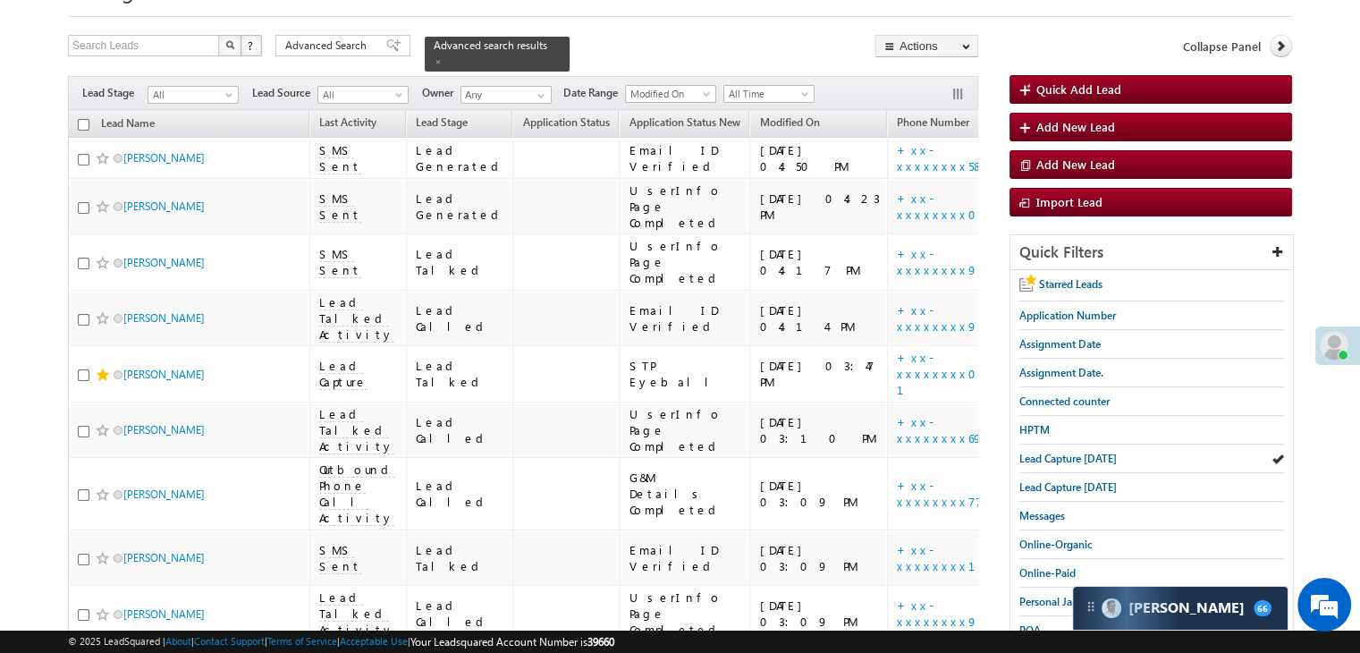
scroll to position [89, 0]
click at [1109, 459] on span "Lead Capture [DATE]" at bounding box center [1067, 458] width 97 height 13
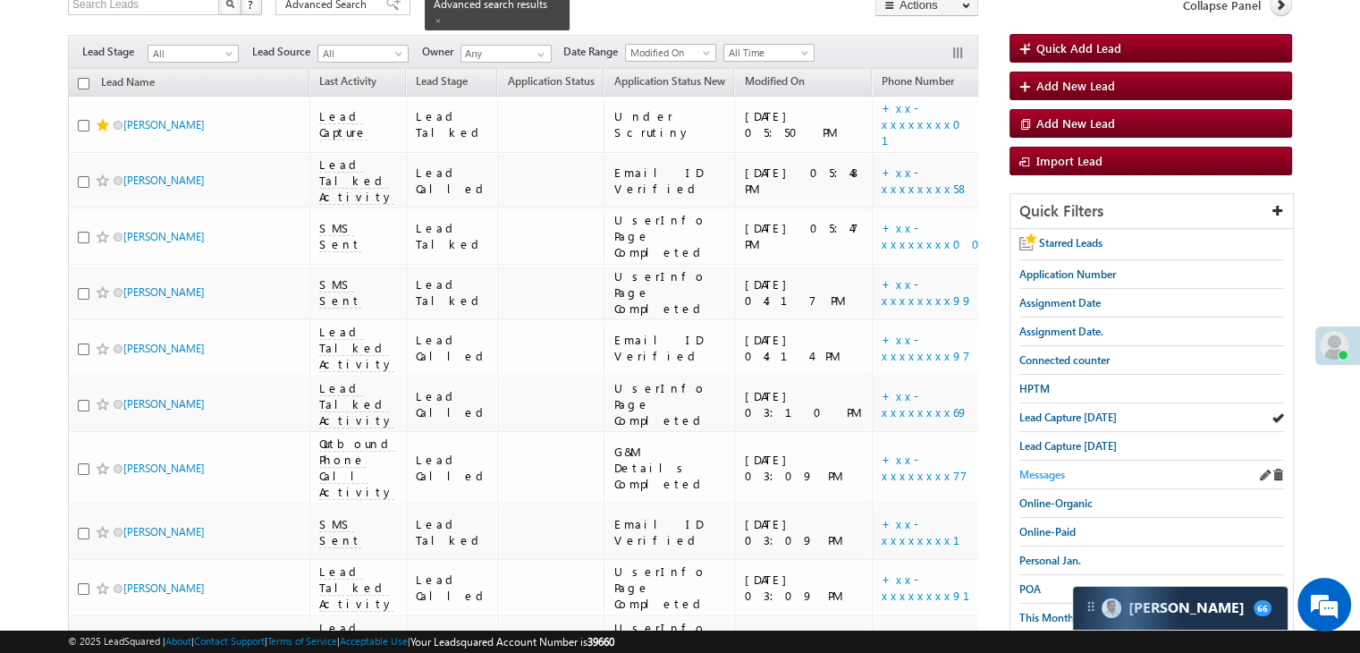
scroll to position [179, 0]
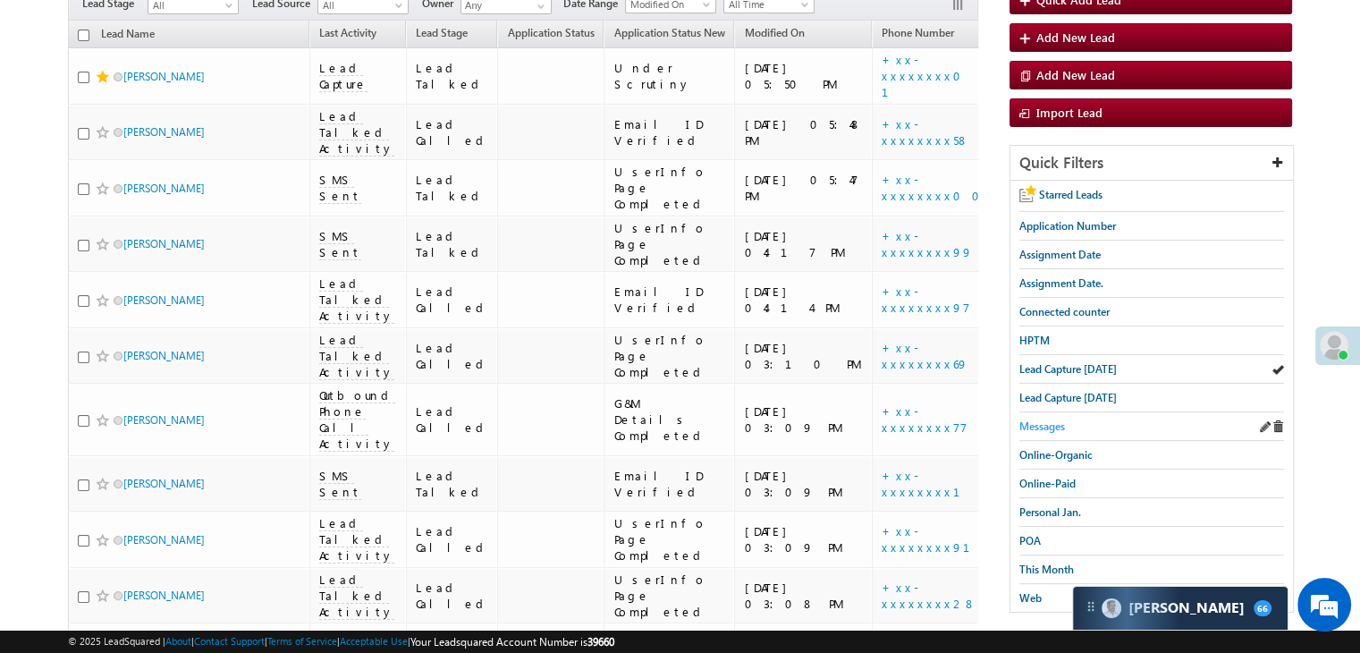
click at [1049, 425] on span "Messages" at bounding box center [1042, 425] width 46 height 13
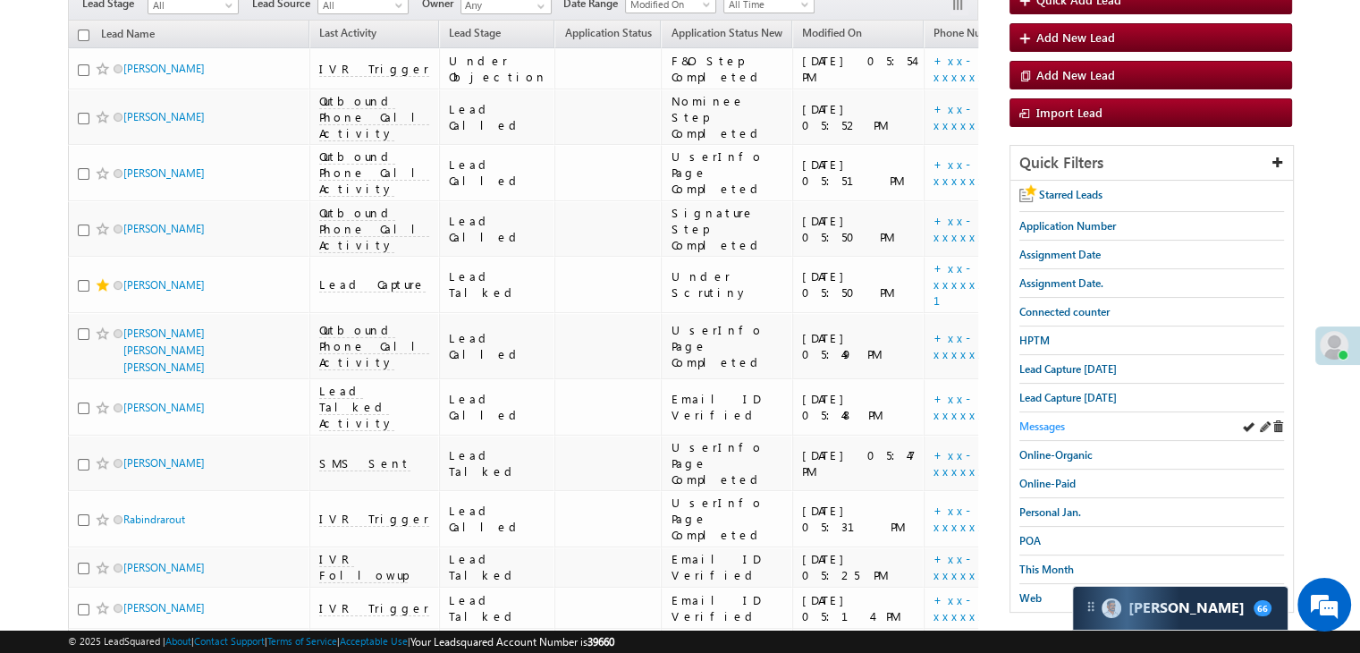
click at [1034, 426] on span "Messages" at bounding box center [1042, 425] width 46 height 13
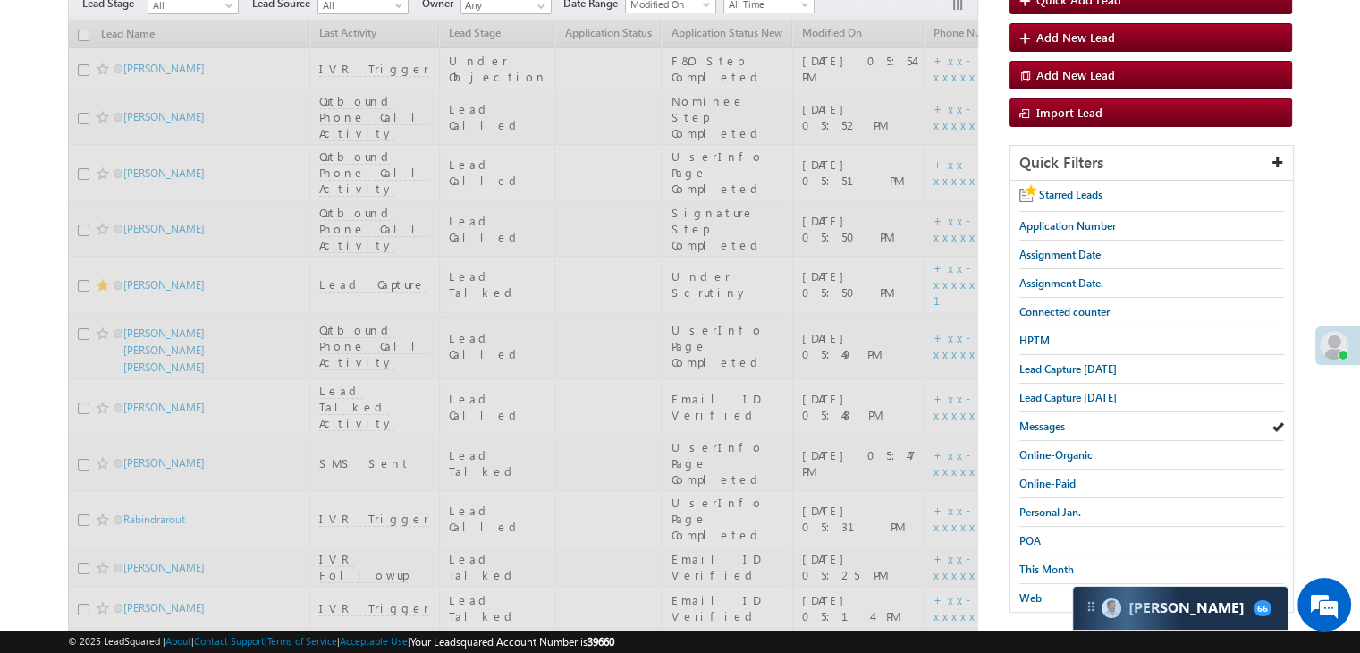
scroll to position [0, 0]
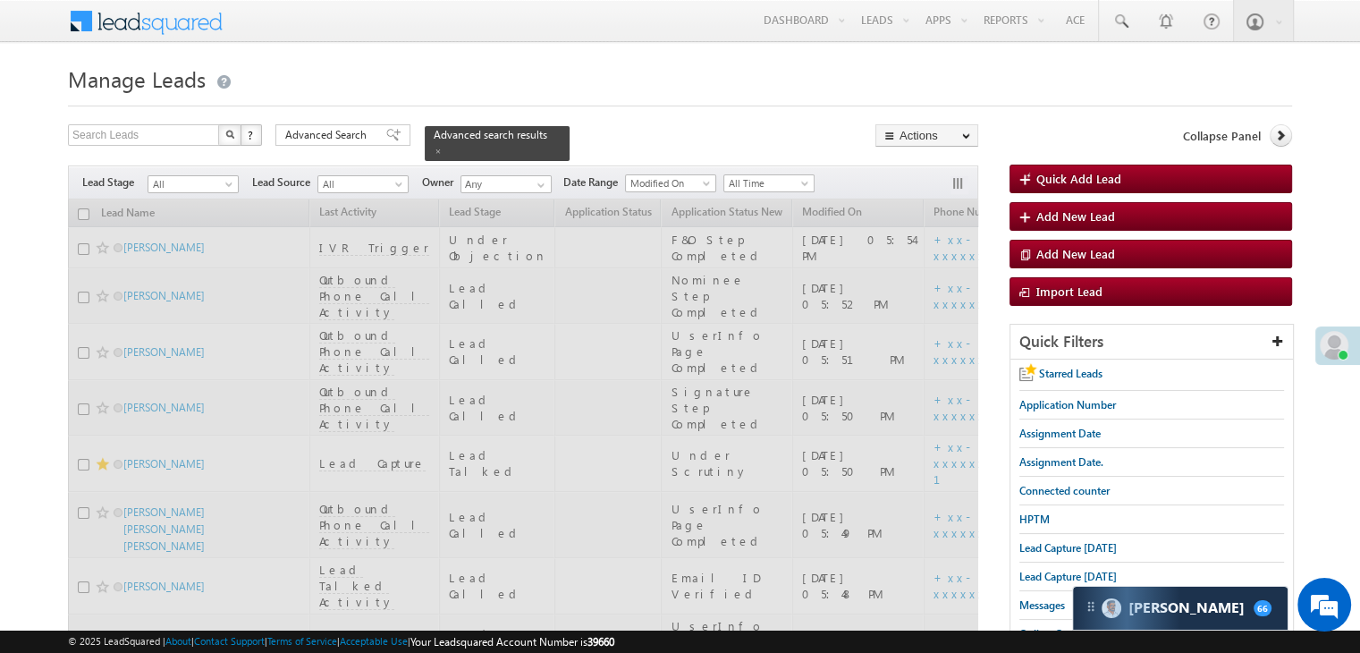
click at [1281, 133] on icon at bounding box center [1280, 135] width 13 height 13
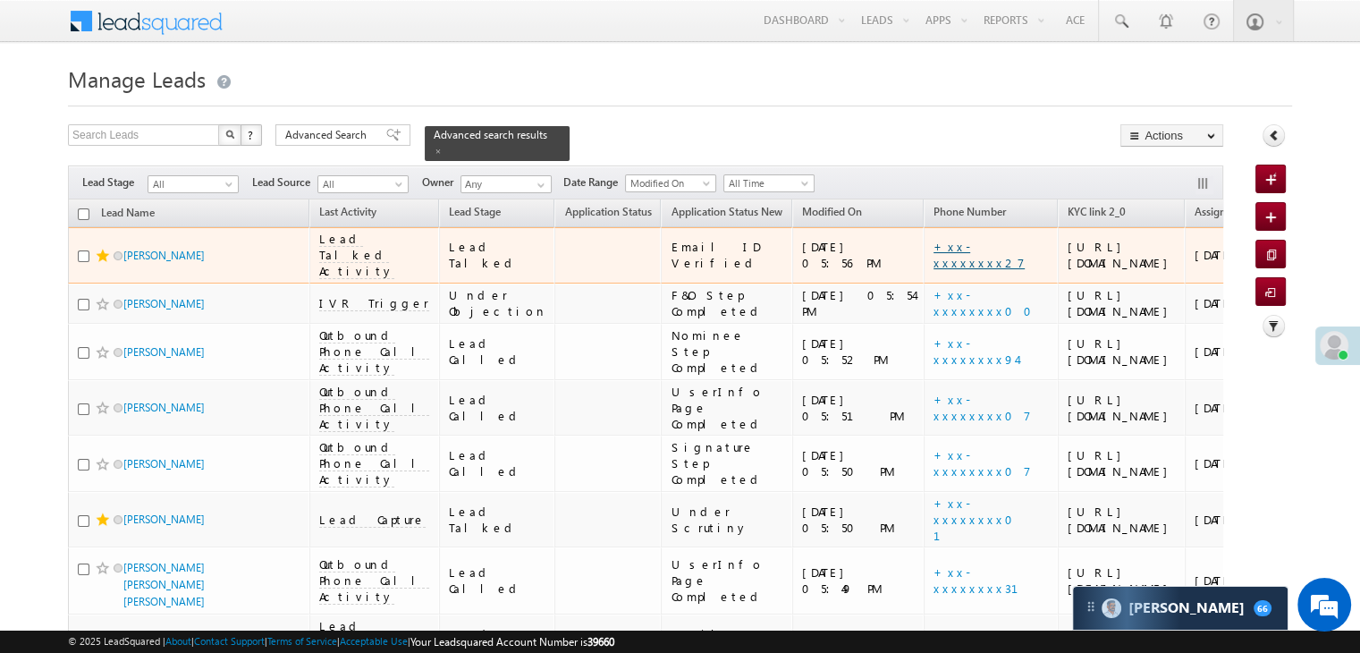
click at [934, 269] on link "+xx-xxxxxxxx27" at bounding box center [979, 254] width 91 height 31
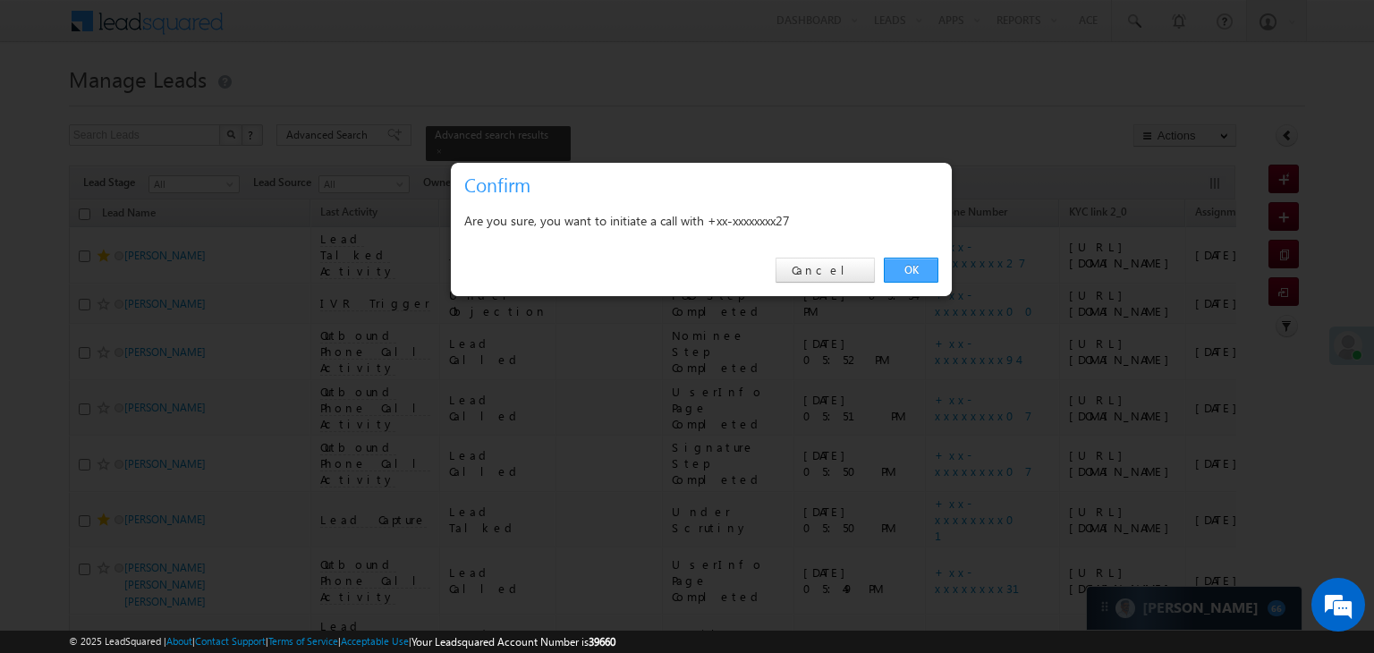
click at [918, 266] on link "OK" at bounding box center [911, 270] width 55 height 25
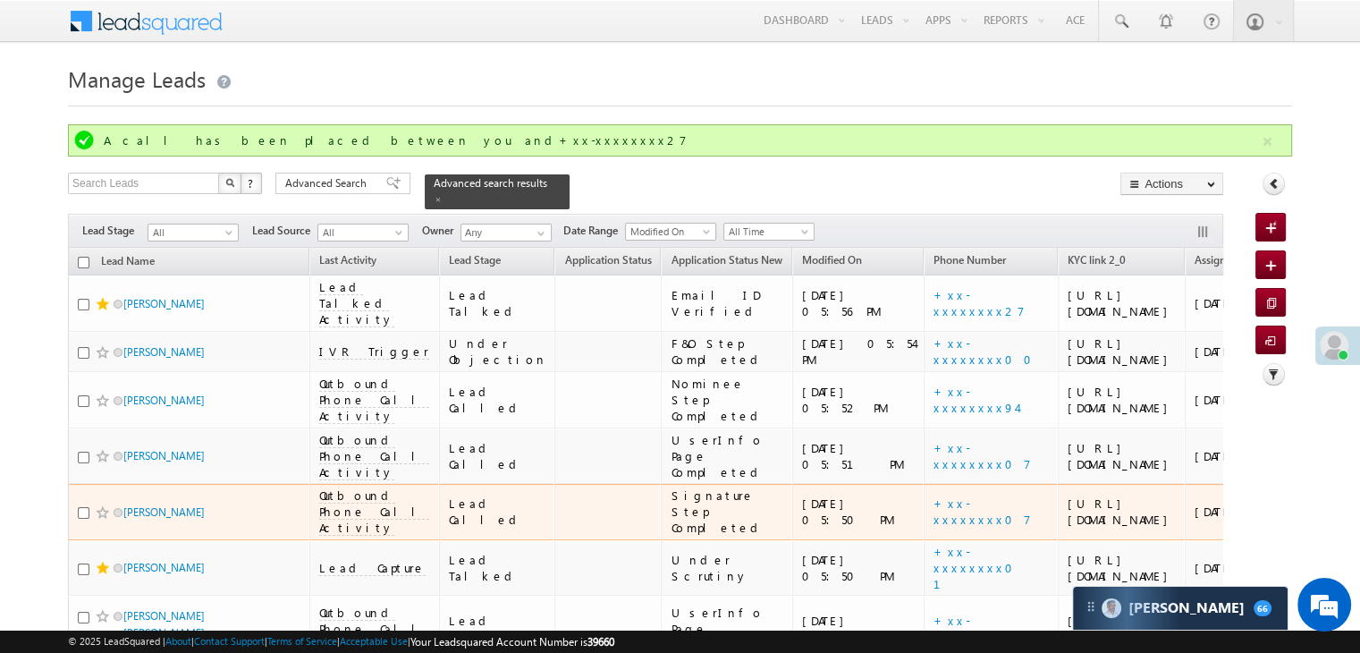
scroll to position [179, 0]
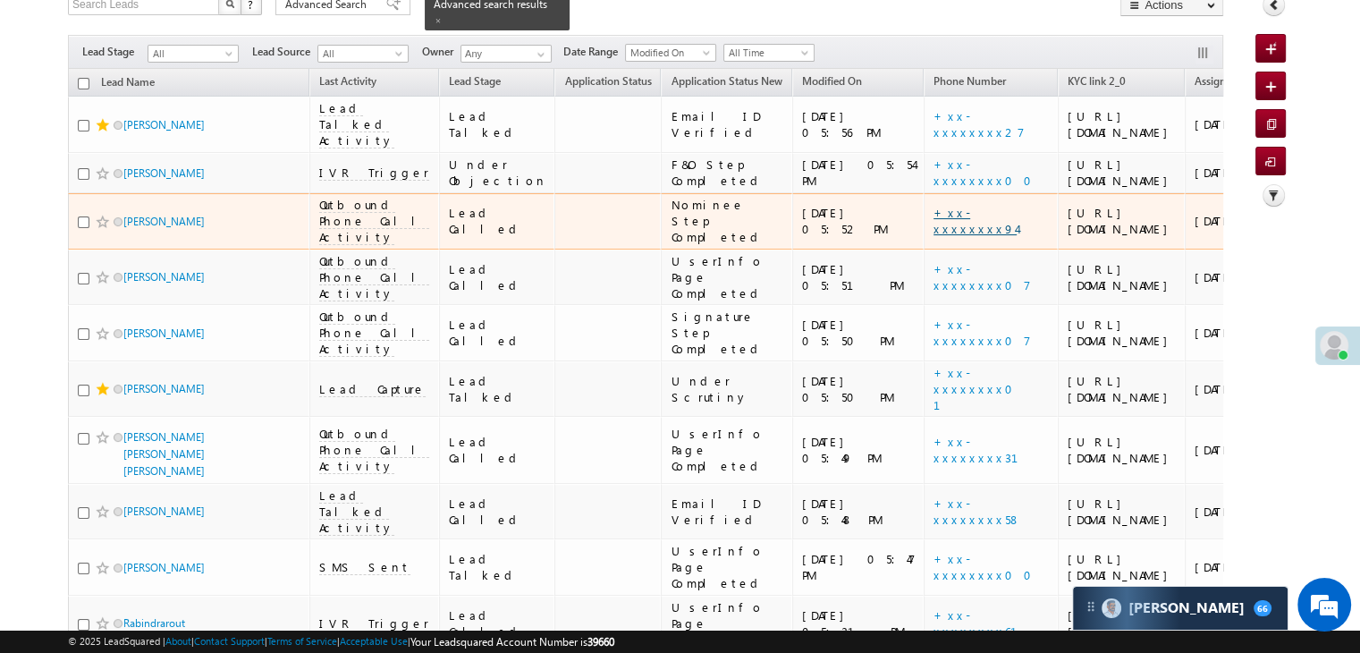
click at [934, 236] on link "+xx-xxxxxxxx94" at bounding box center [975, 220] width 83 height 31
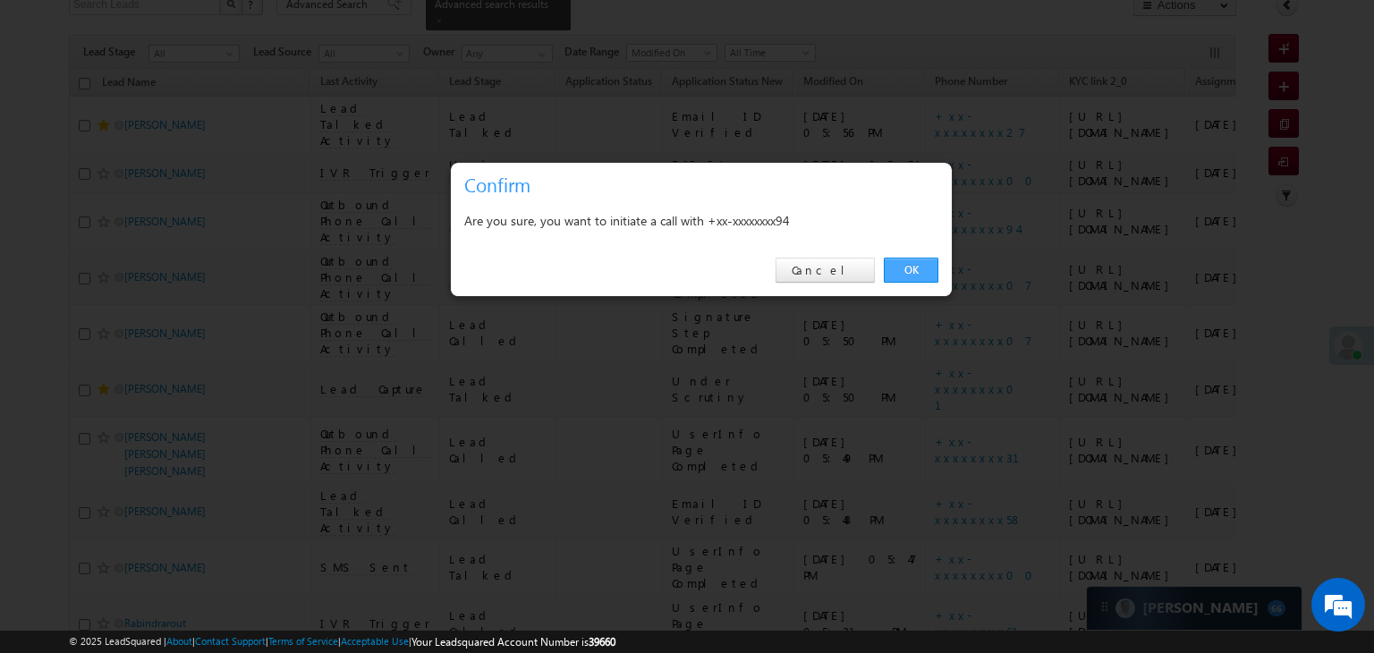
click at [912, 266] on link "OK" at bounding box center [911, 270] width 55 height 25
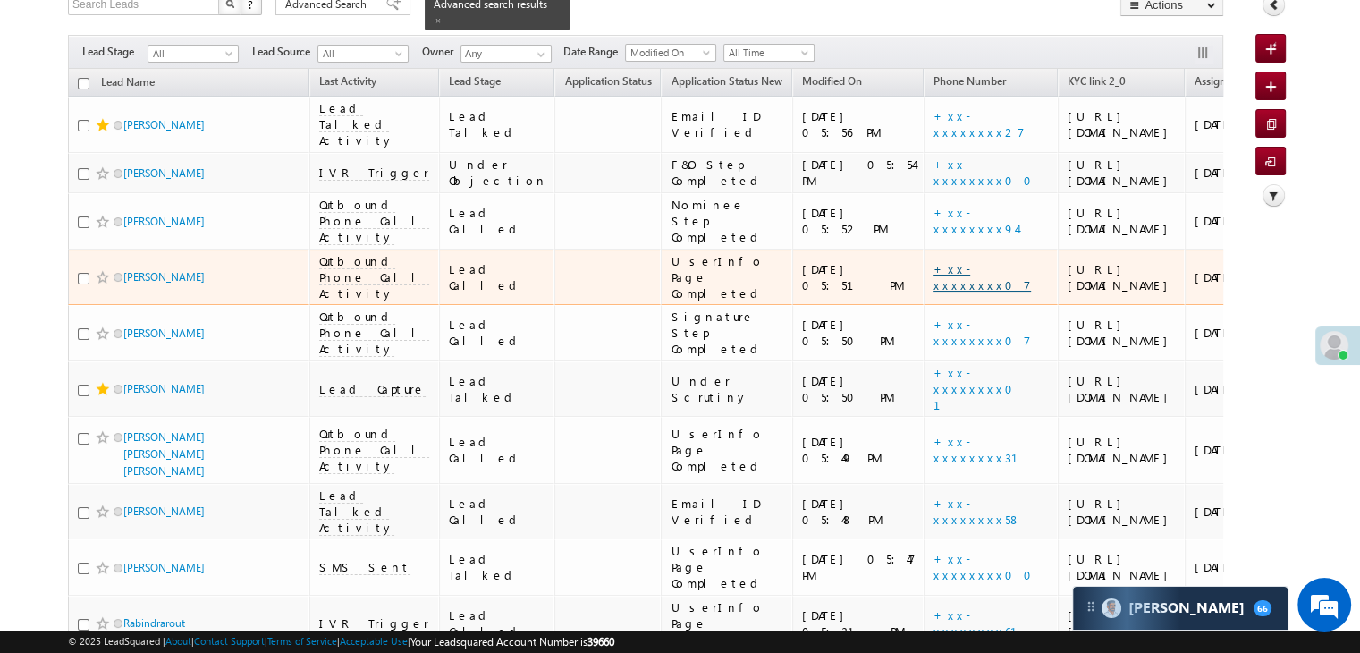
click at [934, 292] on link "+xx-xxxxxxxx07" at bounding box center [982, 276] width 97 height 31
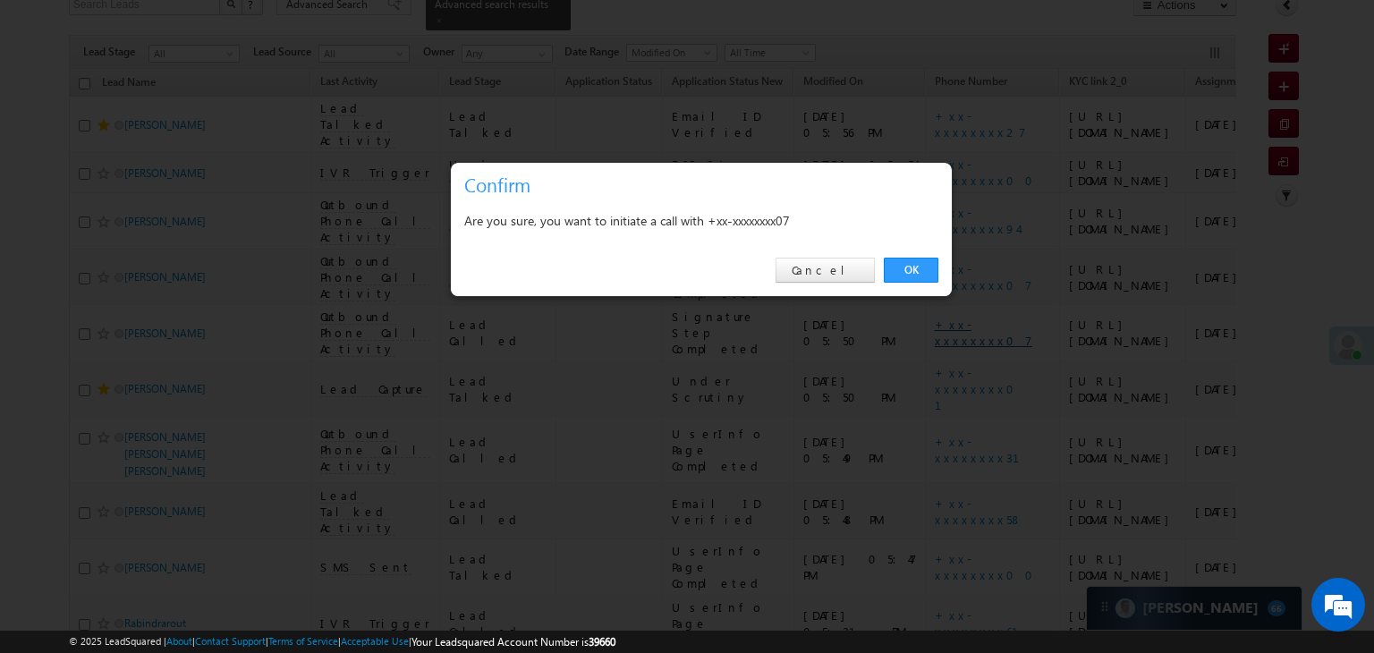
drag, startPoint x: 896, startPoint y: 262, endPoint x: 850, endPoint y: 550, distance: 291.7
click at [897, 262] on link "OK" at bounding box center [911, 270] width 55 height 25
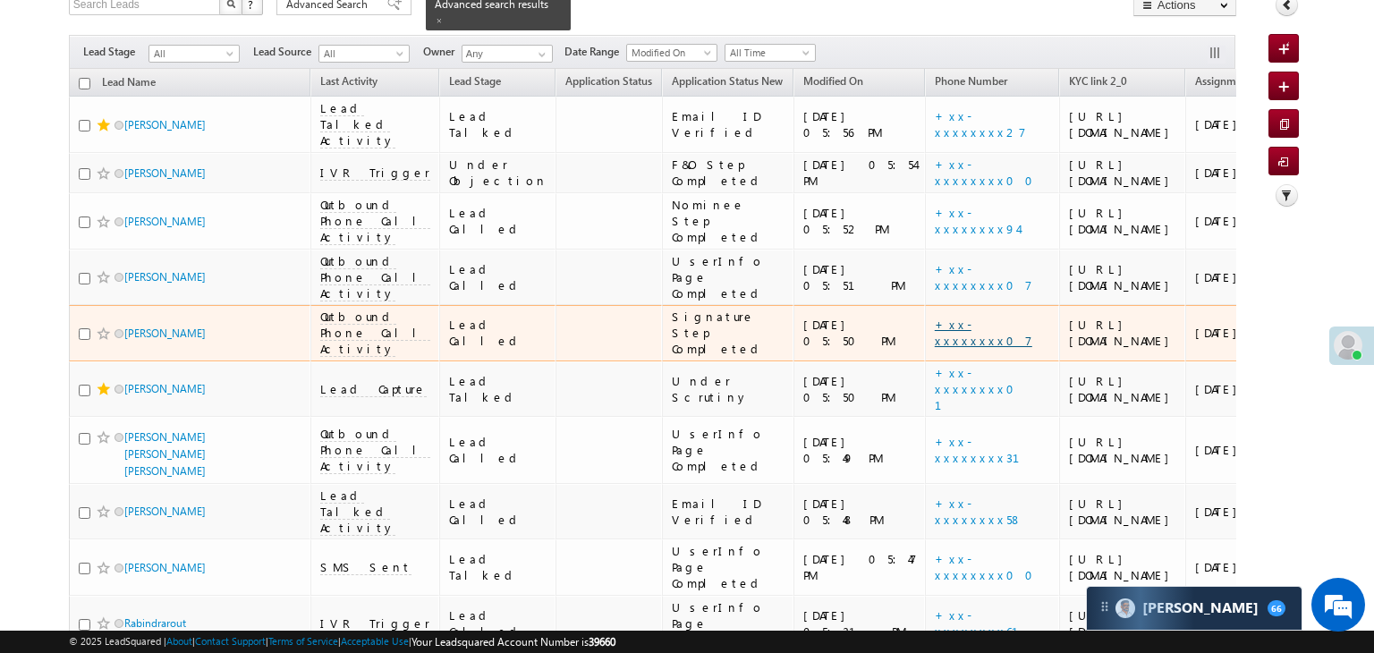
click at [935, 348] on link "+xx-xxxxxxxx07" at bounding box center [983, 332] width 97 height 31
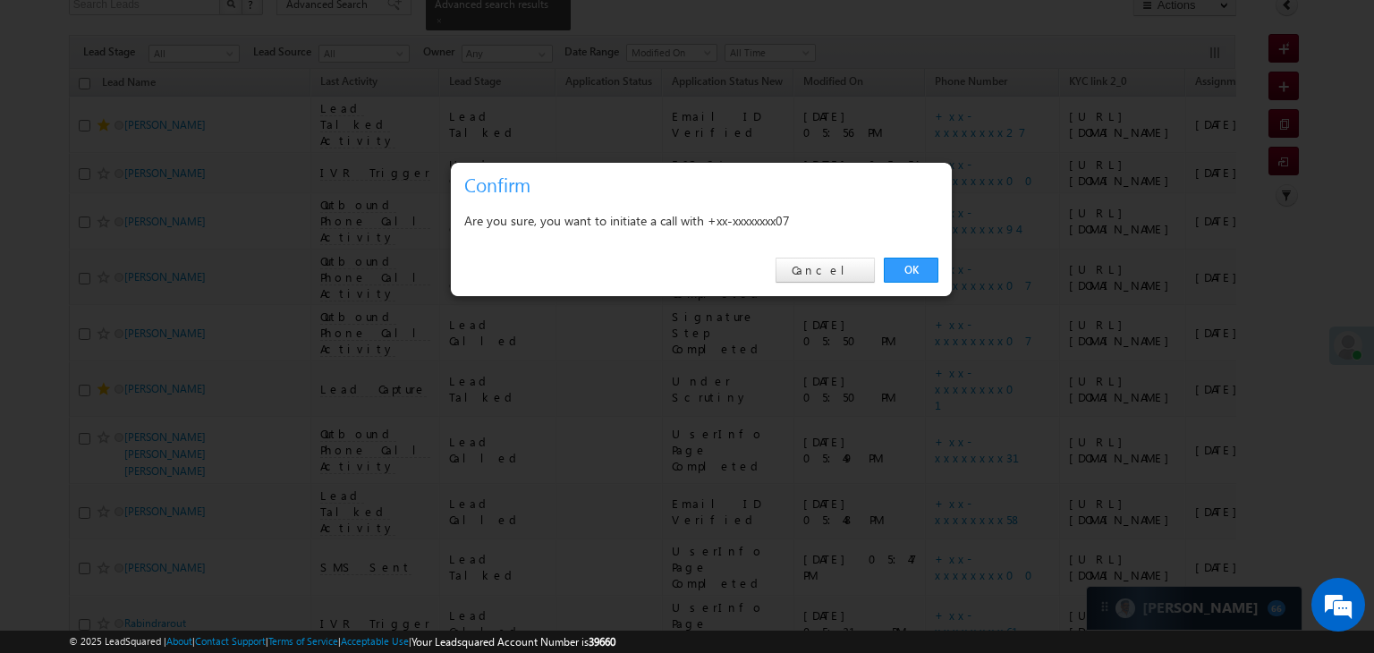
click at [918, 254] on div "OK Cancel" at bounding box center [701, 270] width 501 height 51
click at [911, 273] on link "OK" at bounding box center [911, 270] width 55 height 25
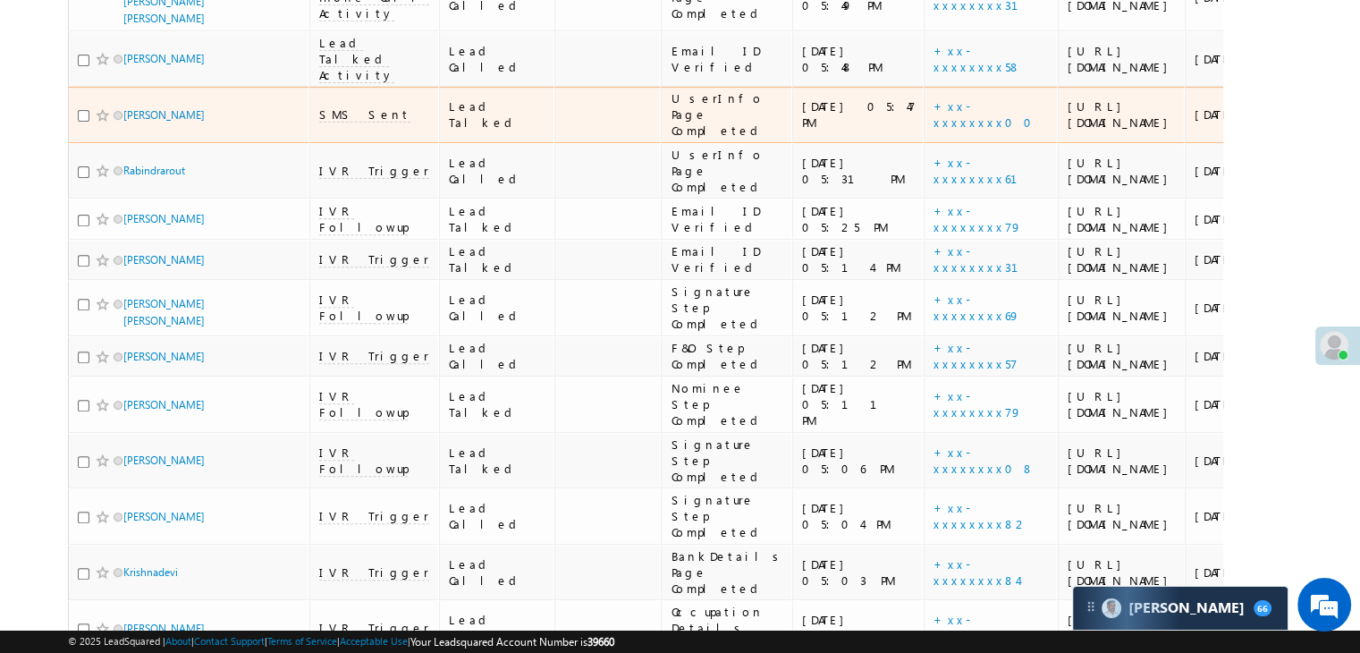
scroll to position [715, 0]
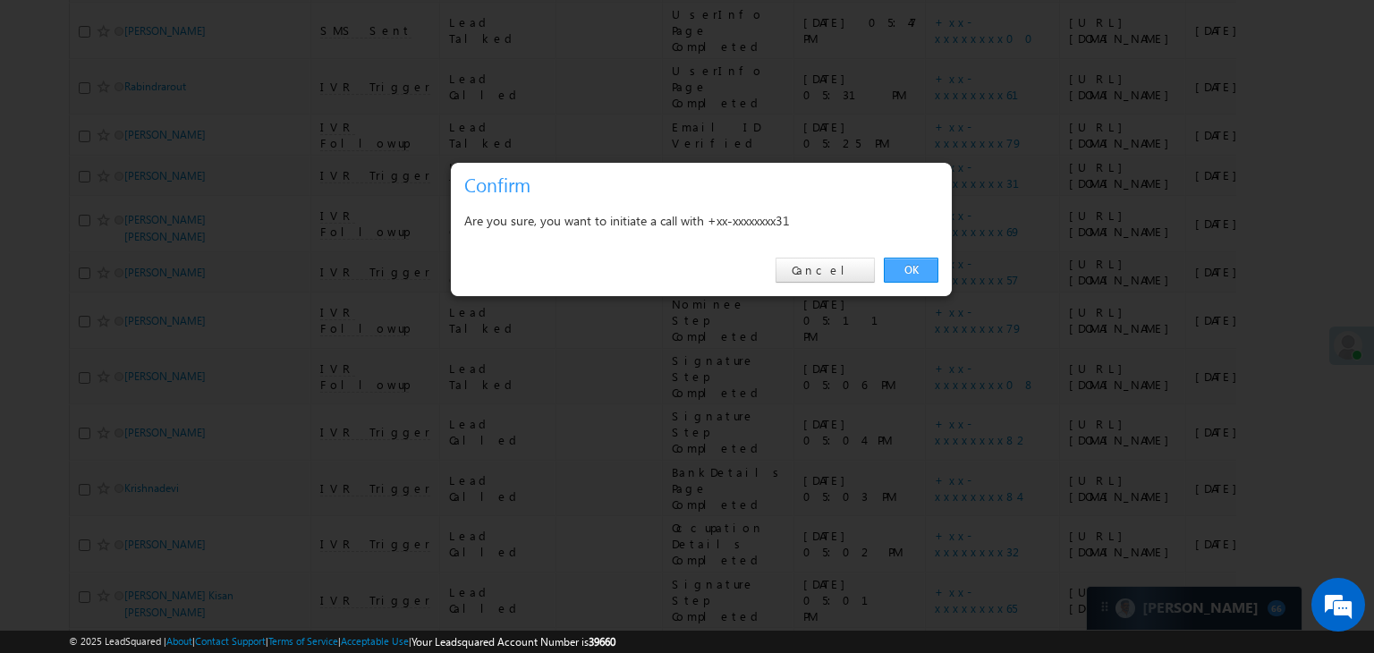
click at [915, 266] on link "OK" at bounding box center [911, 270] width 55 height 25
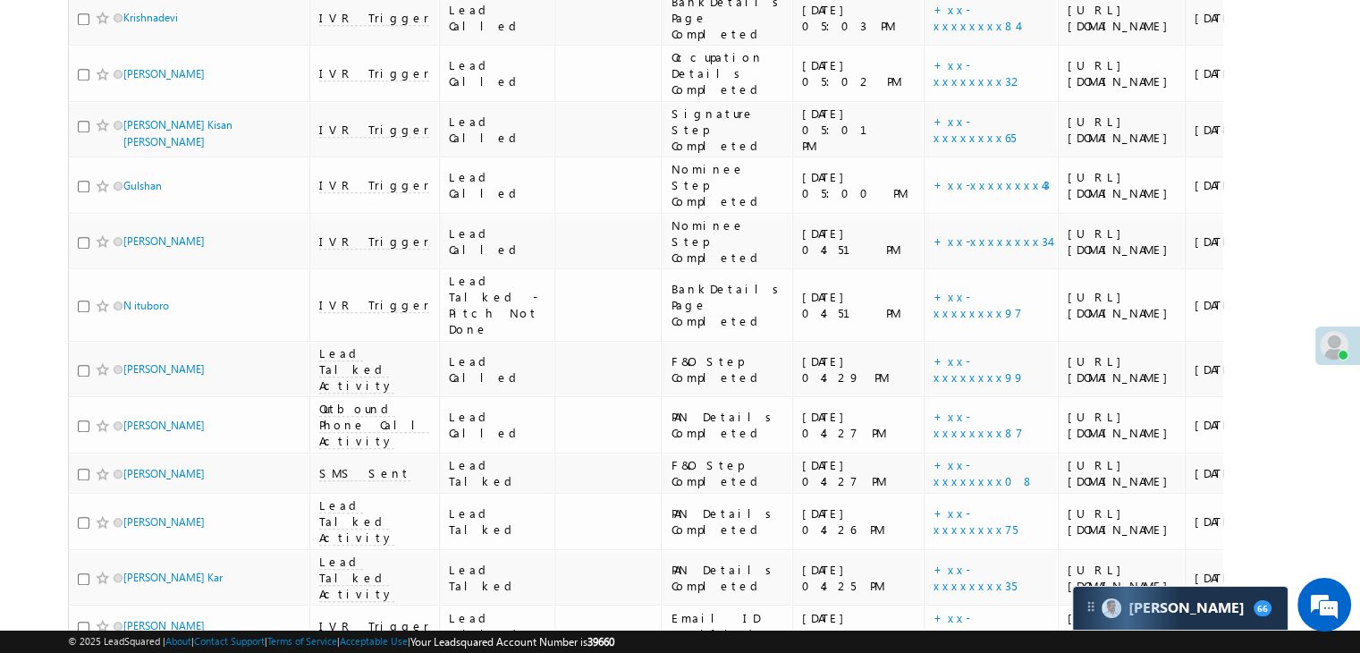
scroll to position [1341, 0]
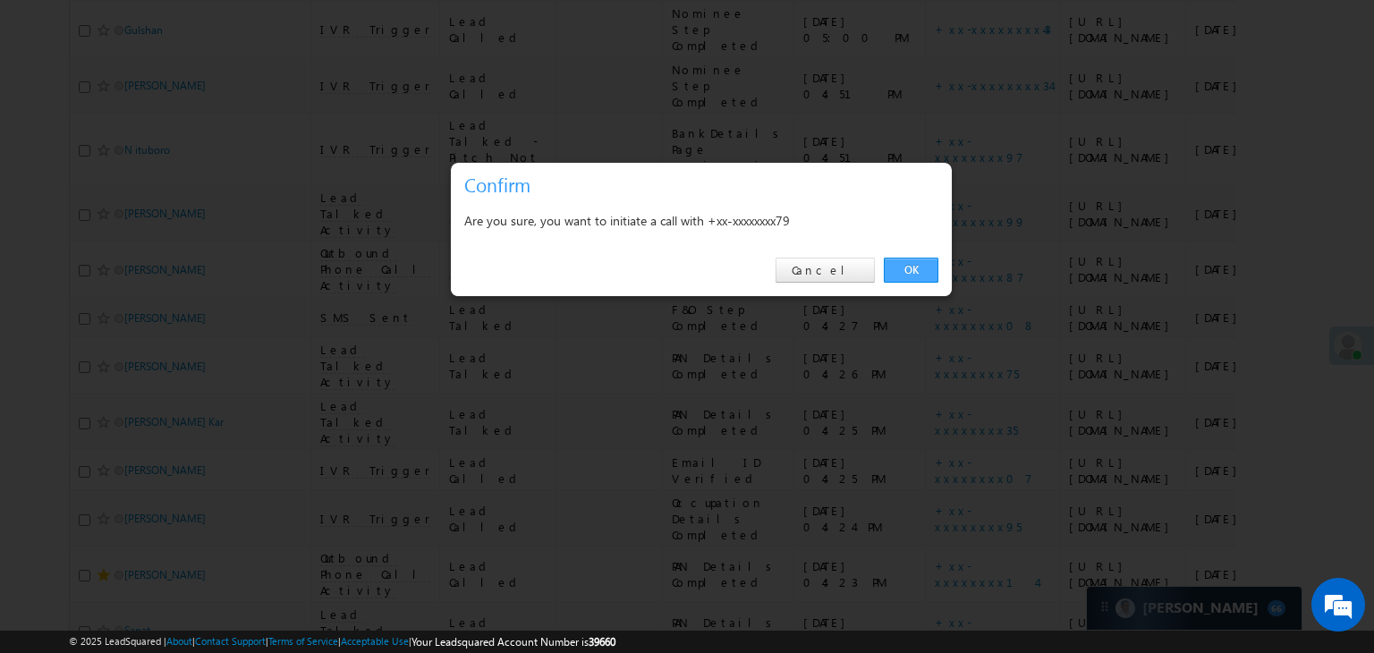
click at [909, 263] on link "OK" at bounding box center [911, 270] width 55 height 25
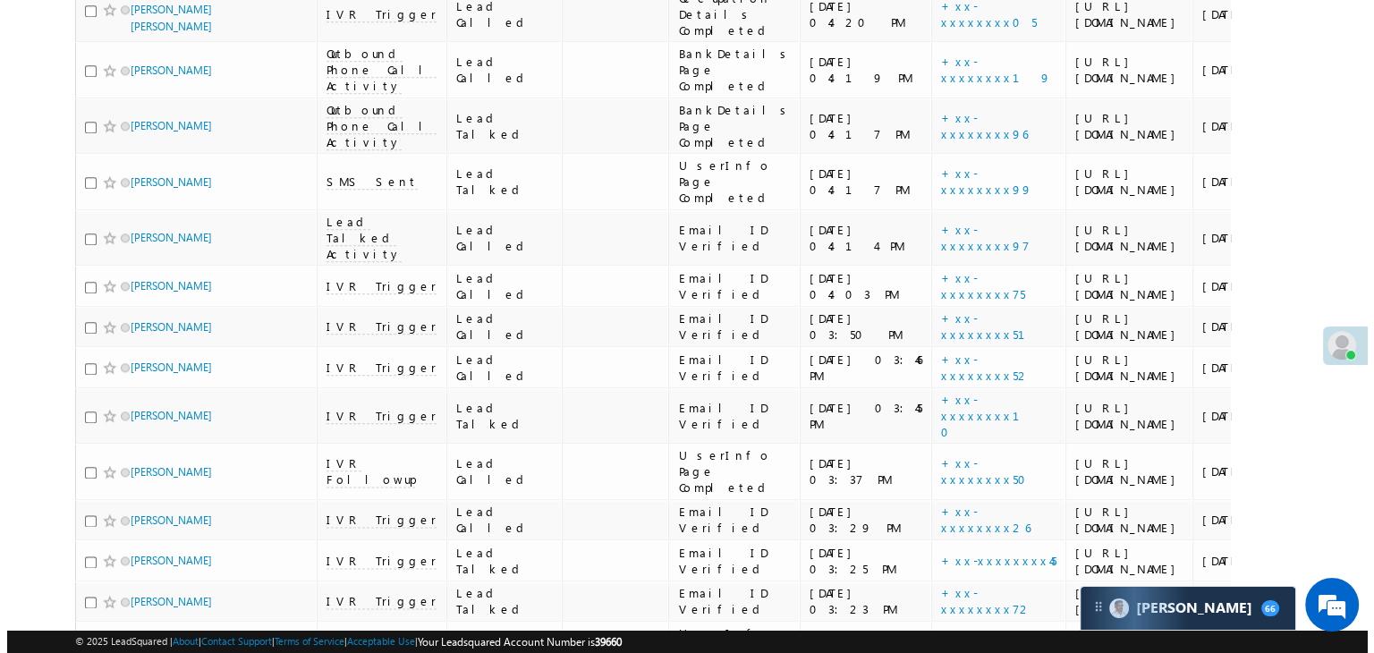
scroll to position [2325, 0]
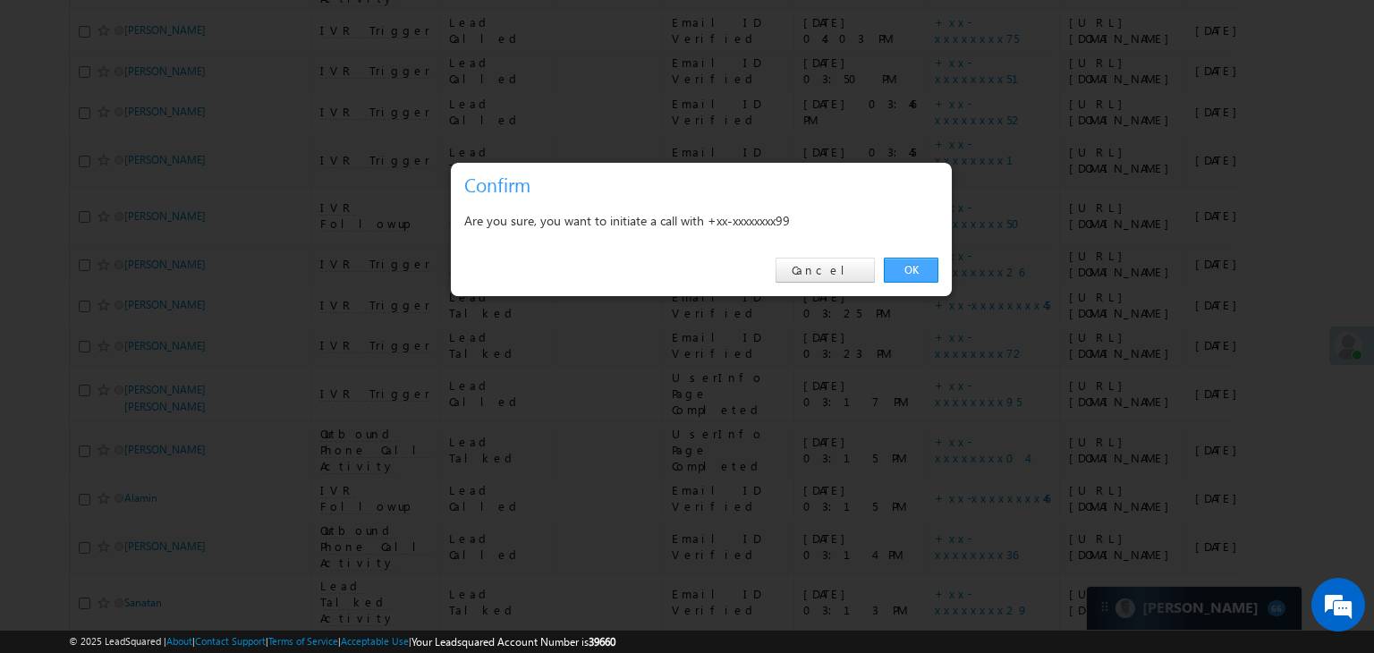
click at [907, 263] on link "OK" at bounding box center [911, 270] width 55 height 25
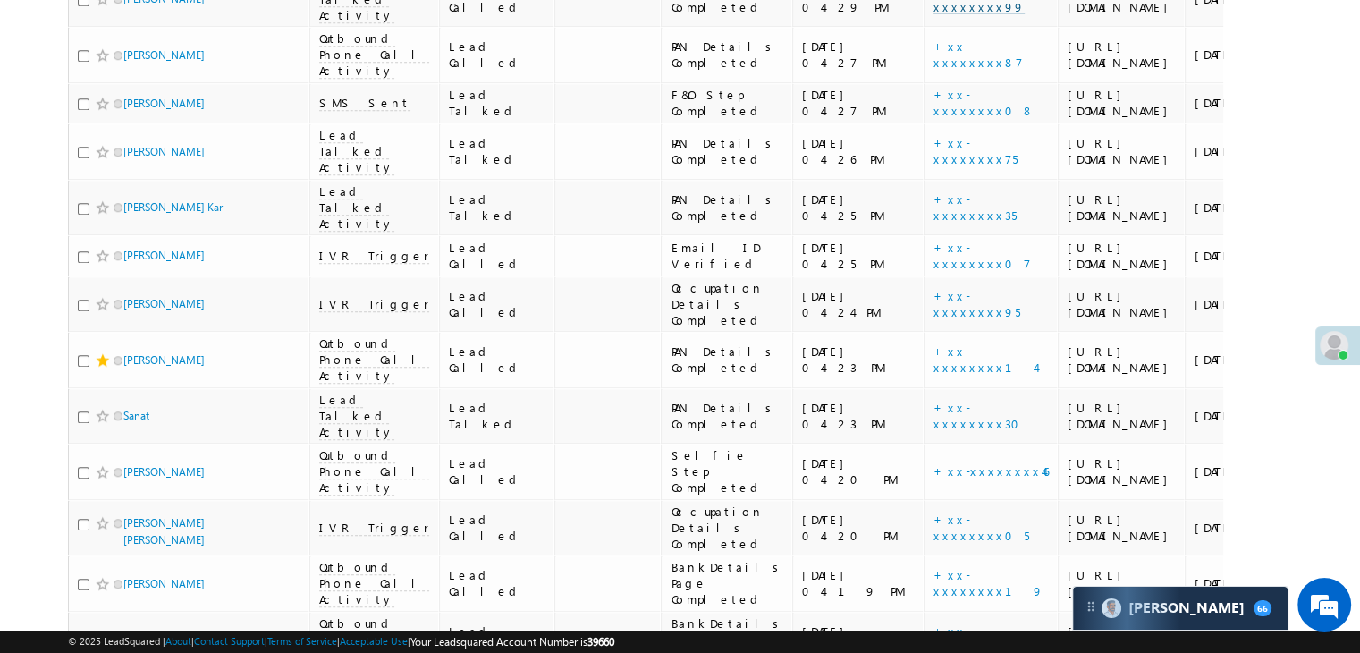
scroll to position [89, 0]
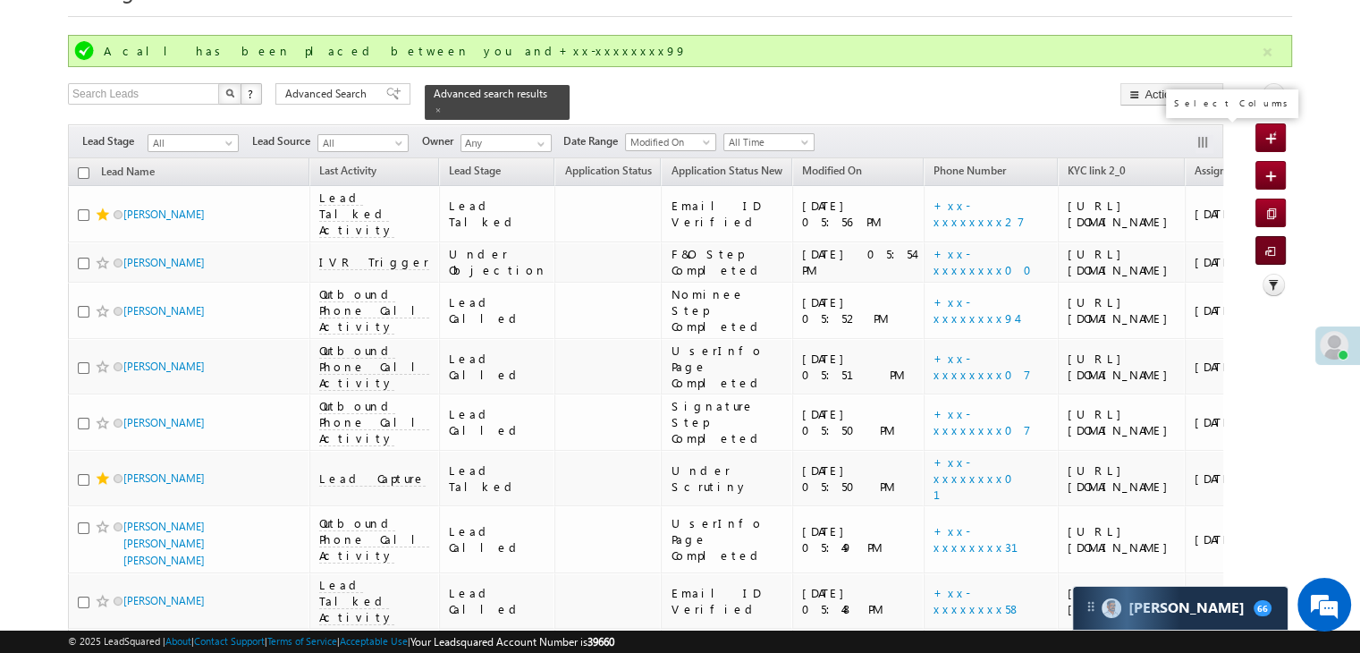
click at [1270, 100] on icon at bounding box center [1274, 94] width 13 height 13
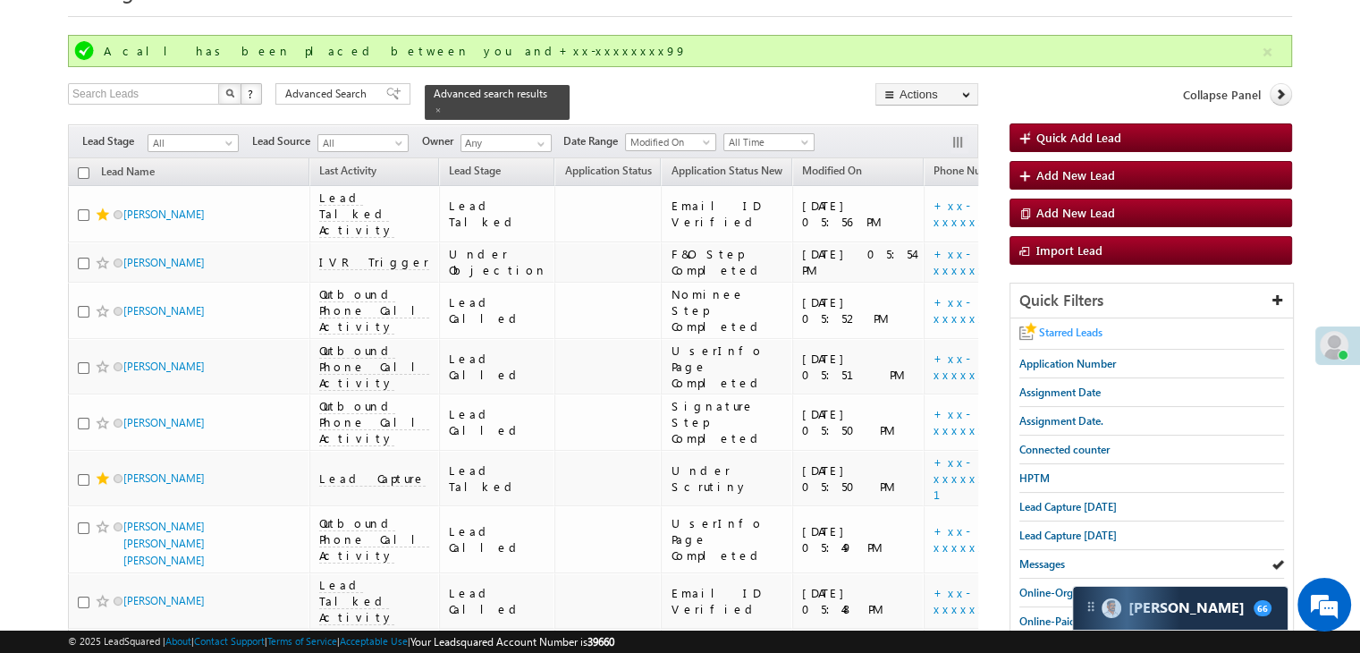
scroll to position [0, 0]
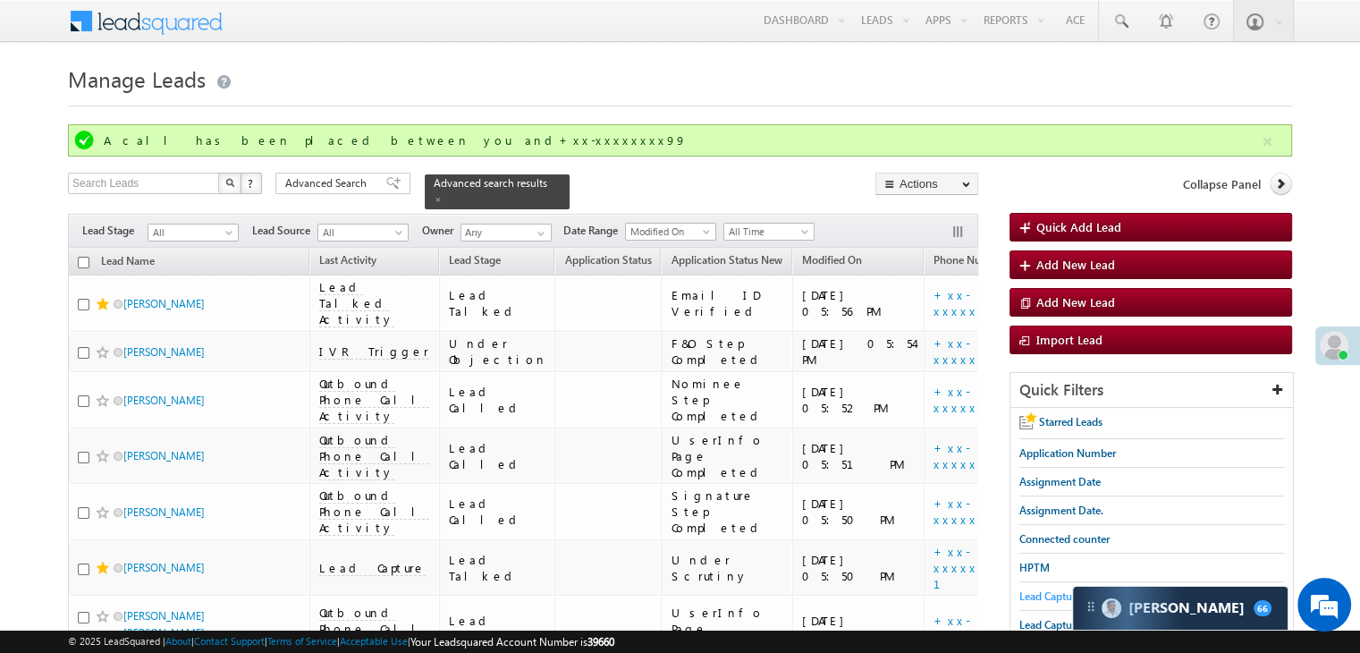
click at [1058, 589] on span "Lead Capture [DATE]" at bounding box center [1067, 595] width 97 height 13
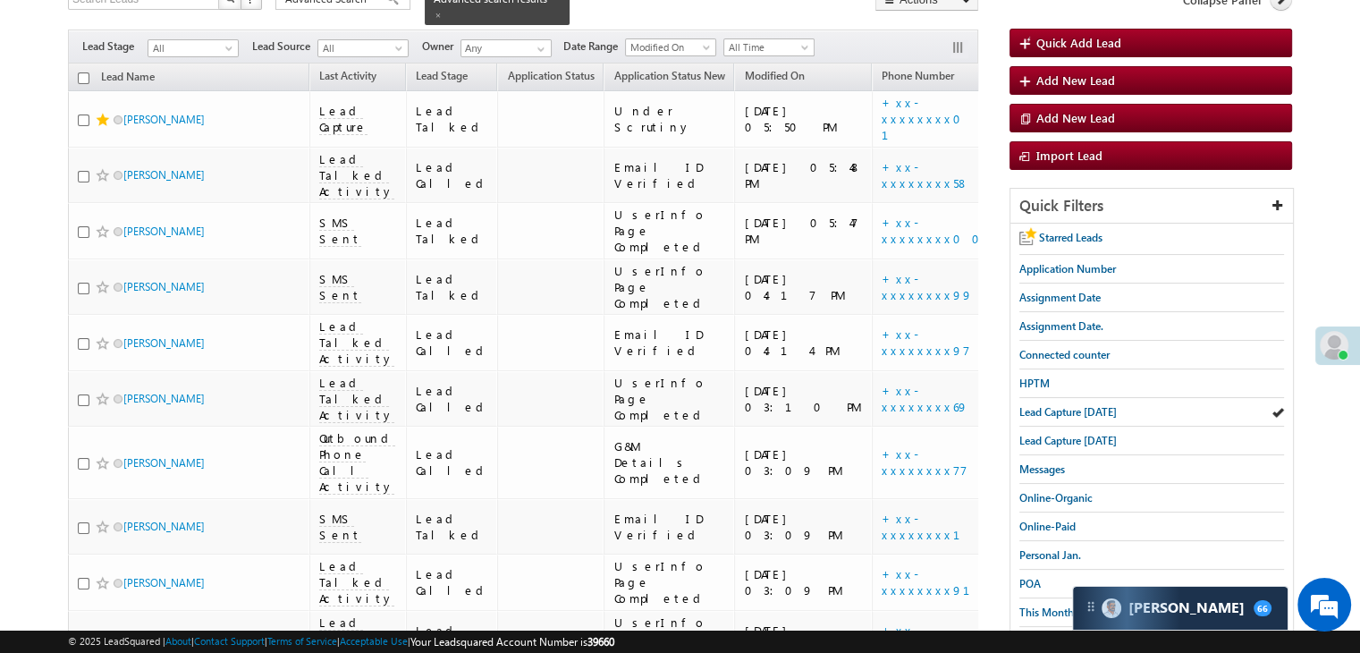
scroll to position [179, 0]
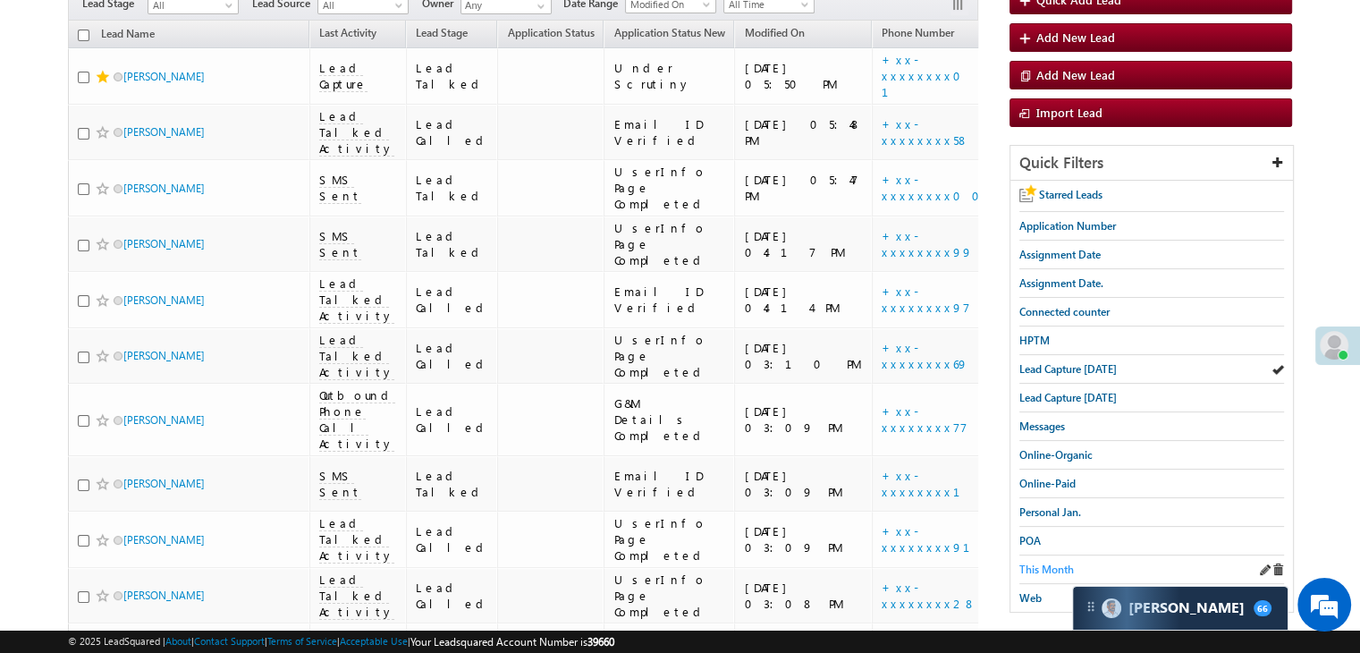
click at [1048, 564] on span "This Month" at bounding box center [1046, 569] width 55 height 13
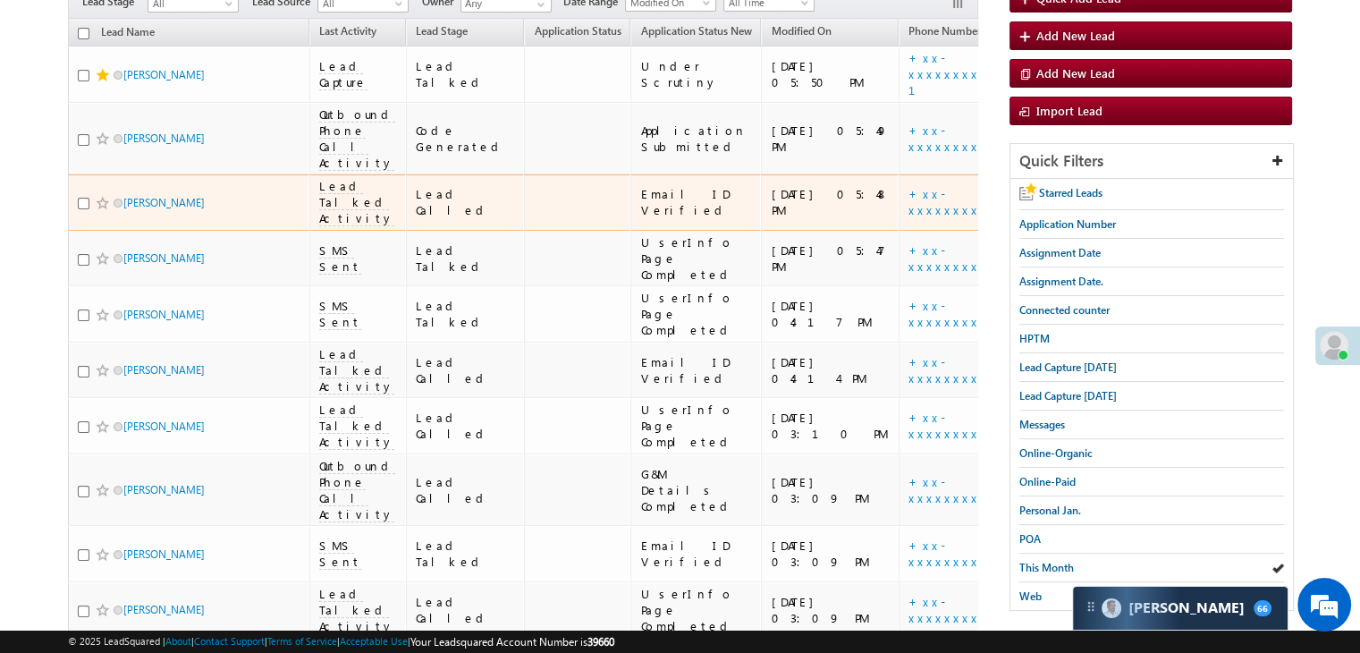
scroll to position [0, 0]
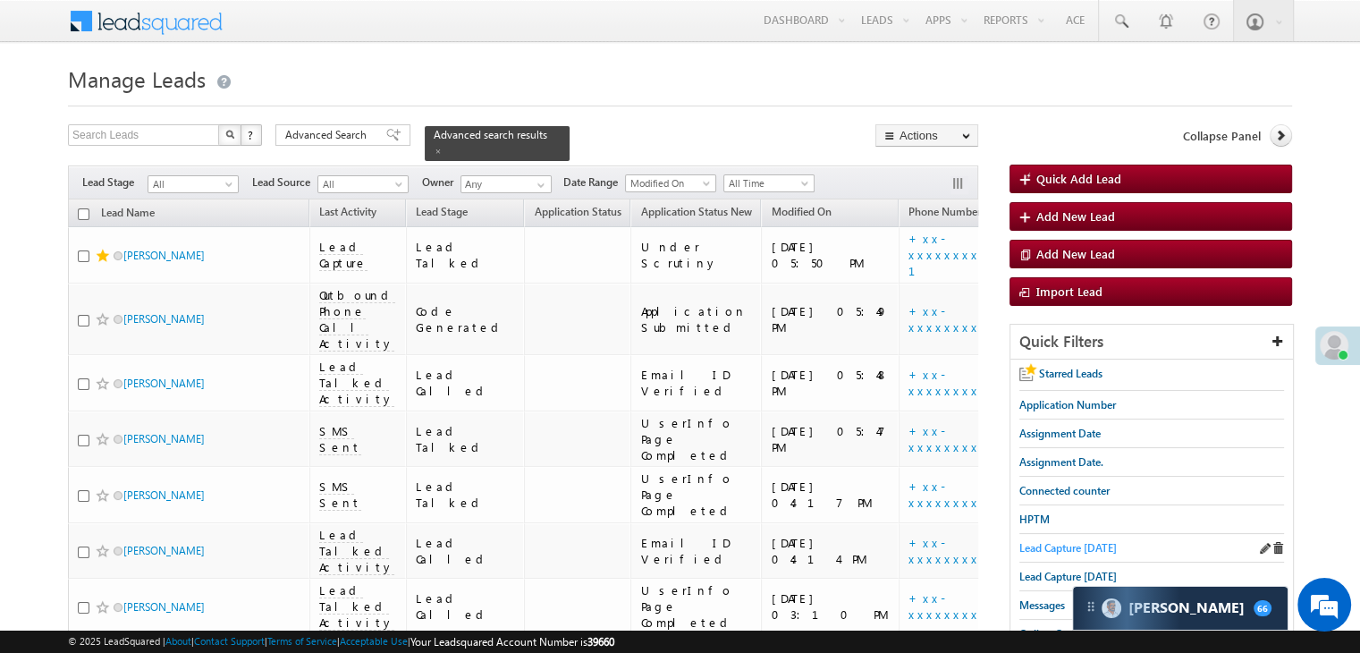
click at [1046, 545] on span "Lead Capture [DATE]" at bounding box center [1067, 547] width 97 height 13
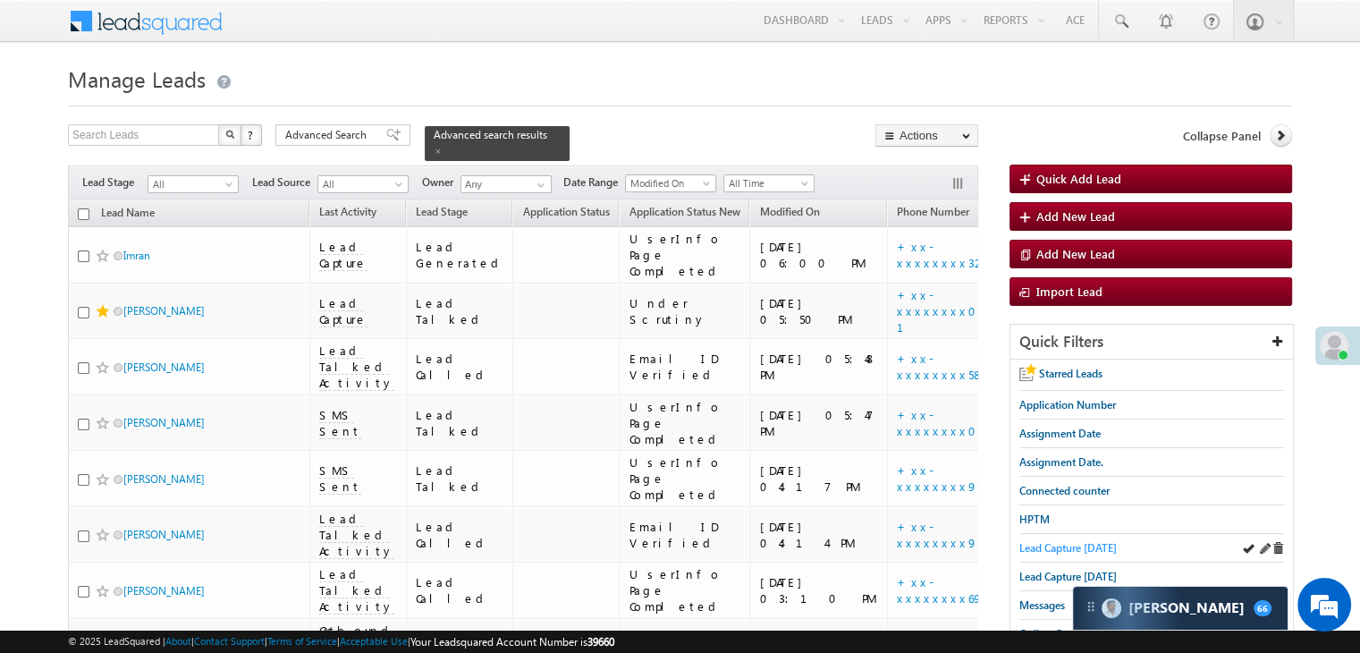
click at [1067, 543] on span "Lead Capture [DATE]" at bounding box center [1067, 547] width 97 height 13
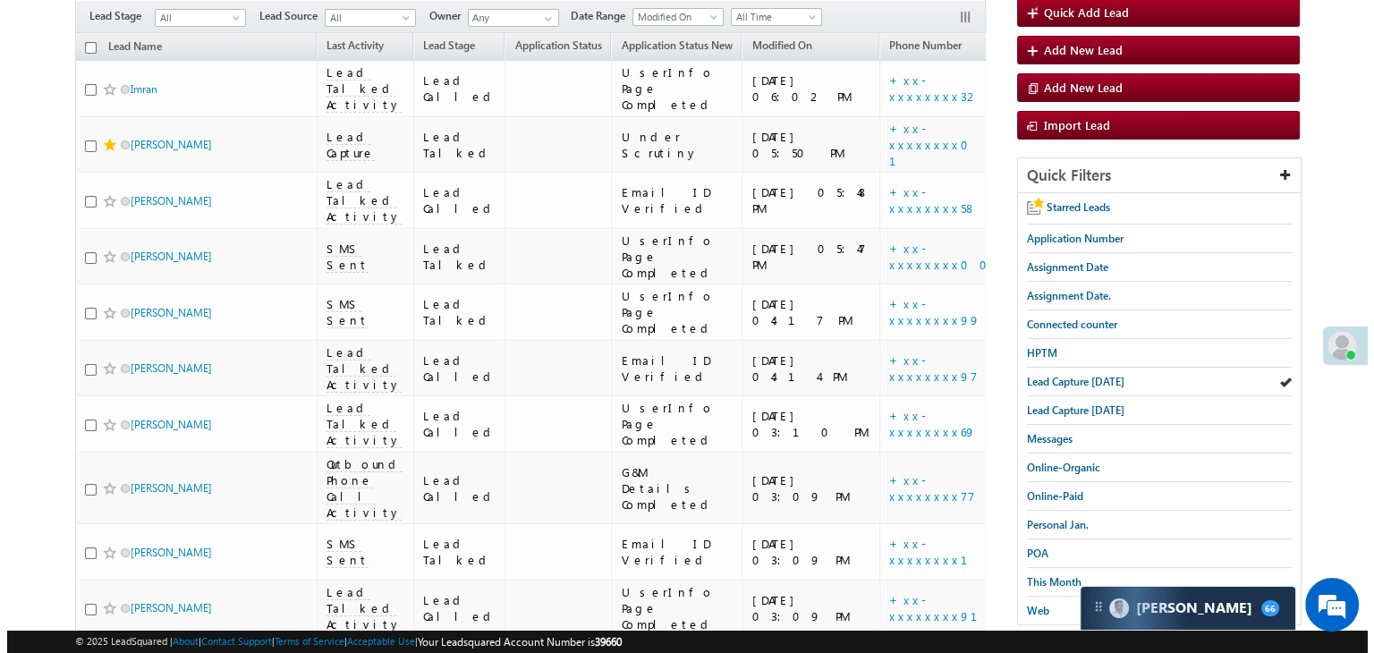
scroll to position [89, 0]
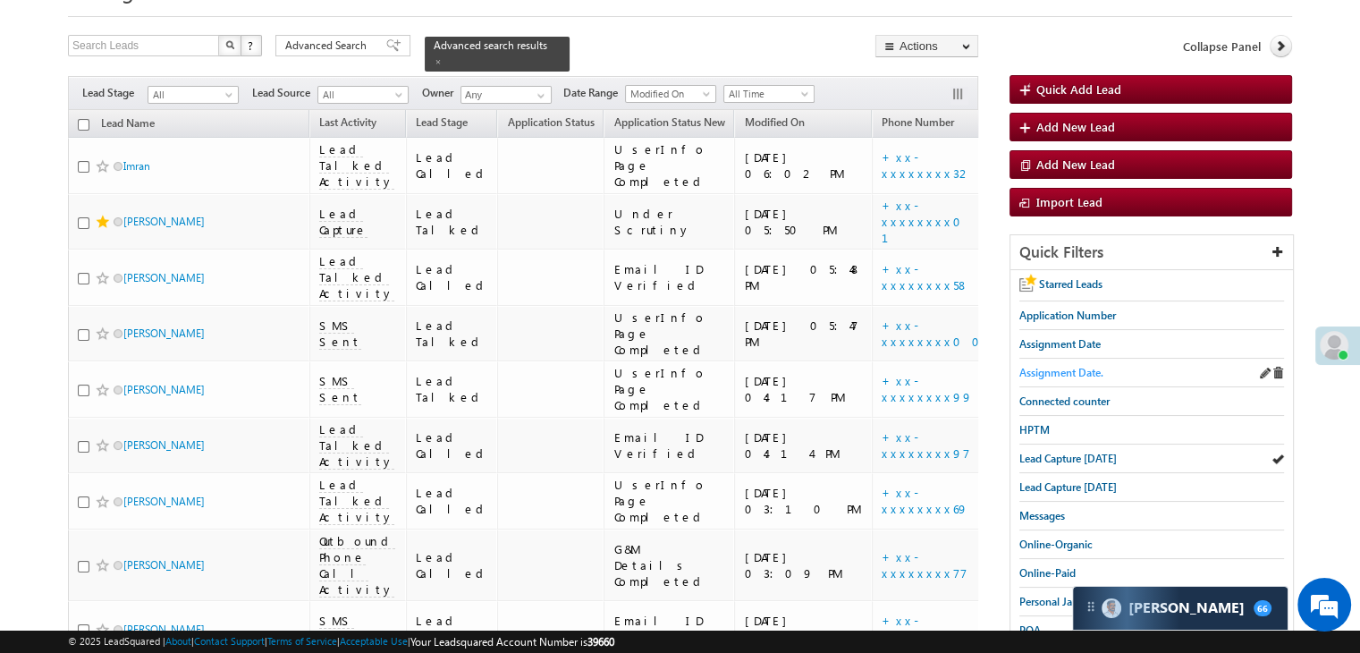
click at [1055, 368] on span "Assignment Date." at bounding box center [1061, 372] width 84 height 13
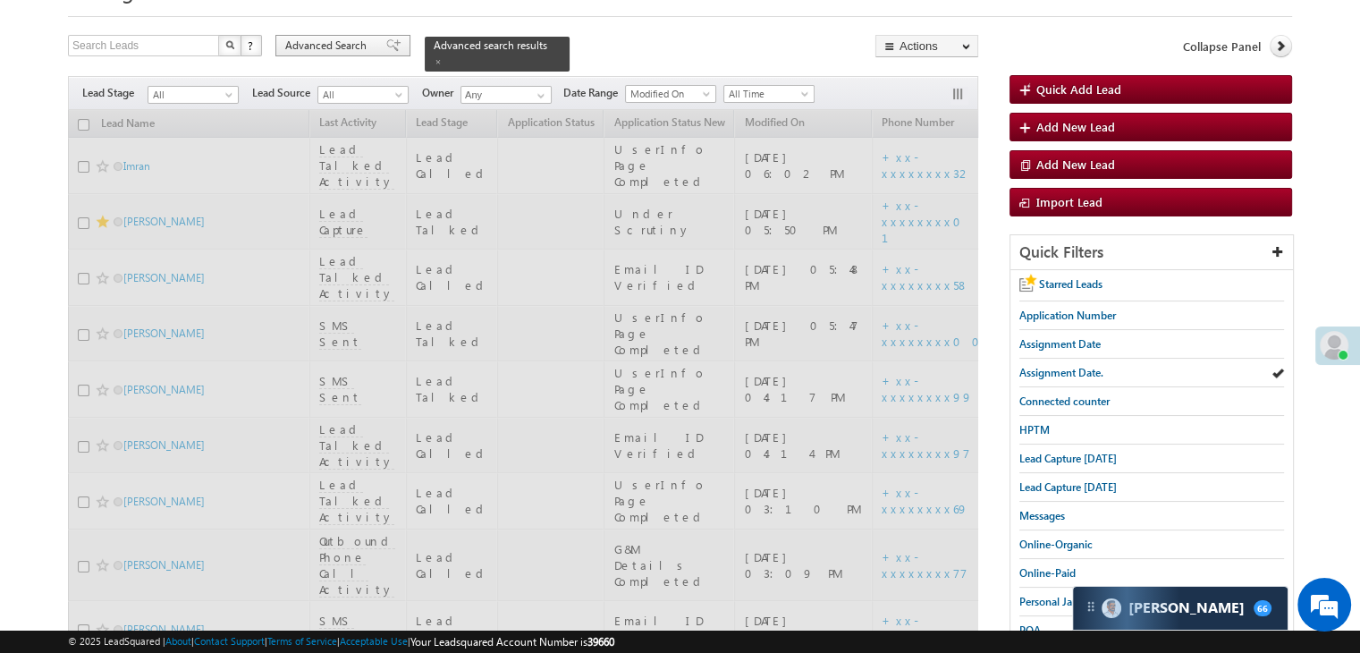
click at [326, 44] on span "Advanced Search" at bounding box center [328, 46] width 87 height 16
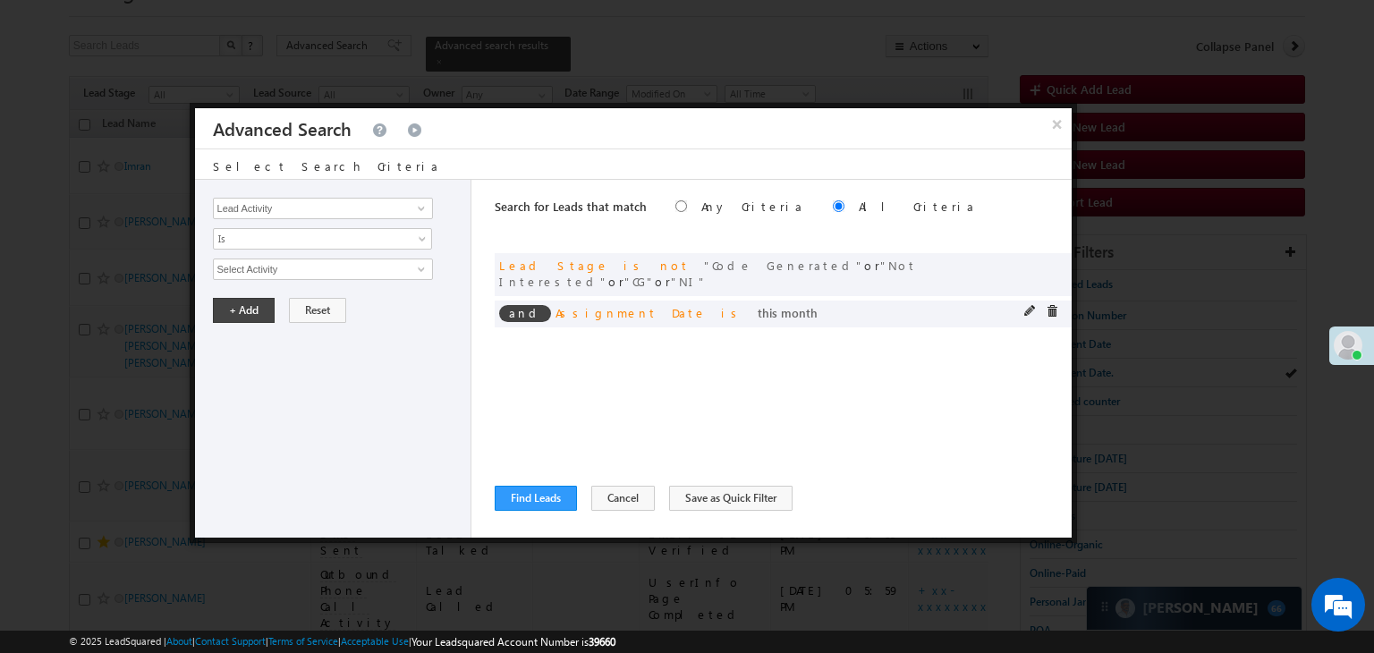
click at [1029, 305] on span at bounding box center [1030, 311] width 13 height 13
click at [1027, 305] on span at bounding box center [1030, 311] width 13 height 13
click at [1025, 305] on span at bounding box center [1030, 311] width 13 height 13
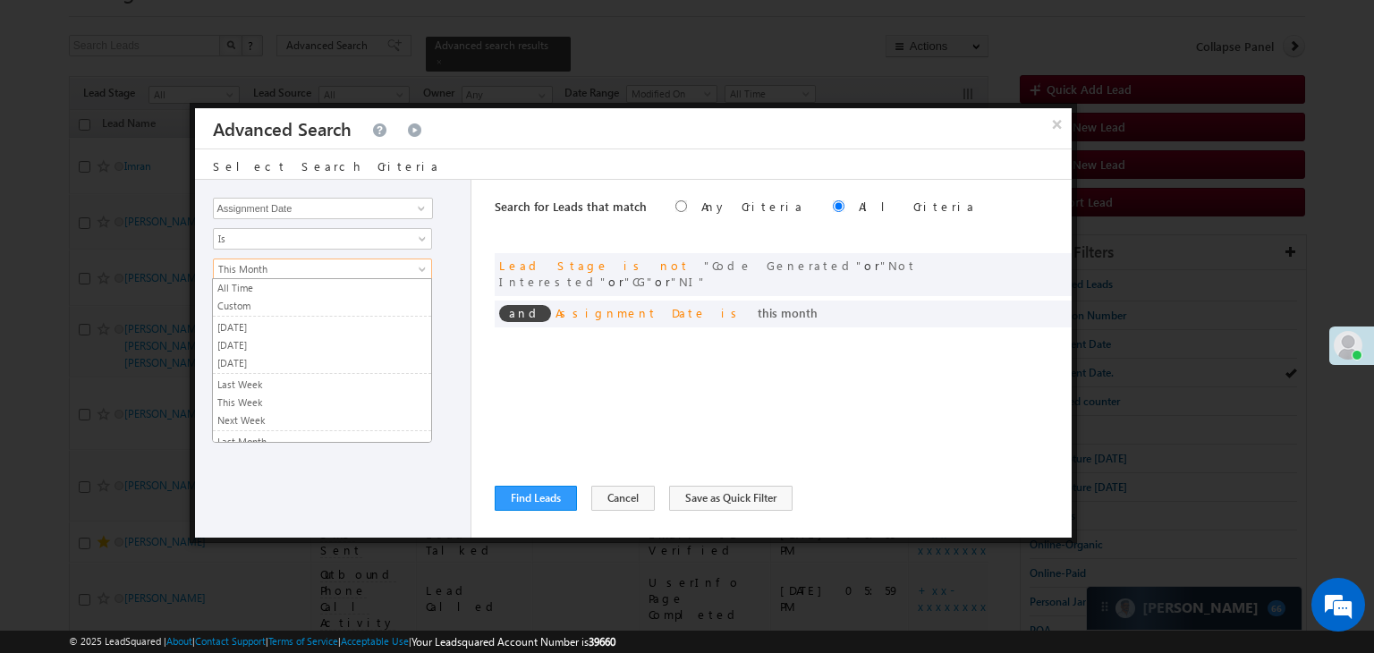
click at [366, 264] on span "This Month" at bounding box center [311, 269] width 194 height 16
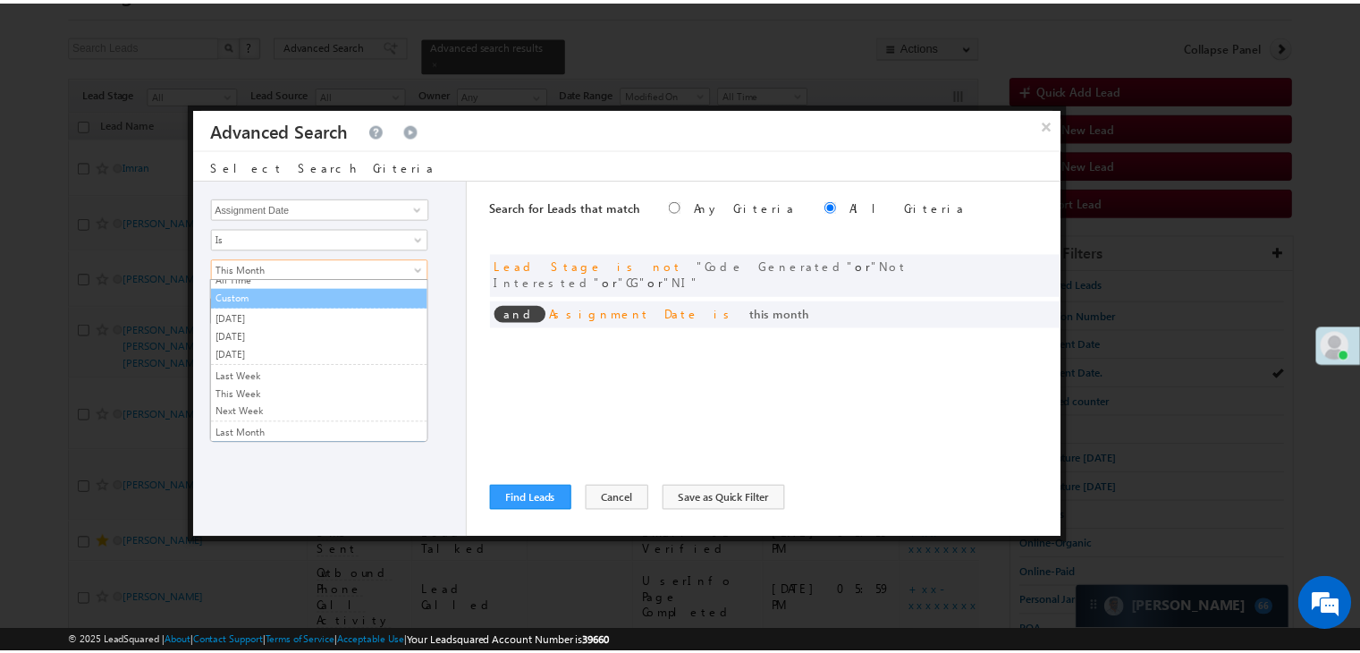
scroll to position [0, 0]
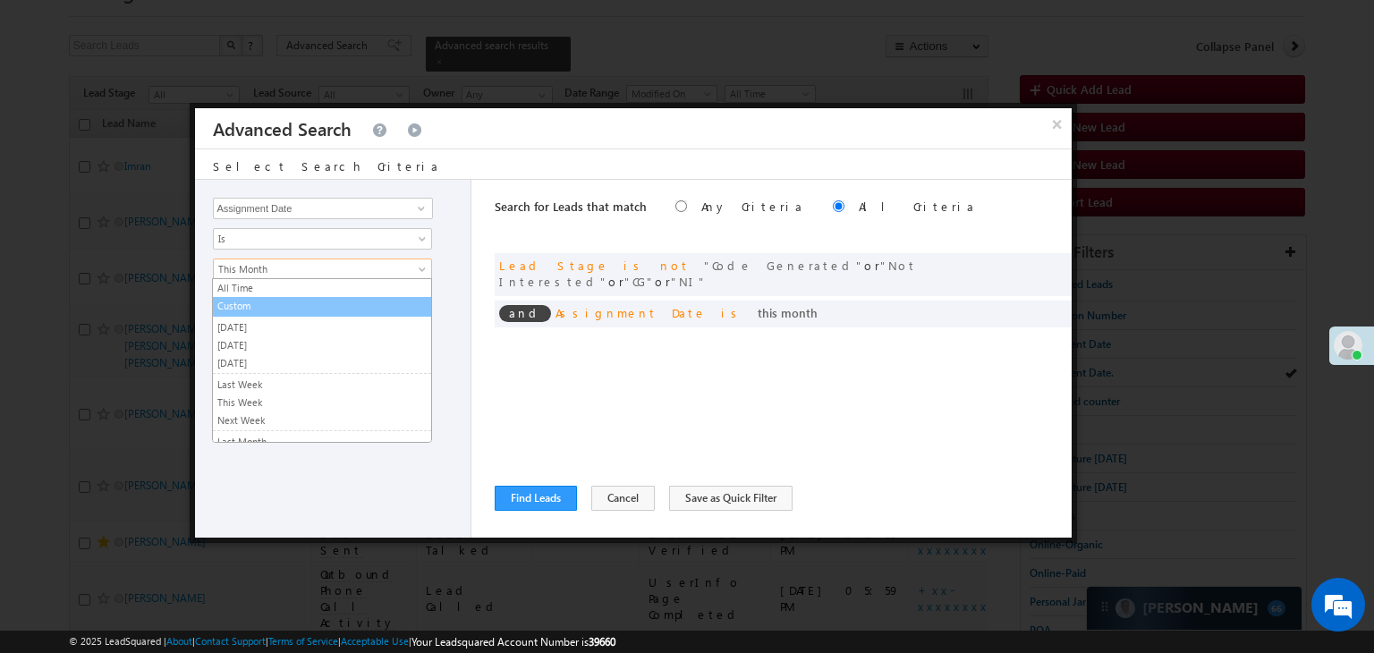
click at [343, 304] on link "Custom" at bounding box center [322, 306] width 218 height 16
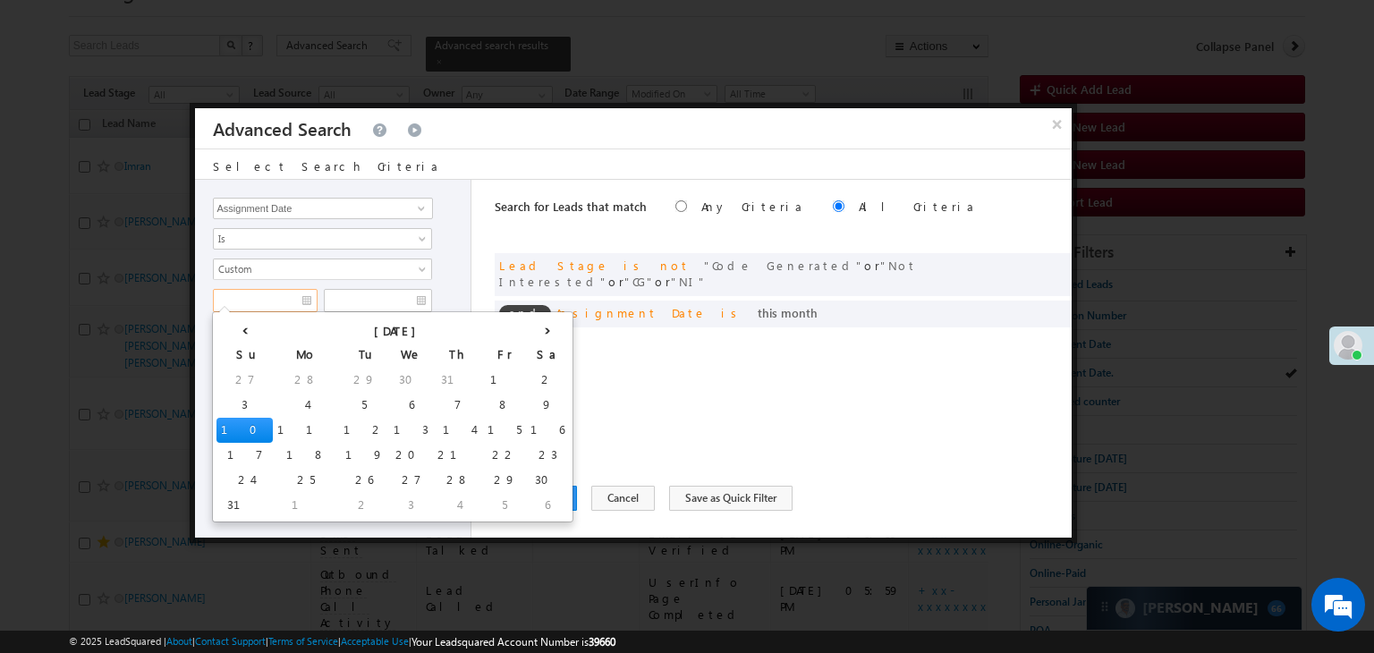
click at [290, 309] on input "text" at bounding box center [265, 300] width 105 height 23
click at [389, 396] on td "6" at bounding box center [411, 405] width 44 height 25
type input "[DATE]"
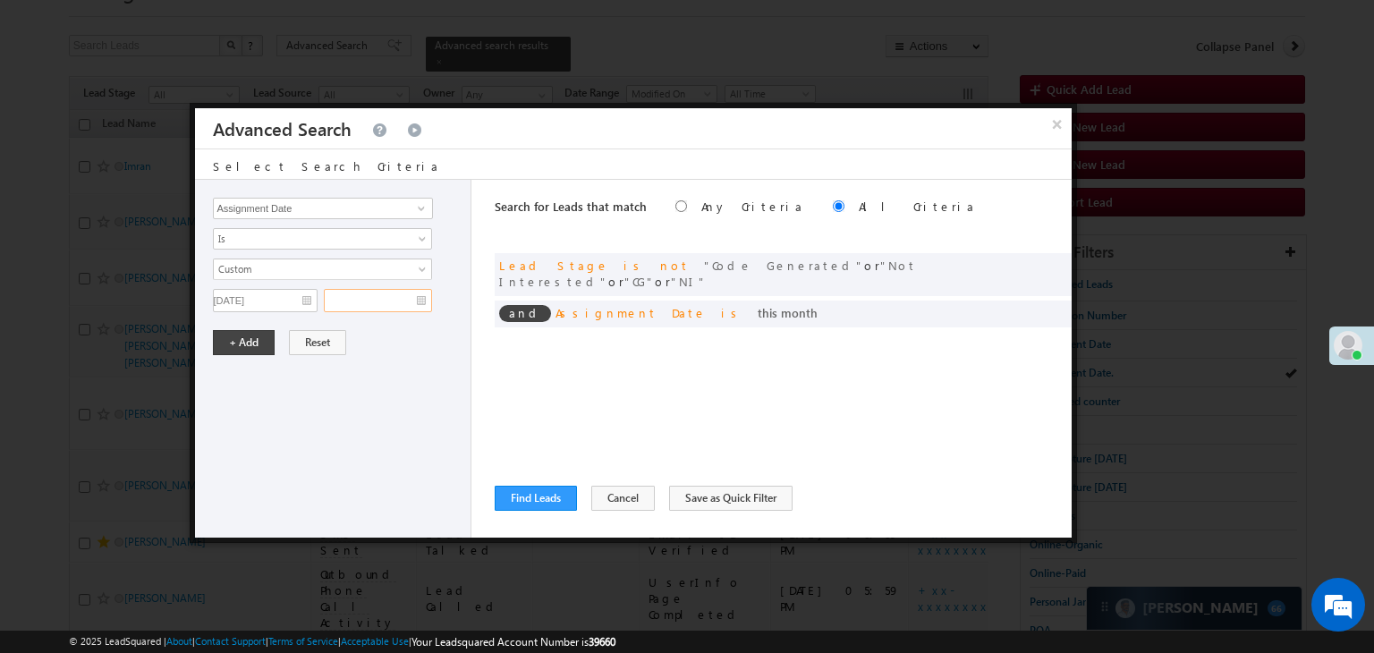
click at [383, 300] on input "text" at bounding box center [378, 300] width 108 height 23
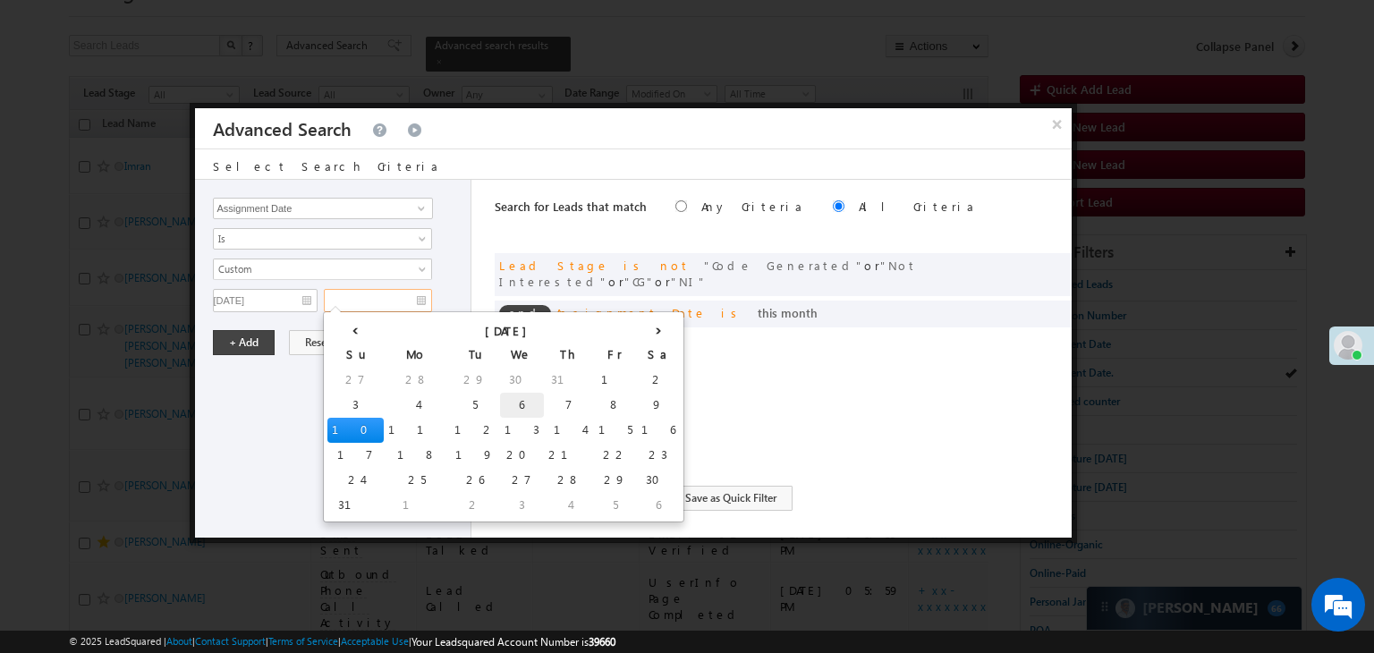
click at [500, 409] on td "6" at bounding box center [522, 405] width 44 height 25
type input "[DATE]"
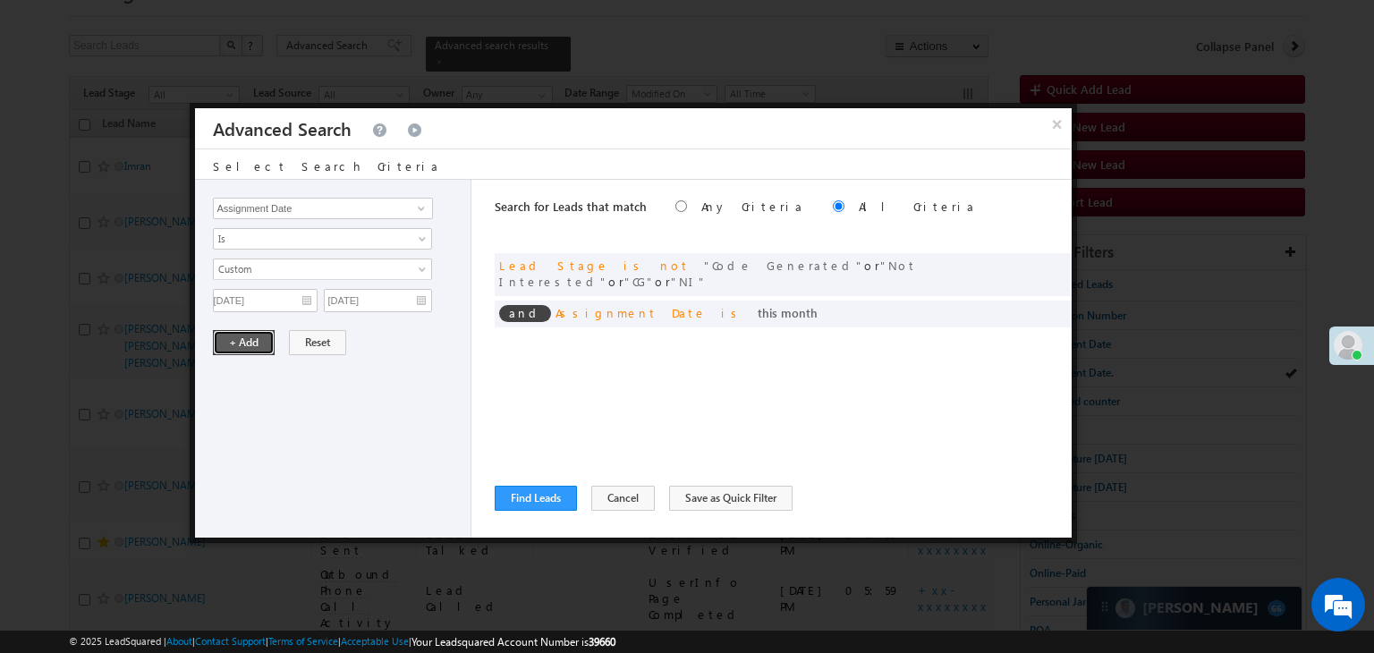
click at [258, 344] on button "+ Add" at bounding box center [244, 342] width 62 height 25
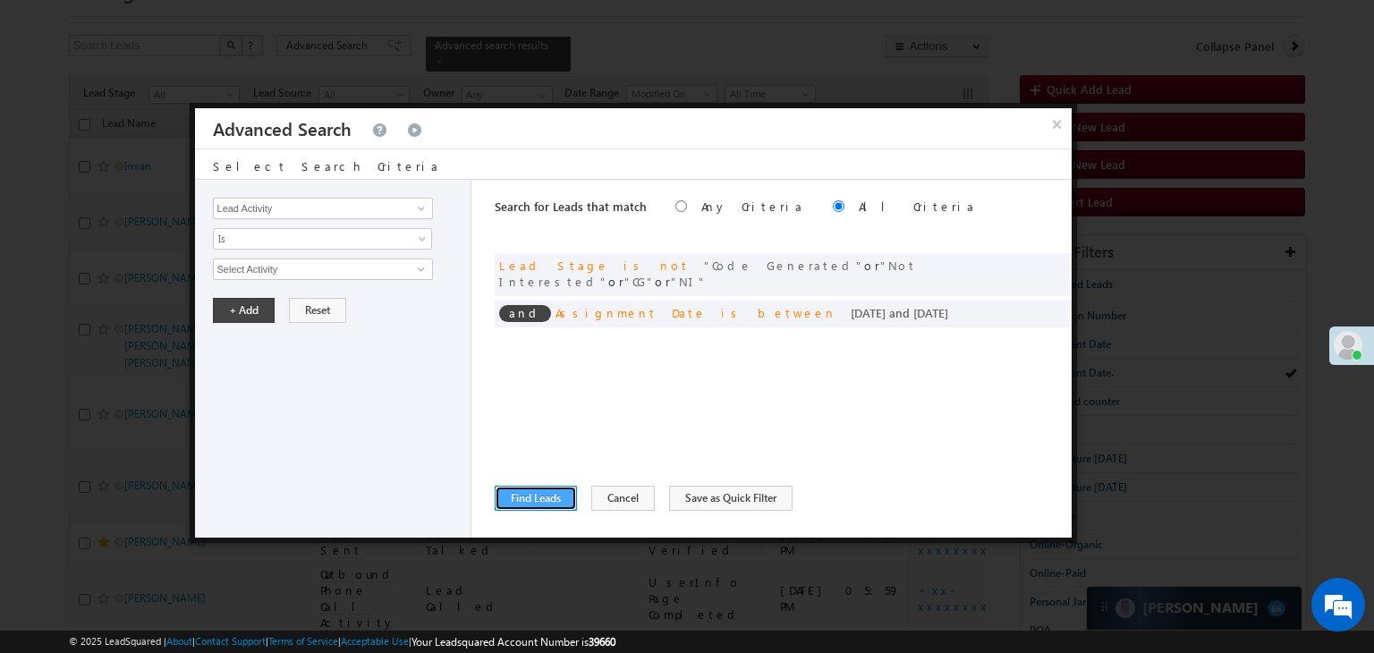
click at [561, 506] on button "Find Leads" at bounding box center [536, 498] width 82 height 25
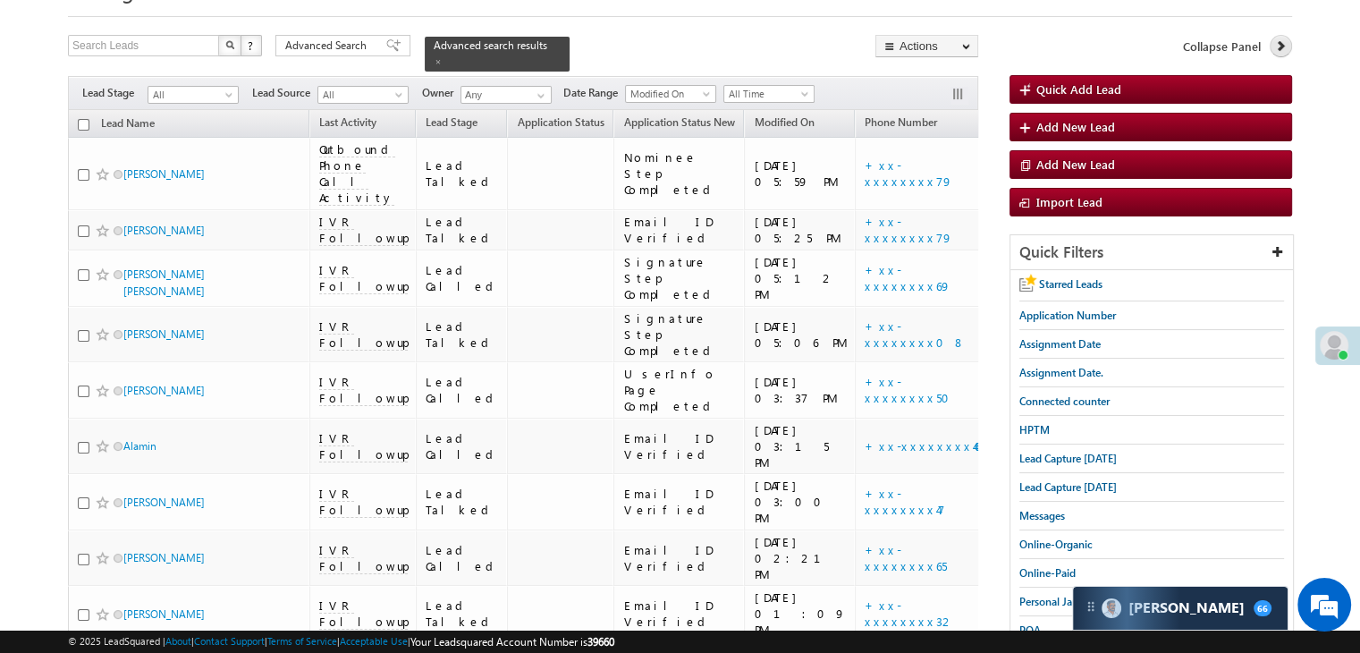
click at [1281, 44] on icon at bounding box center [1280, 45] width 13 height 13
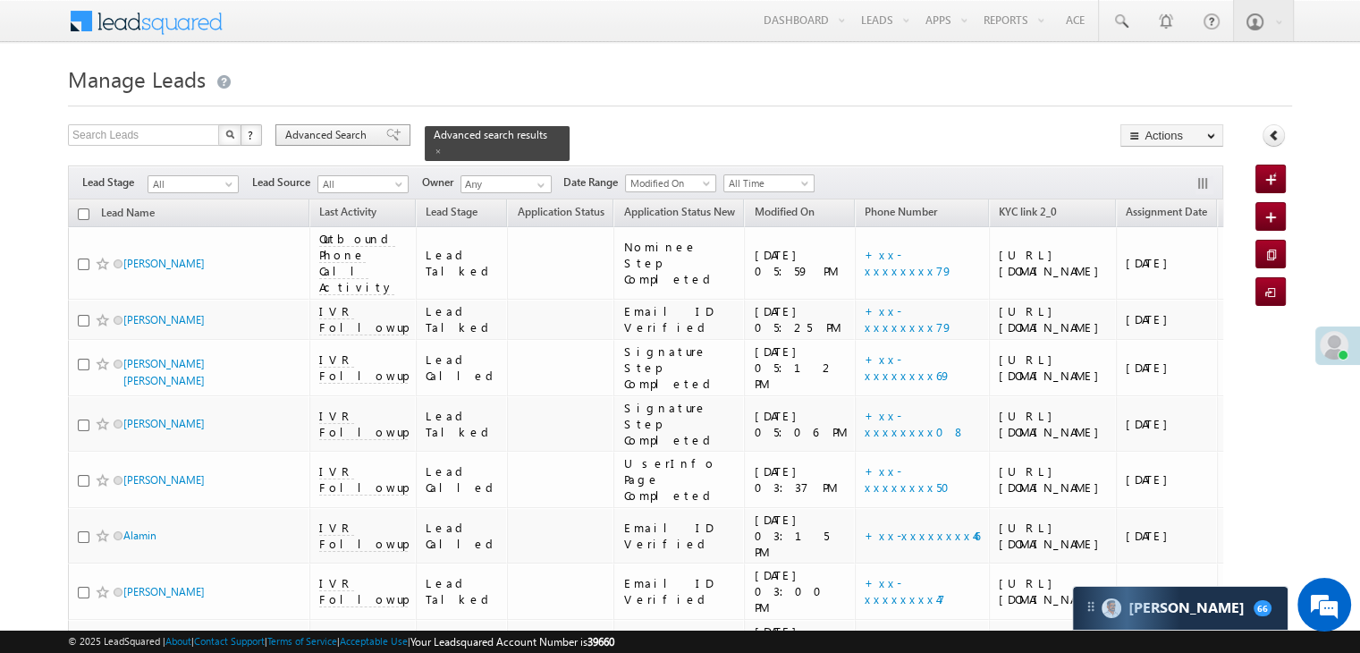
click at [362, 134] on span "Advanced Search" at bounding box center [328, 135] width 87 height 16
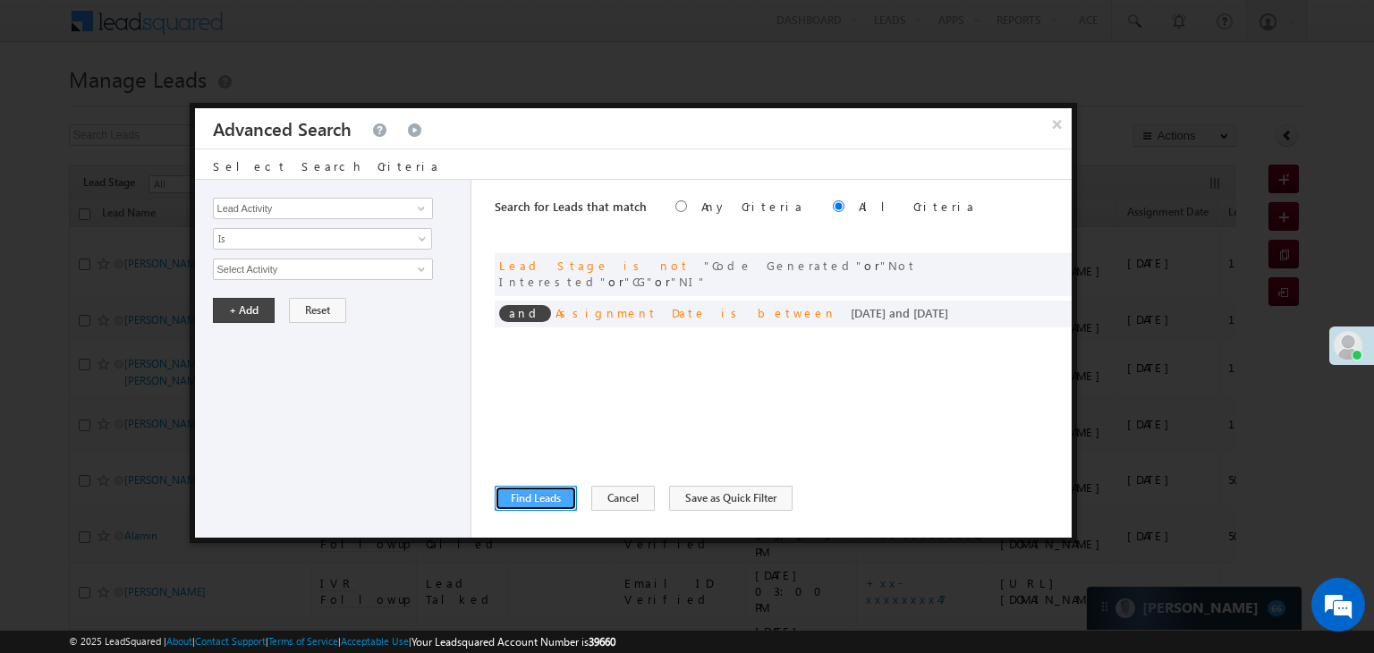
click at [546, 500] on button "Find Leads" at bounding box center [536, 498] width 82 height 25
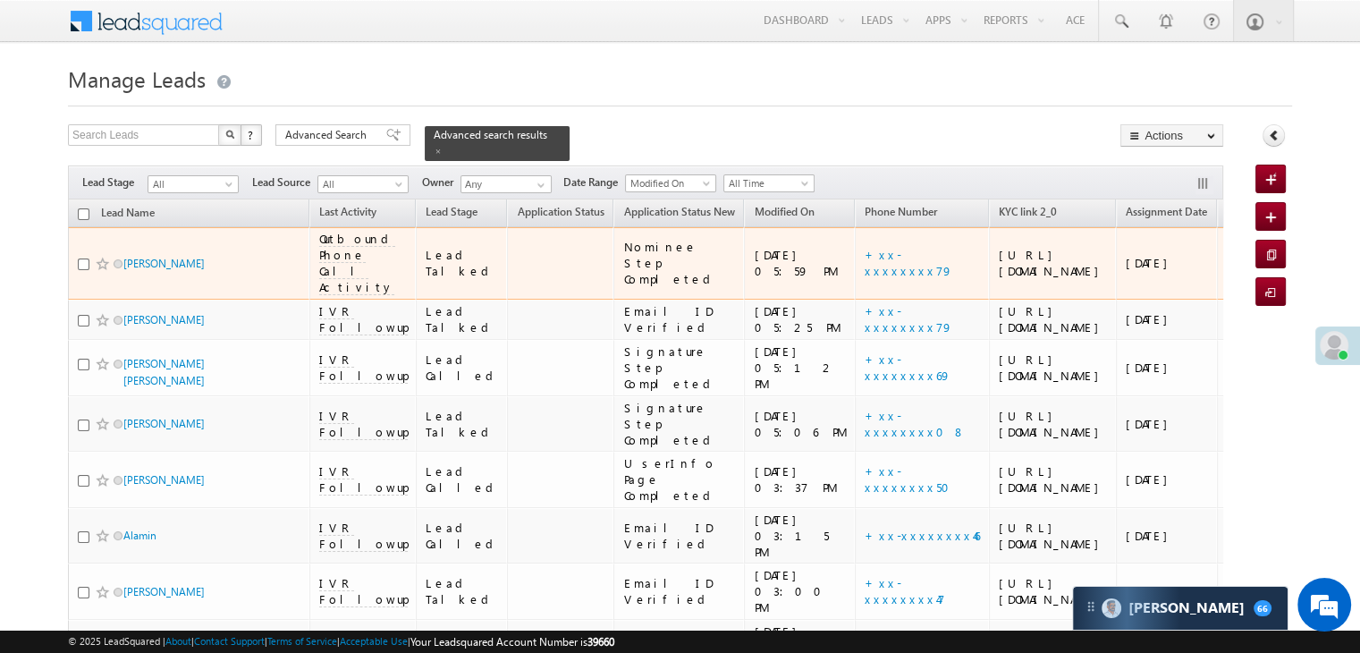
click at [855, 277] on td "+xx-xxxxxxxx79" at bounding box center [922, 263] width 134 height 72
click at [865, 259] on link "+xx-xxxxxxxx79" at bounding box center [909, 262] width 89 height 31
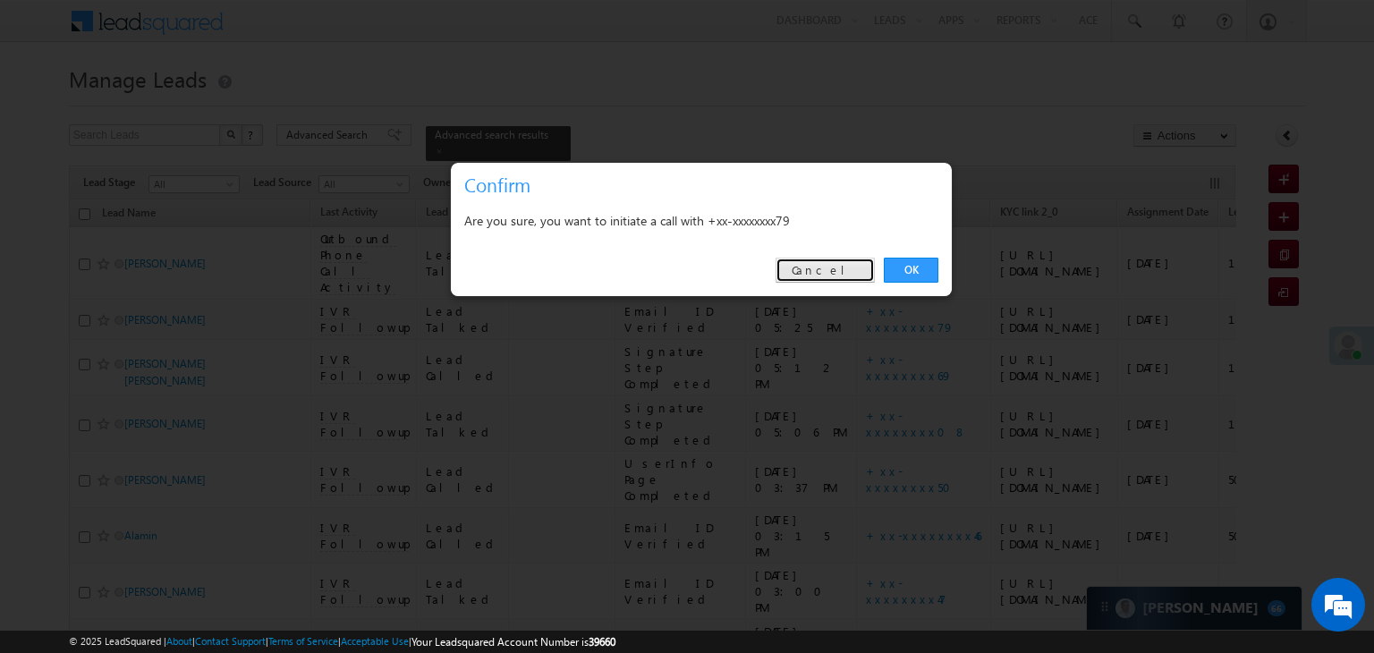
click at [832, 269] on link "Cancel" at bounding box center [824, 270] width 99 height 25
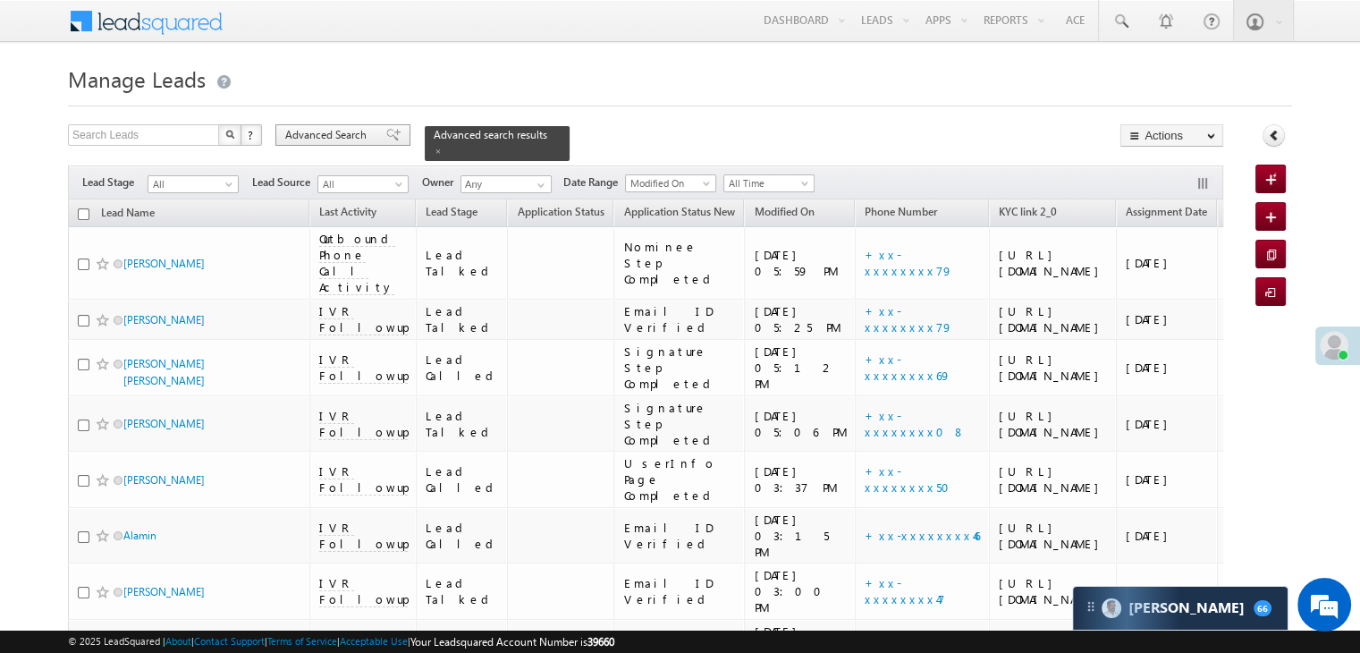
click at [359, 139] on span "Advanced Search" at bounding box center [328, 135] width 87 height 16
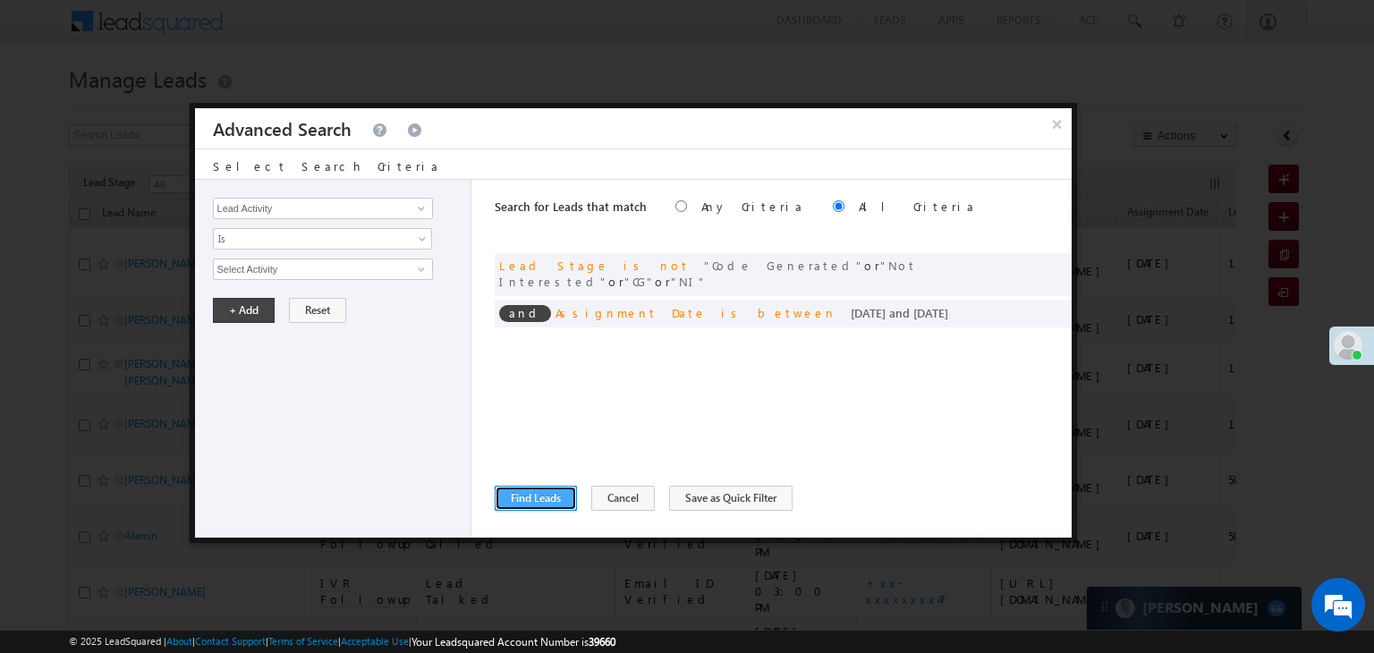
click at [519, 503] on button "Find Leads" at bounding box center [536, 498] width 82 height 25
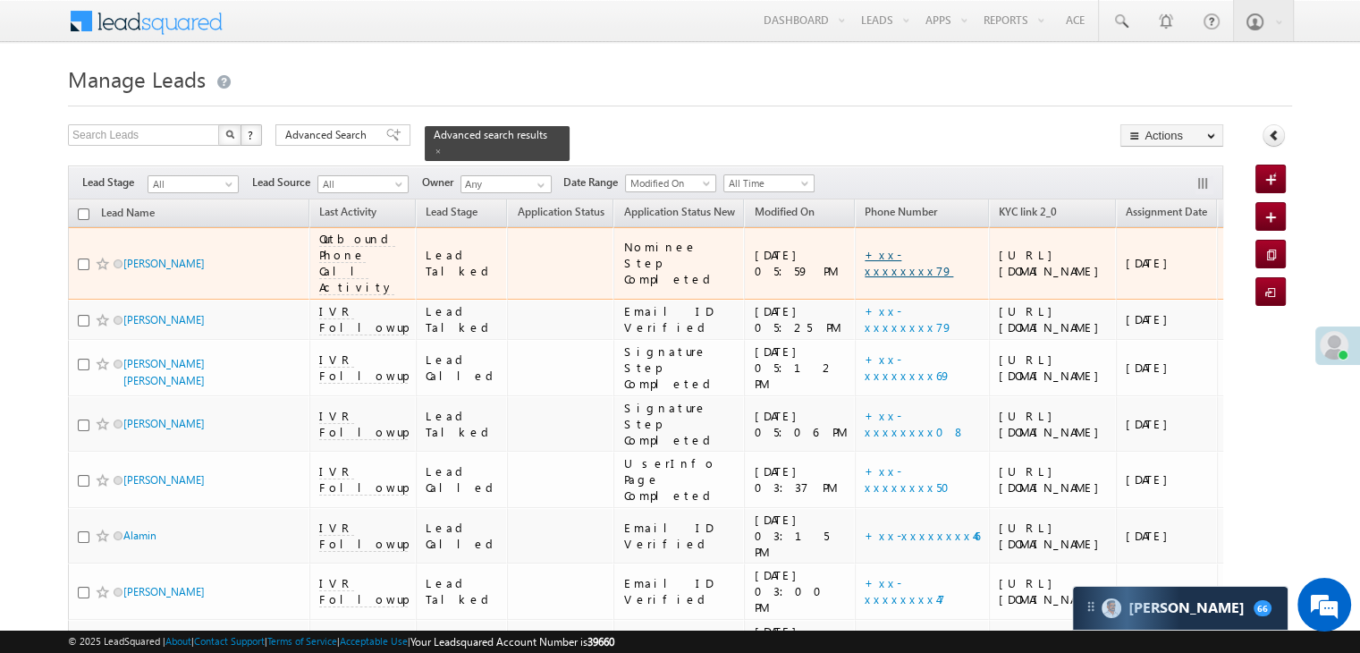
click at [865, 269] on link "+xx-xxxxxxxx79" at bounding box center [909, 262] width 89 height 31
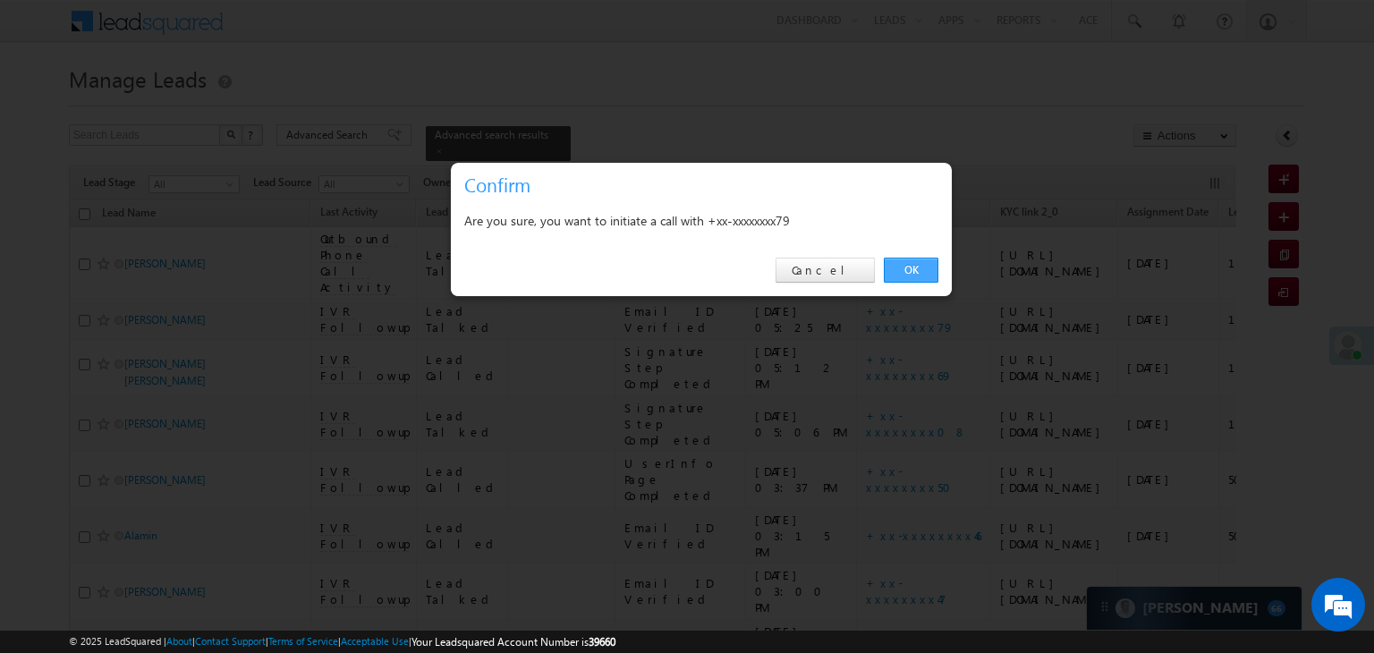
click at [912, 277] on link "OK" at bounding box center [911, 270] width 55 height 25
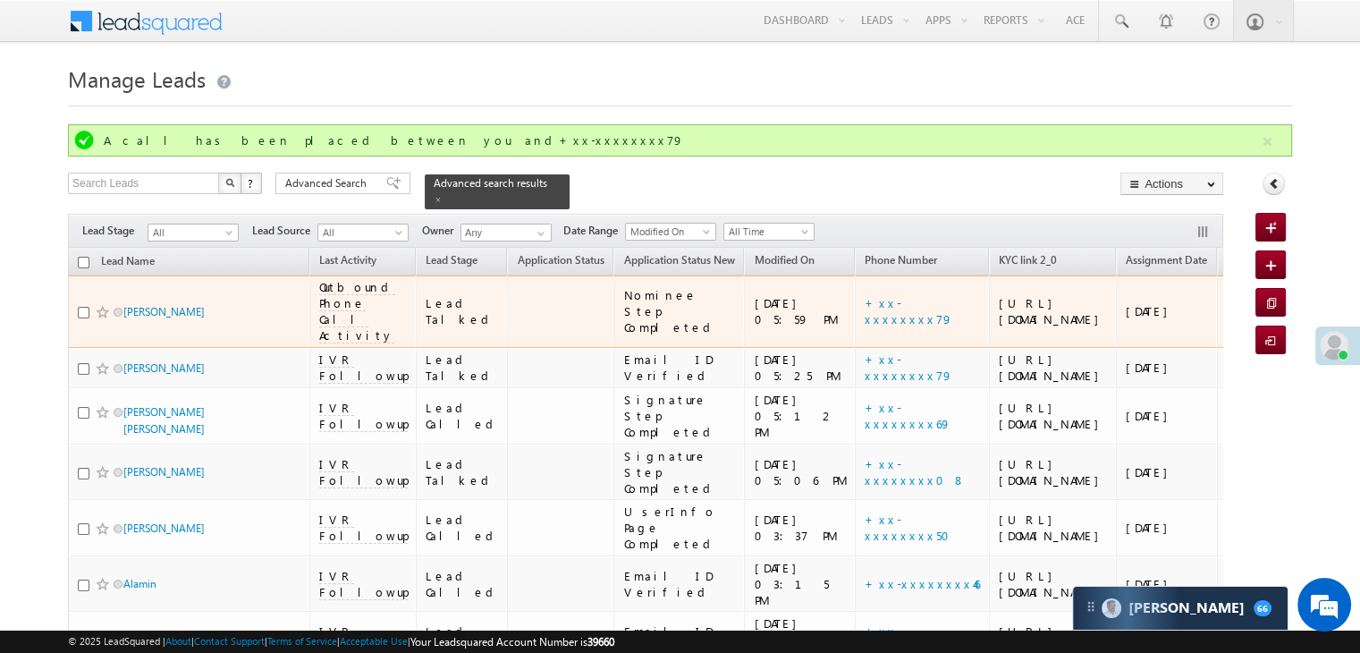
scroll to position [268, 0]
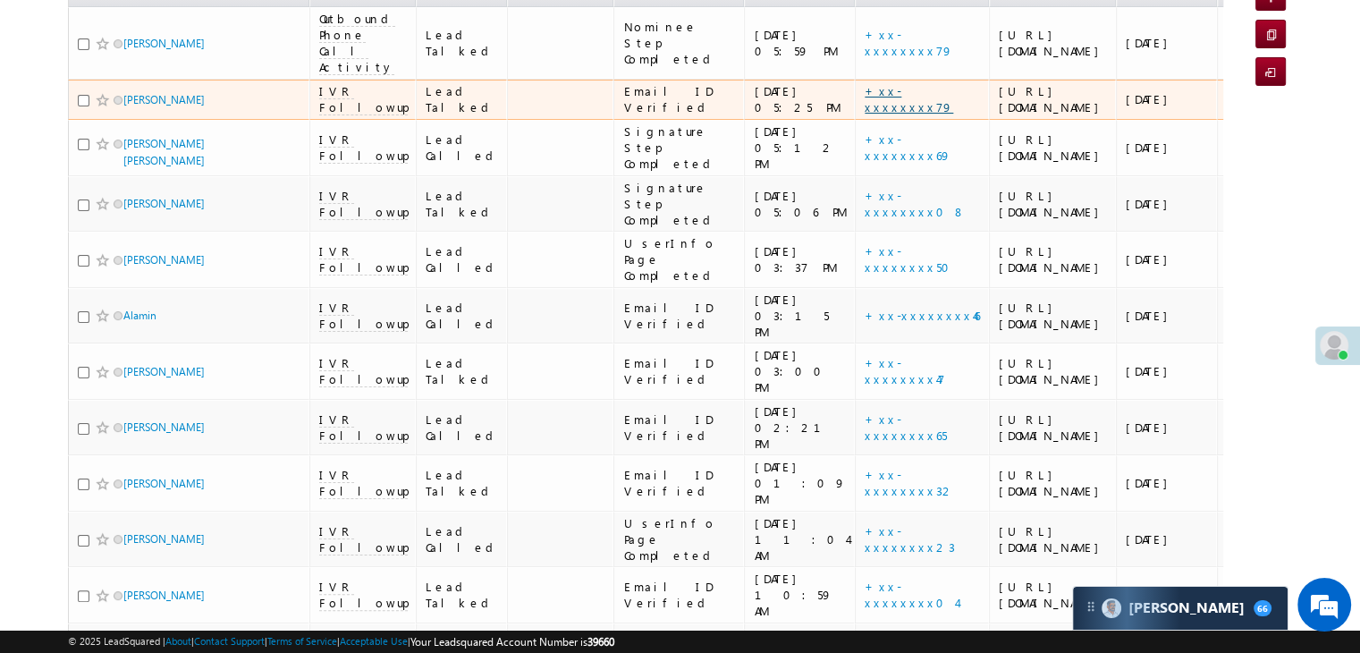
click at [865, 114] on link "+xx-xxxxxxxx79" at bounding box center [909, 98] width 89 height 31
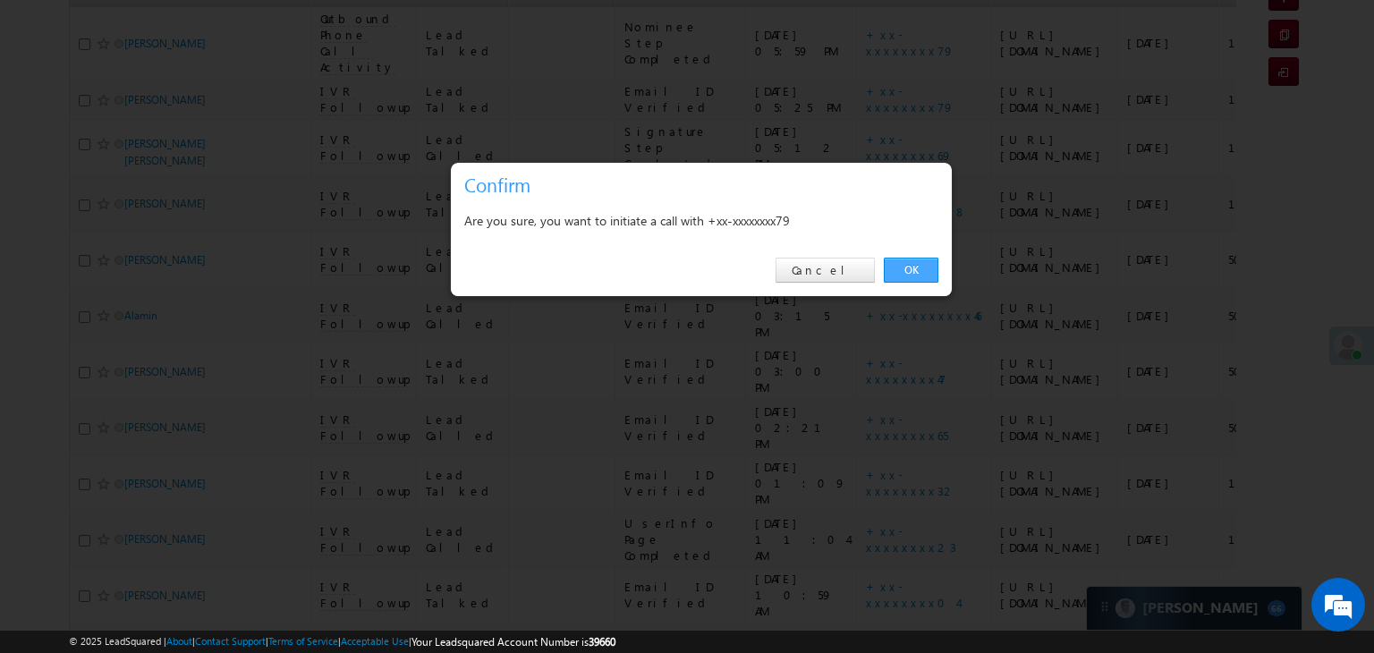
click at [912, 266] on link "OK" at bounding box center [911, 270] width 55 height 25
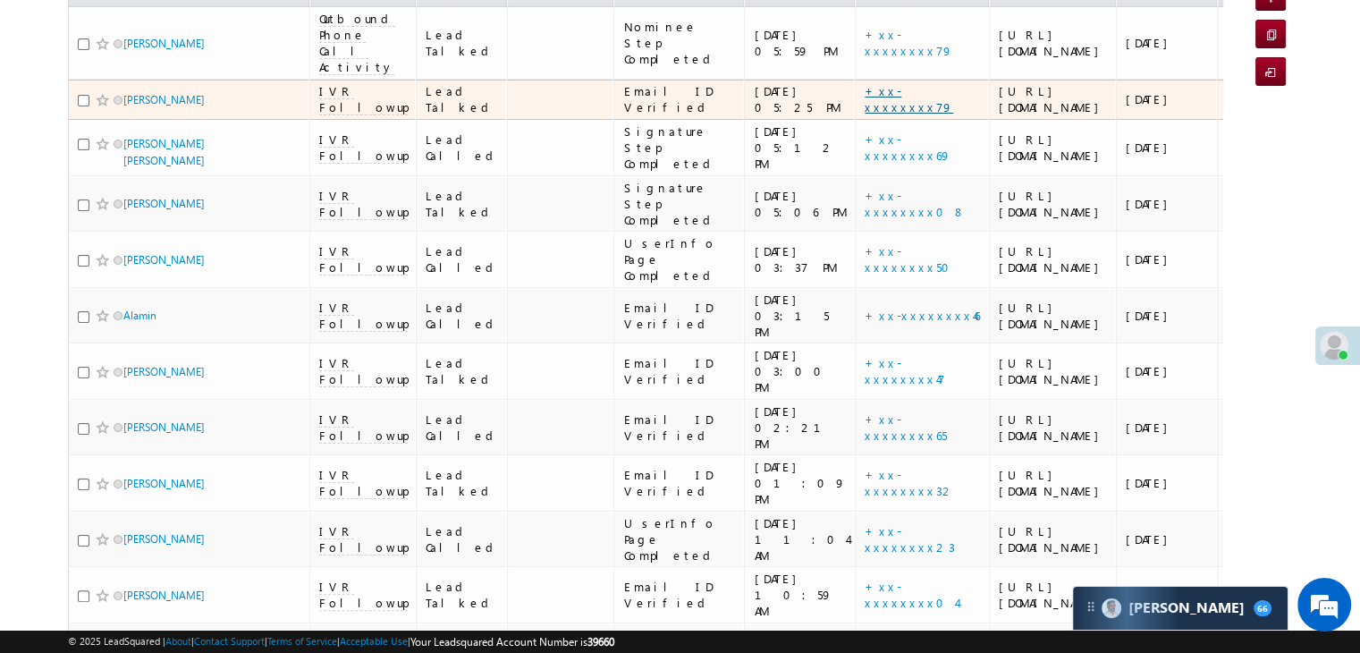
click at [866, 114] on link "+xx-xxxxxxxx79" at bounding box center [909, 98] width 89 height 31
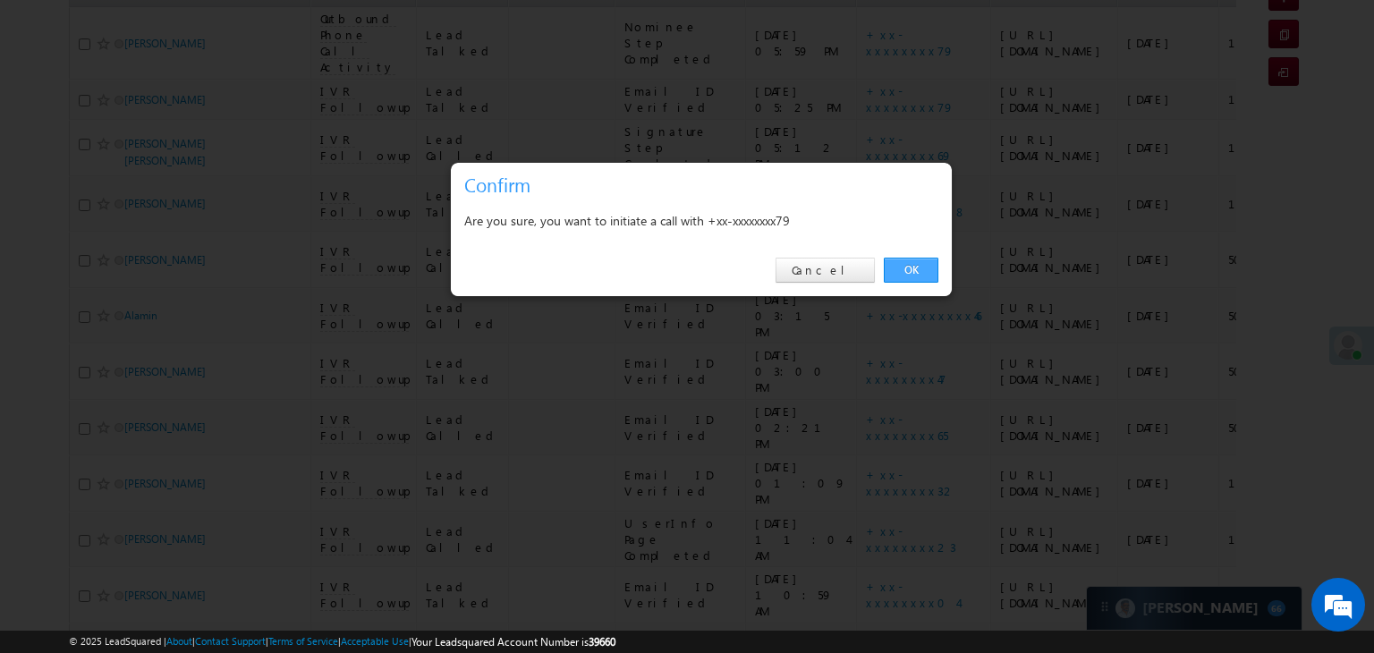
click at [925, 262] on link "OK" at bounding box center [911, 270] width 55 height 25
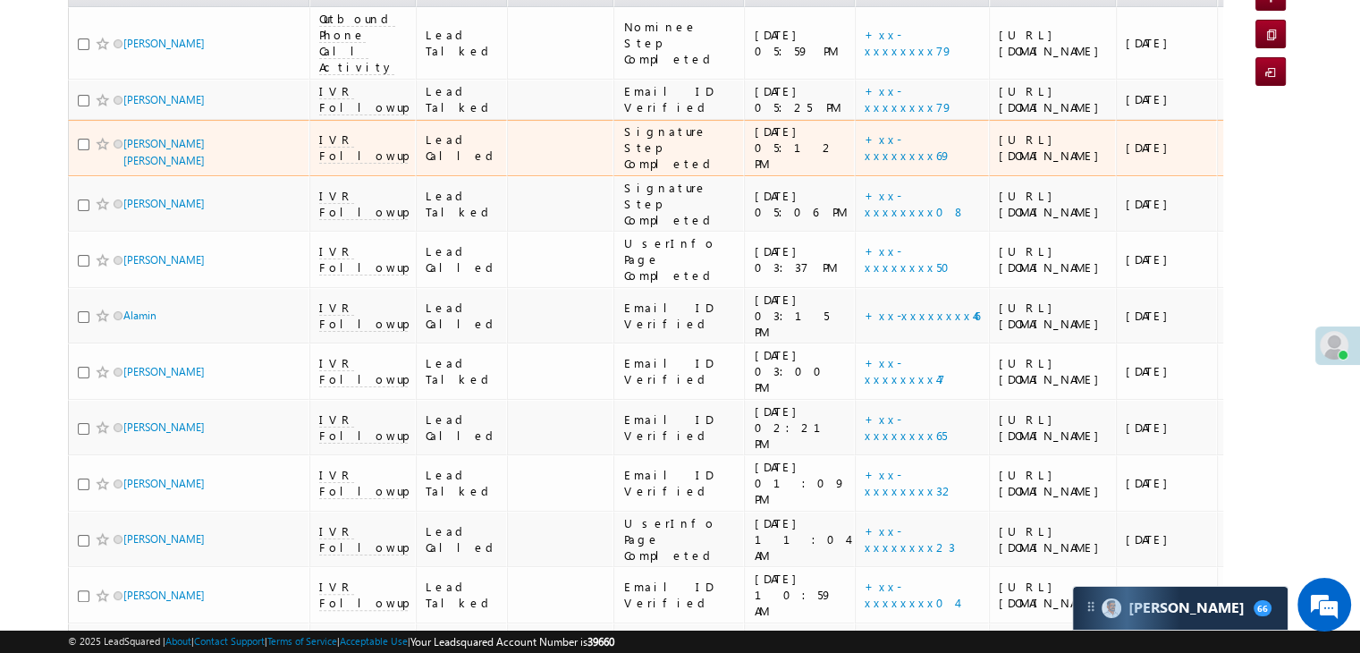
click at [865, 164] on div "+xx-xxxxxxxx69" at bounding box center [923, 147] width 116 height 32
click at [865, 163] on link "+xx-xxxxxxxx69" at bounding box center [908, 146] width 87 height 31
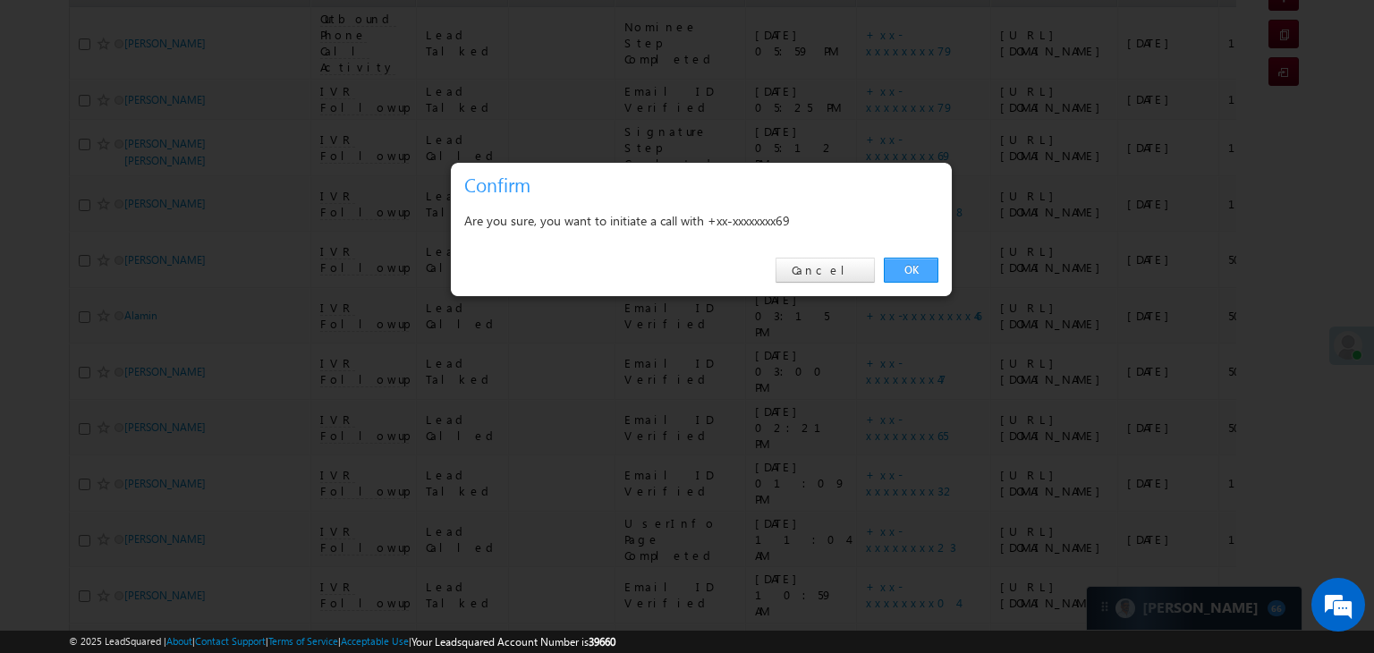
click at [896, 263] on link "OK" at bounding box center [911, 270] width 55 height 25
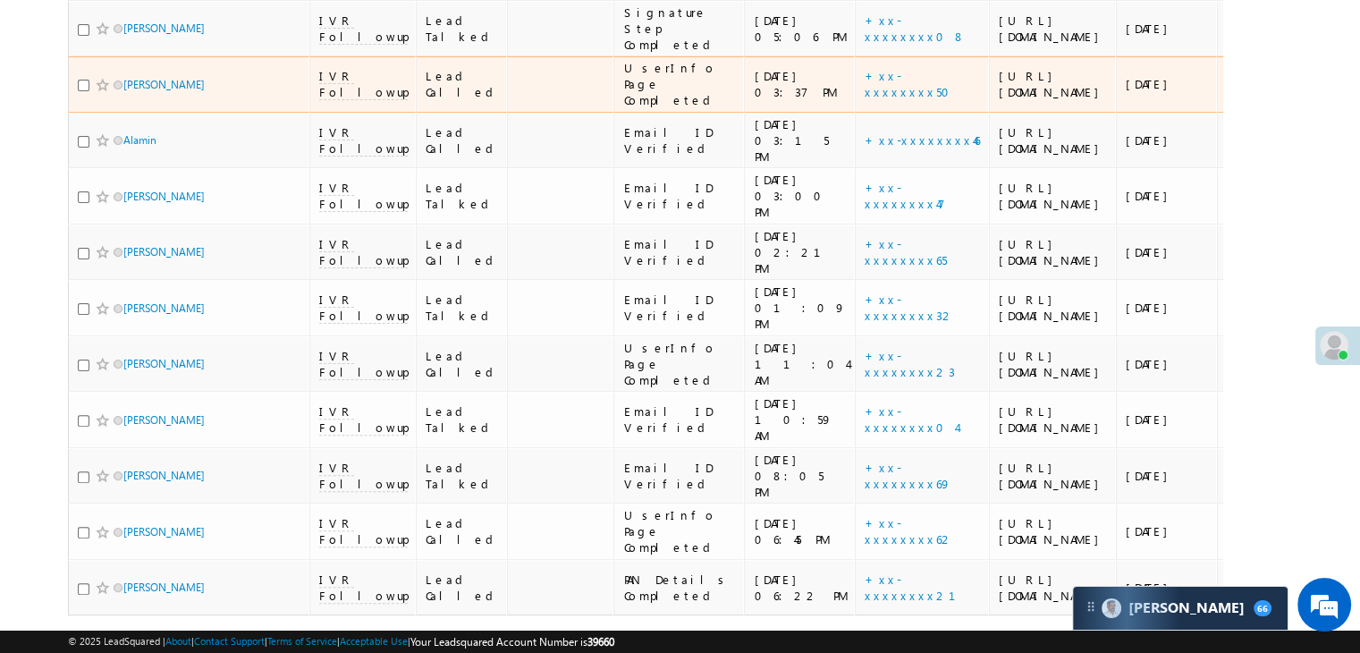
scroll to position [447, 0]
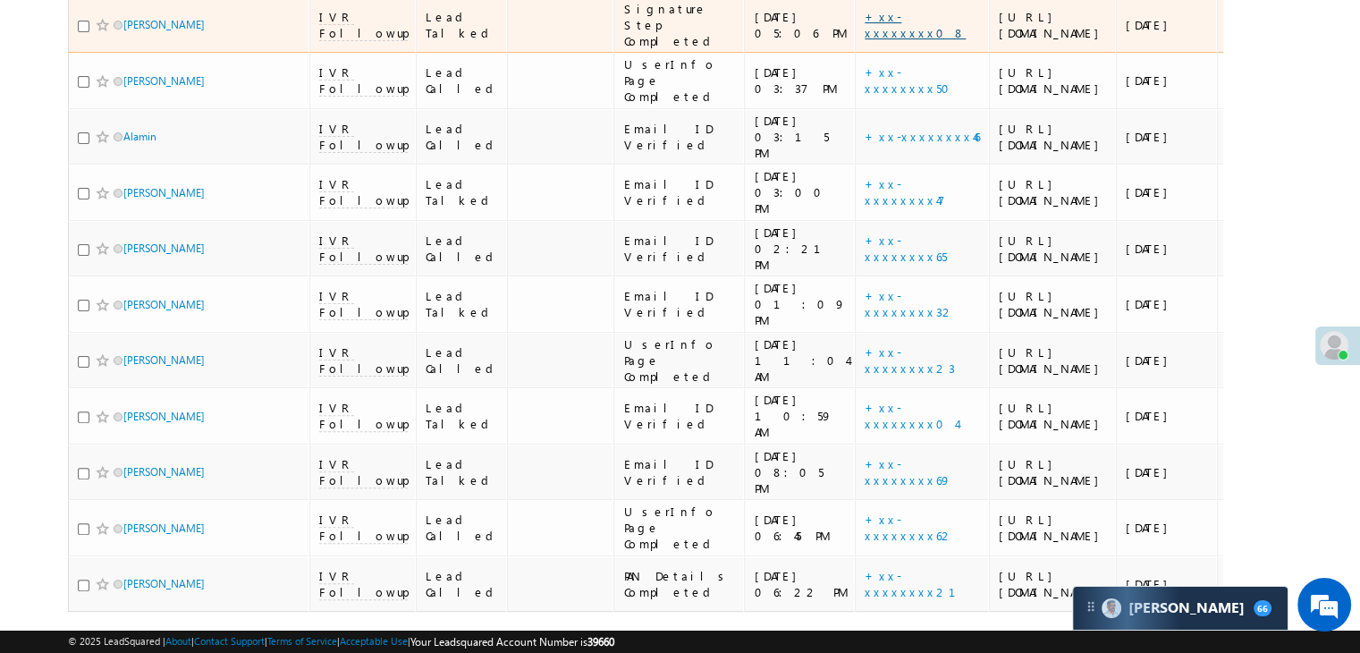
click at [865, 40] on link "+xx-xxxxxxxx08" at bounding box center [915, 24] width 101 height 31
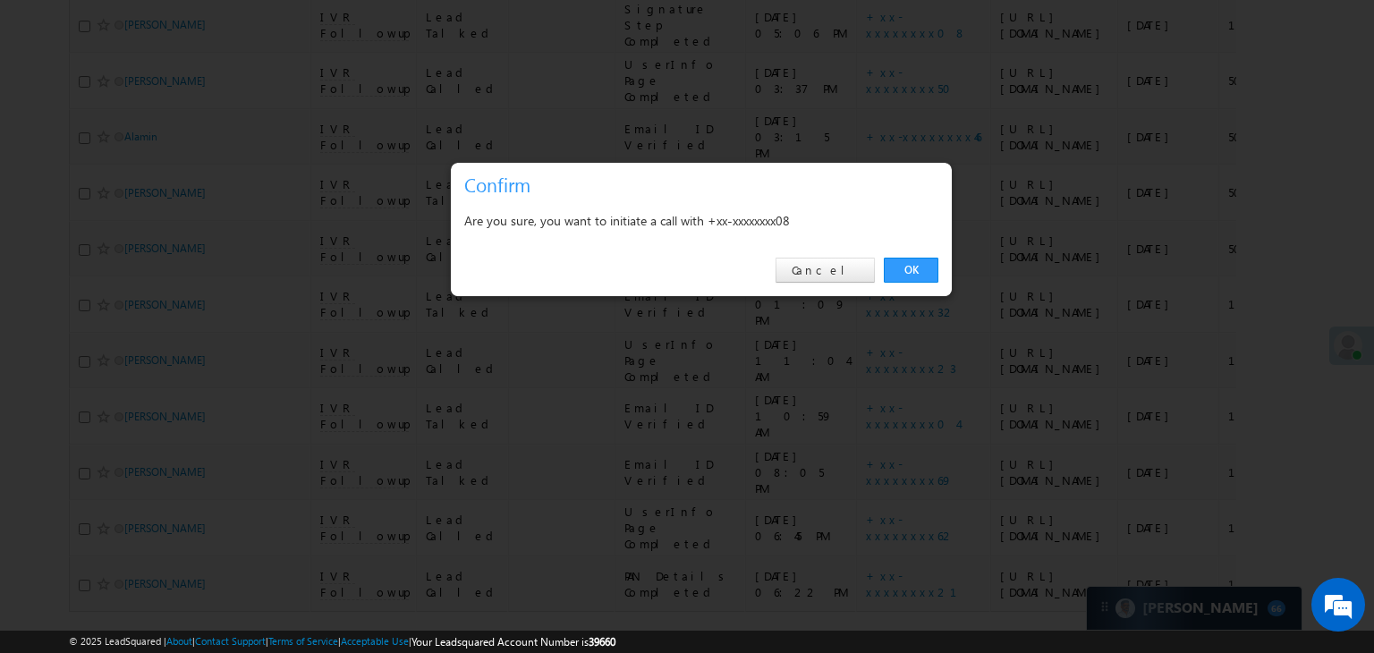
click at [927, 283] on div "OK Cancel" at bounding box center [701, 270] width 501 height 51
click at [924, 272] on link "OK" at bounding box center [911, 270] width 55 height 25
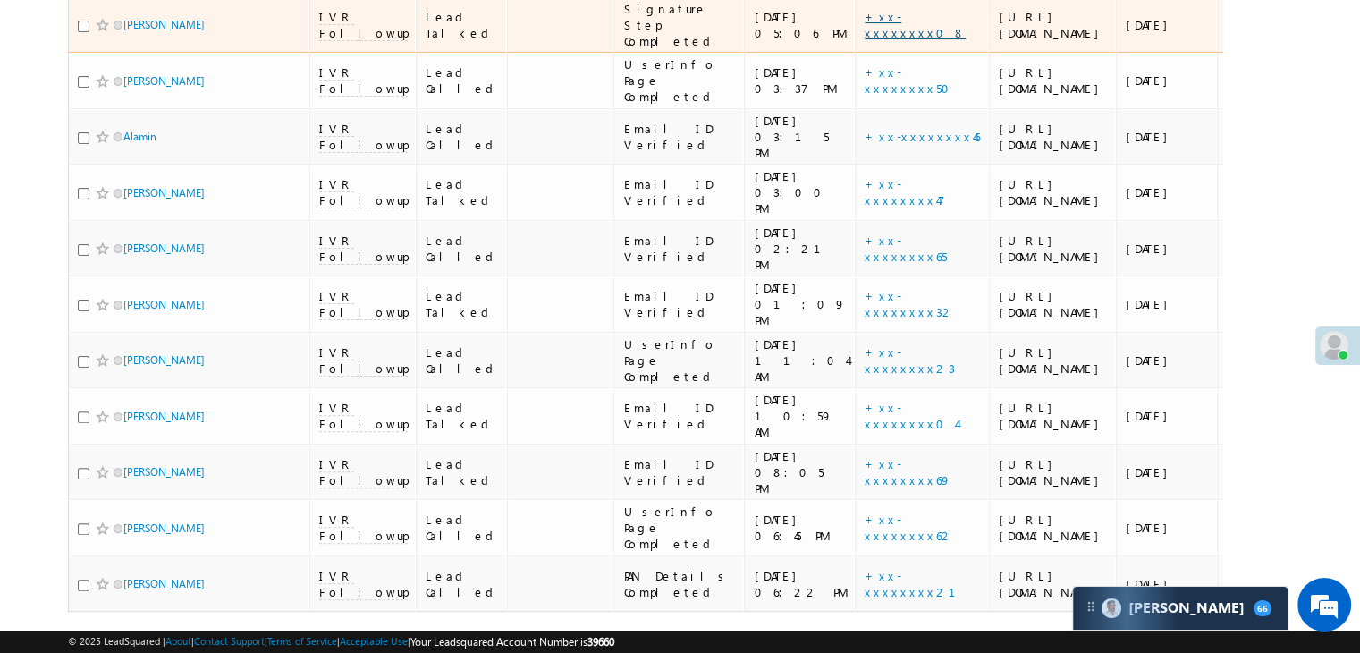
click at [865, 40] on link "+xx-xxxxxxxx08" at bounding box center [915, 24] width 101 height 31
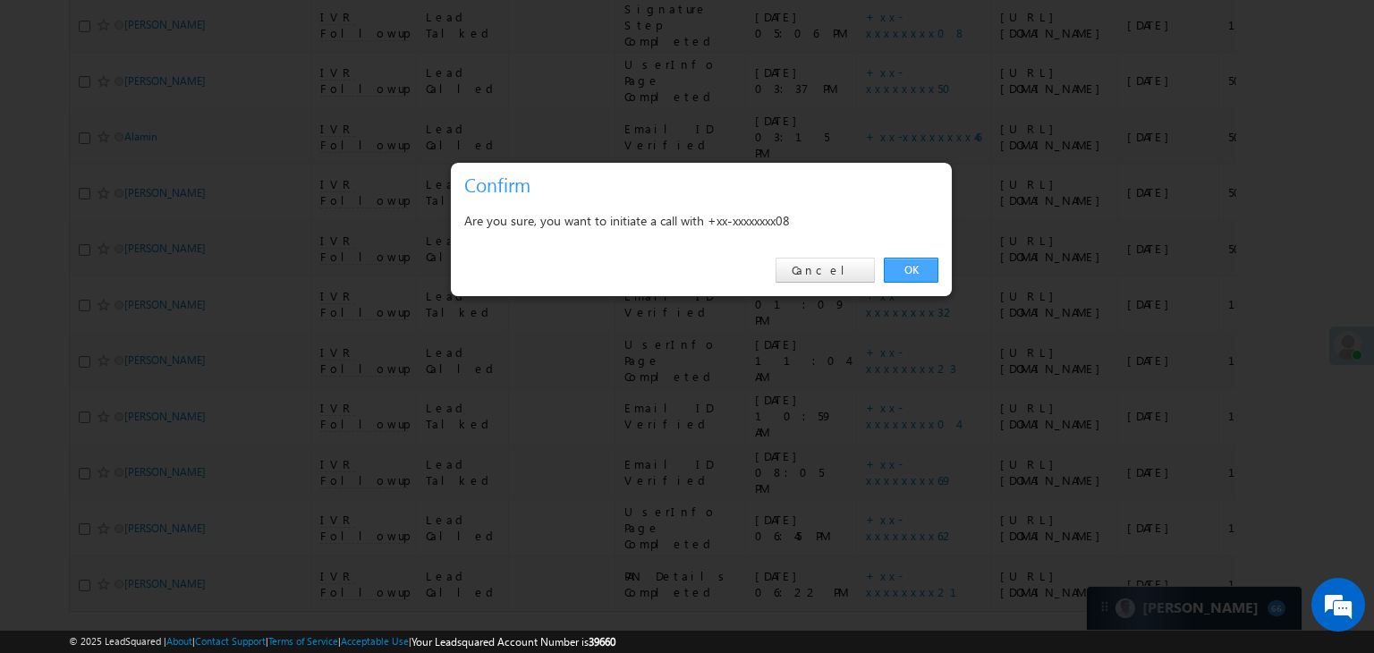
click at [905, 265] on link "OK" at bounding box center [911, 270] width 55 height 25
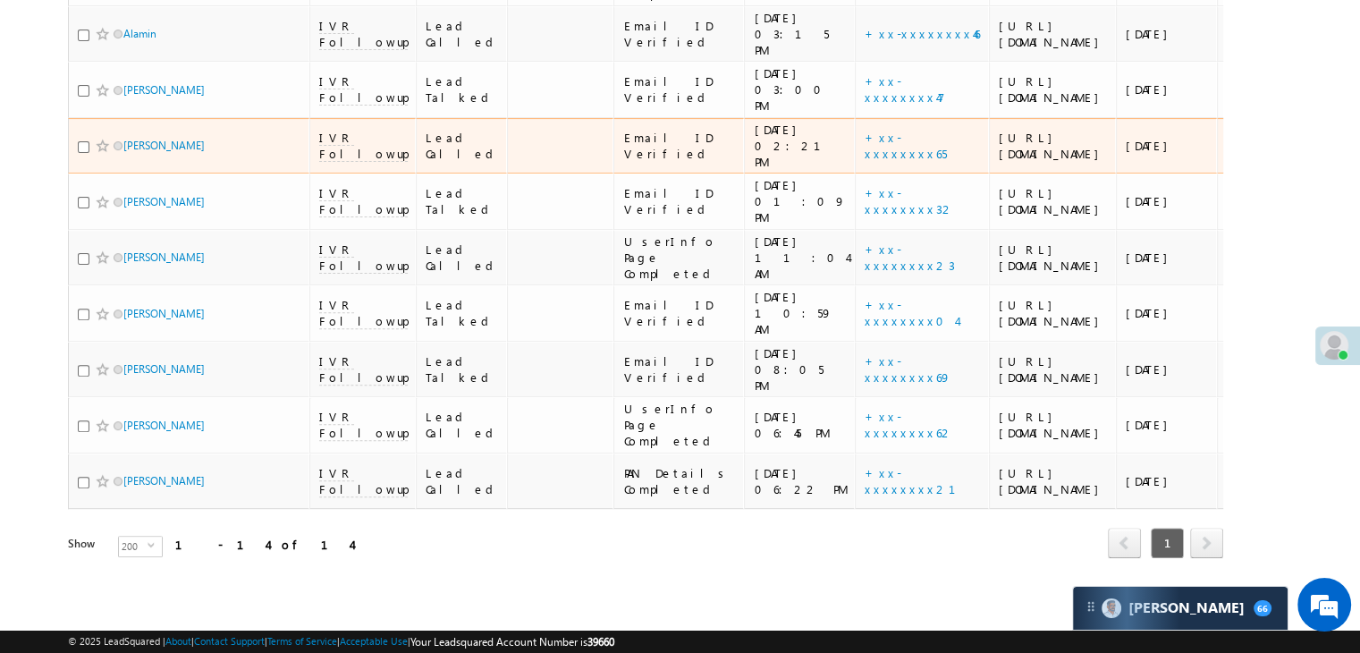
scroll to position [537, 0]
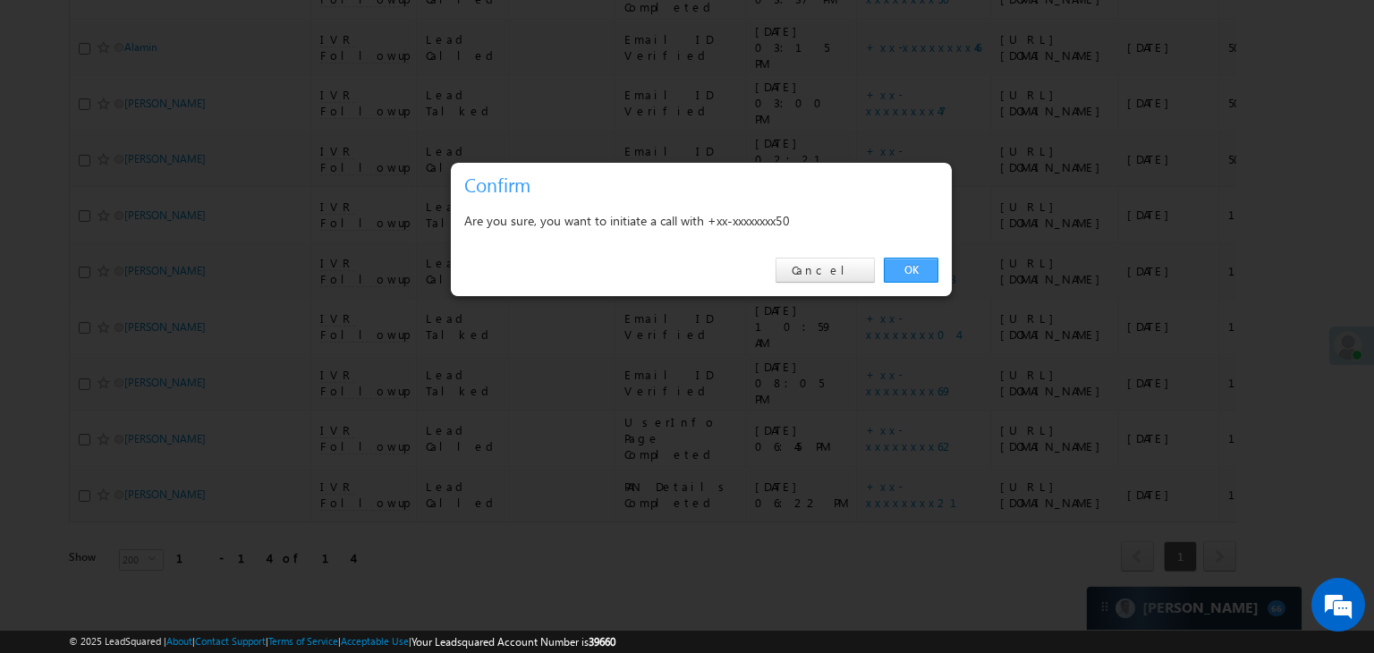
click at [919, 274] on link "OK" at bounding box center [911, 270] width 55 height 25
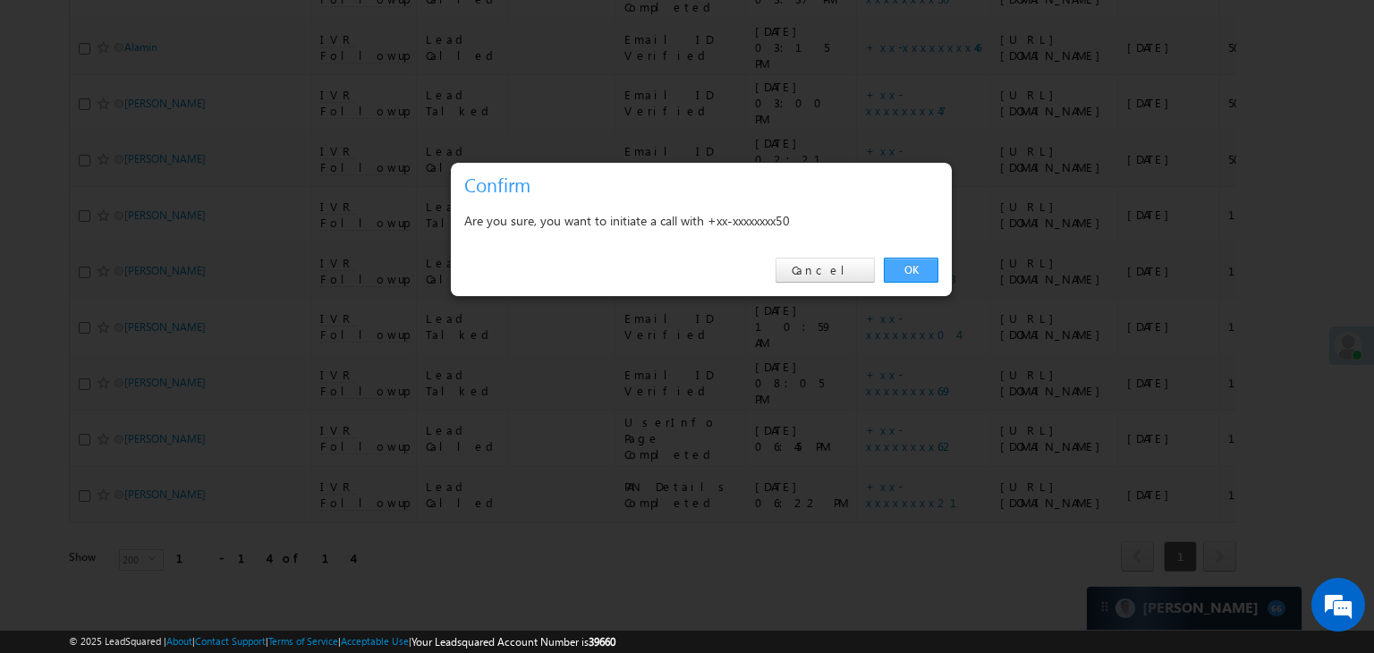
click at [926, 275] on link "OK" at bounding box center [911, 270] width 55 height 25
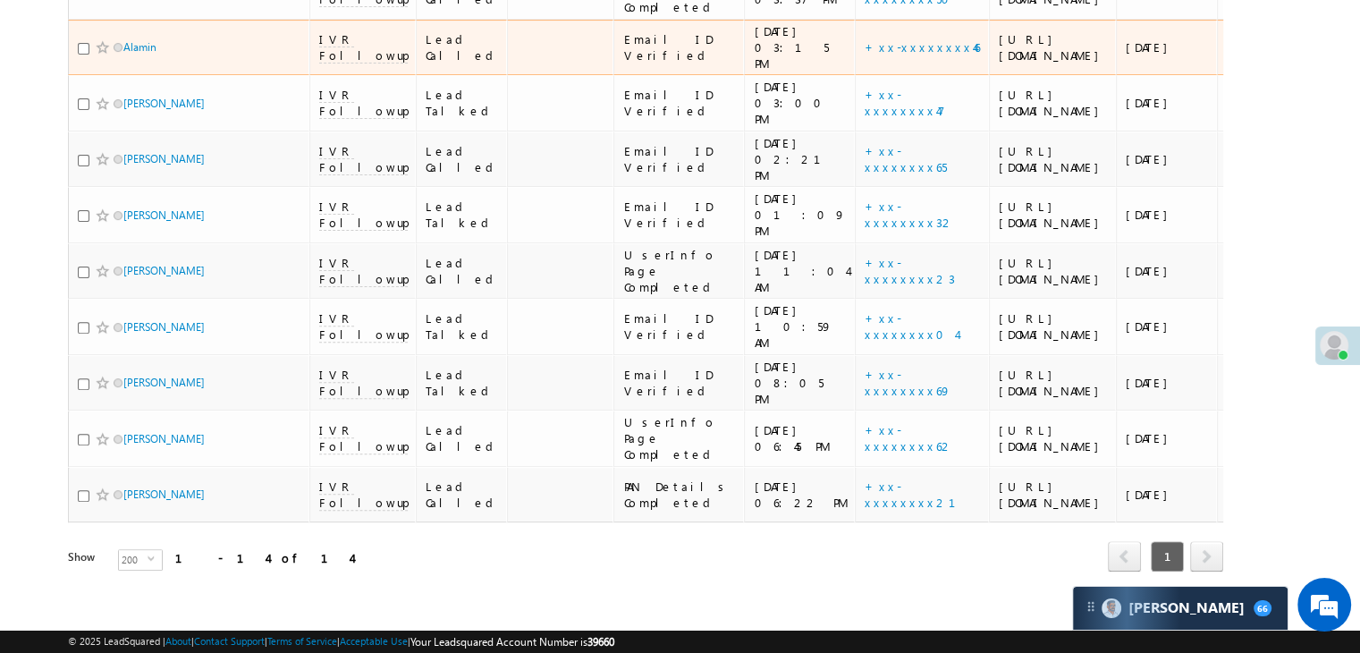
scroll to position [626, 0]
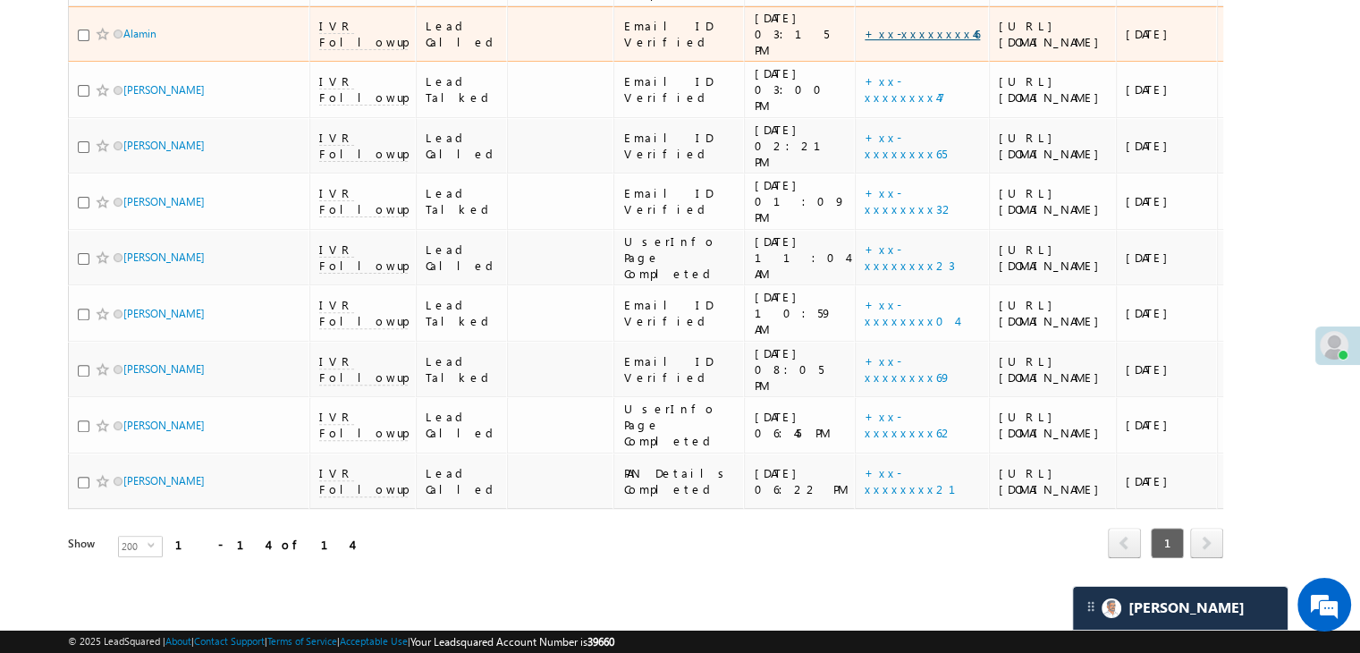
click at [865, 41] on link "+xx-xxxxxxxx46" at bounding box center [922, 33] width 115 height 15
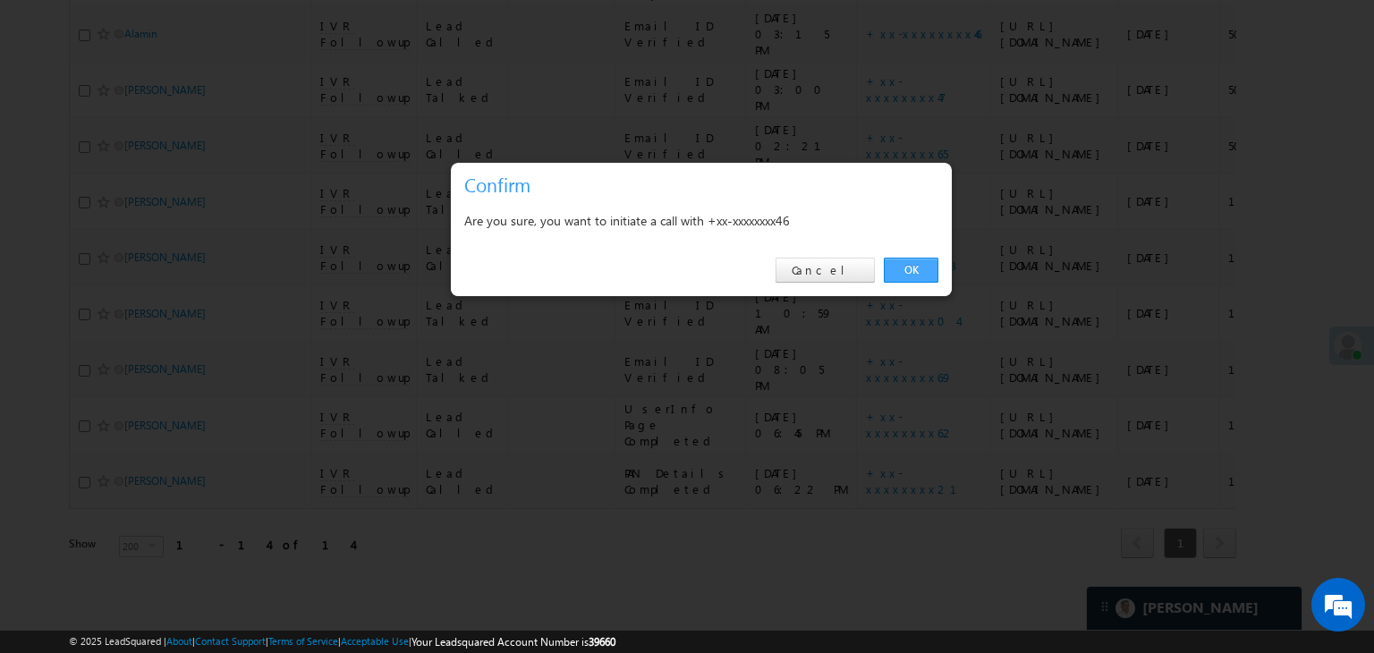
click at [931, 266] on link "OK" at bounding box center [911, 270] width 55 height 25
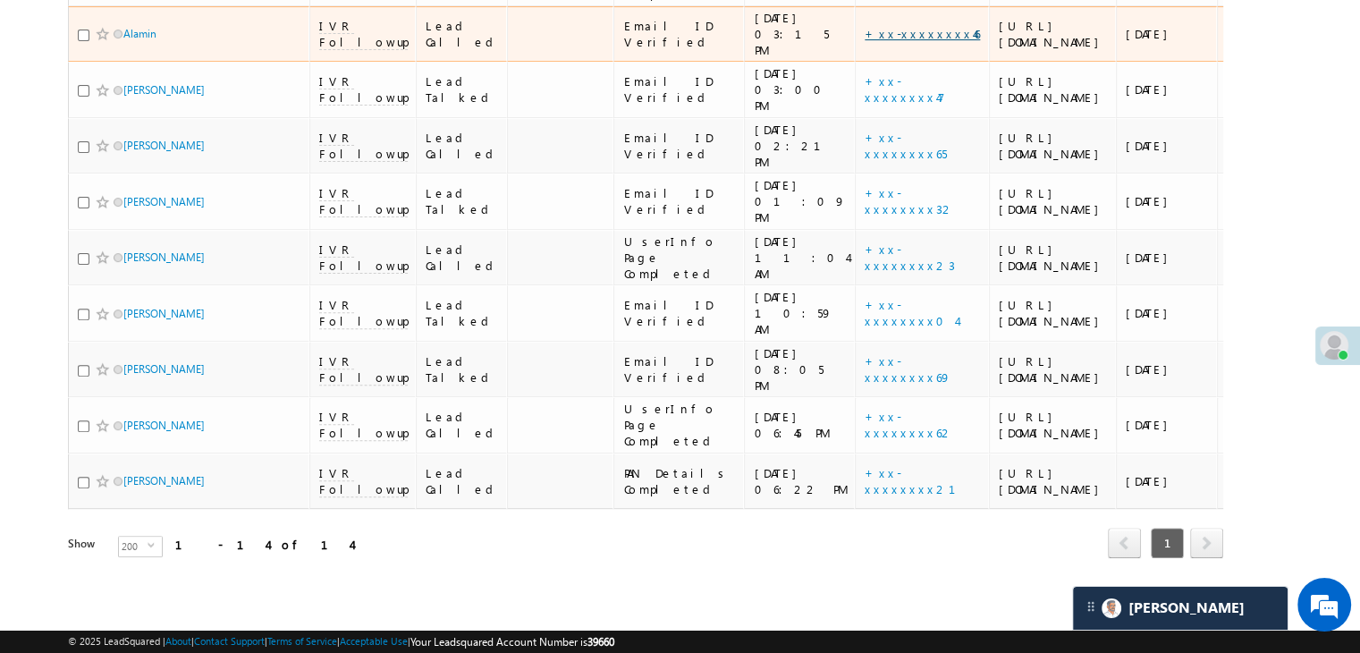
click at [865, 41] on link "+xx-xxxxxxxx46" at bounding box center [922, 33] width 115 height 15
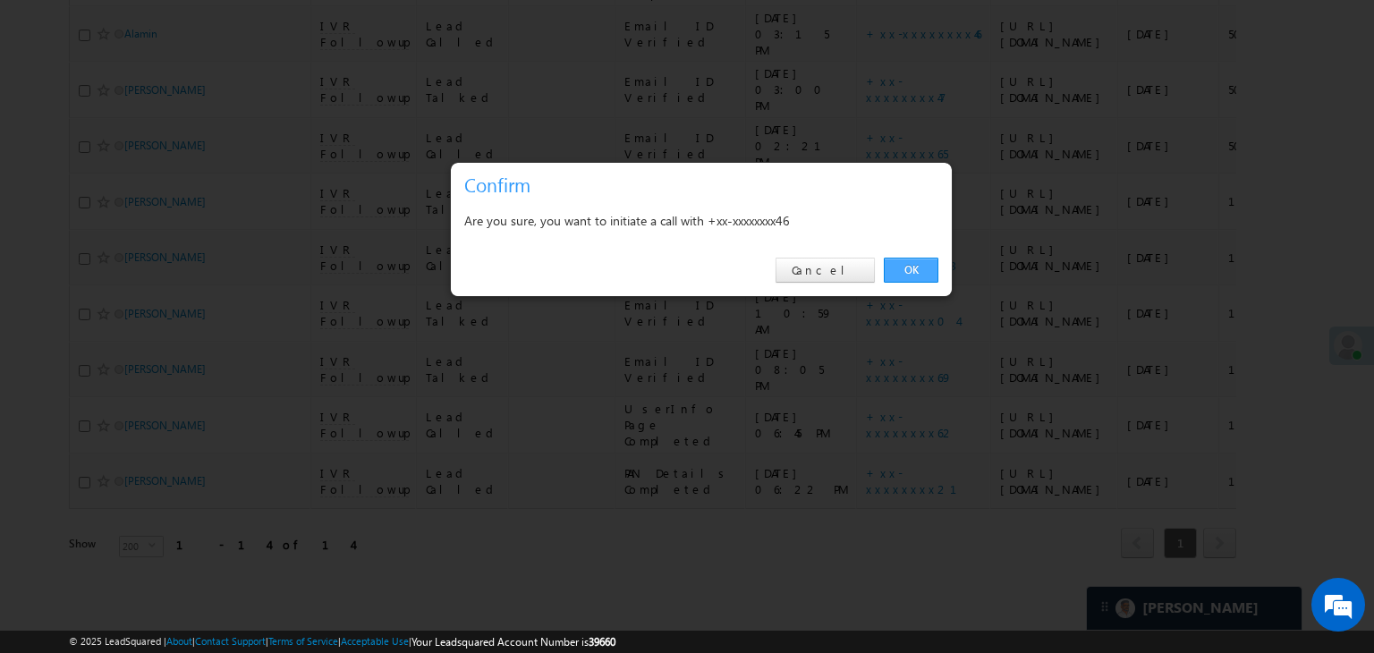
click at [912, 262] on link "OK" at bounding box center [911, 270] width 55 height 25
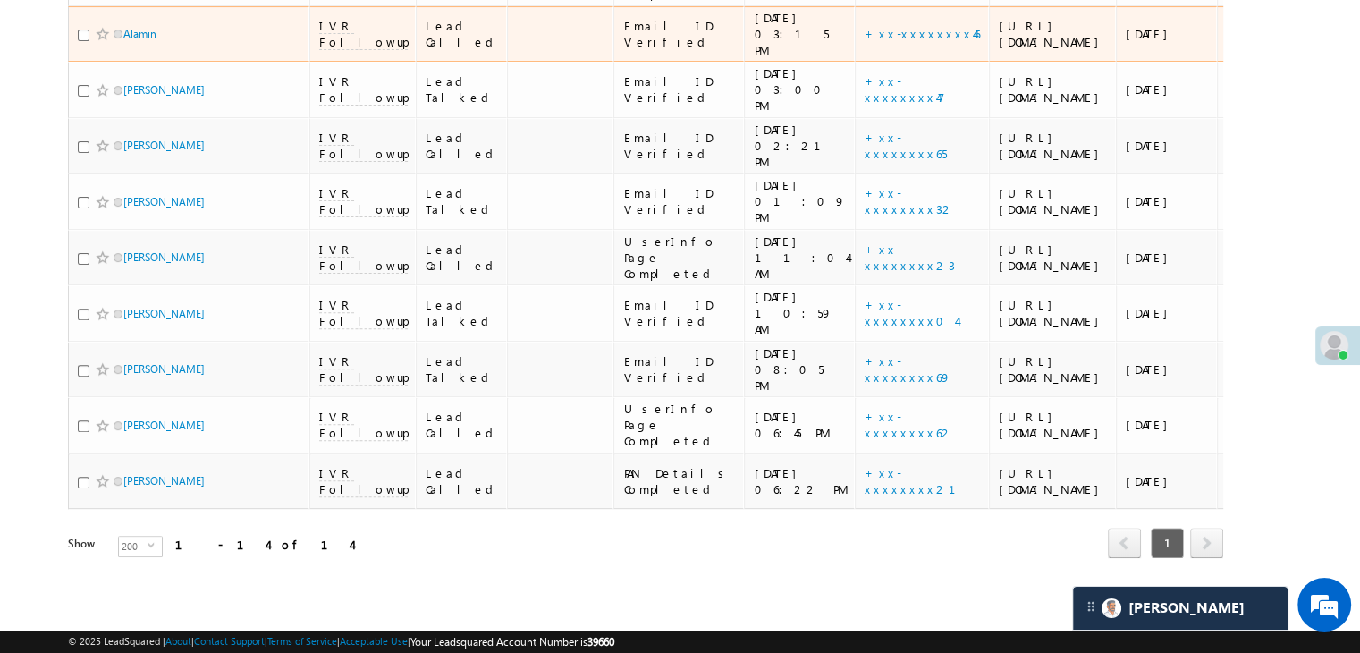
click at [1006, 50] on div "[URL][DOMAIN_NAME]" at bounding box center [1053, 34] width 109 height 32
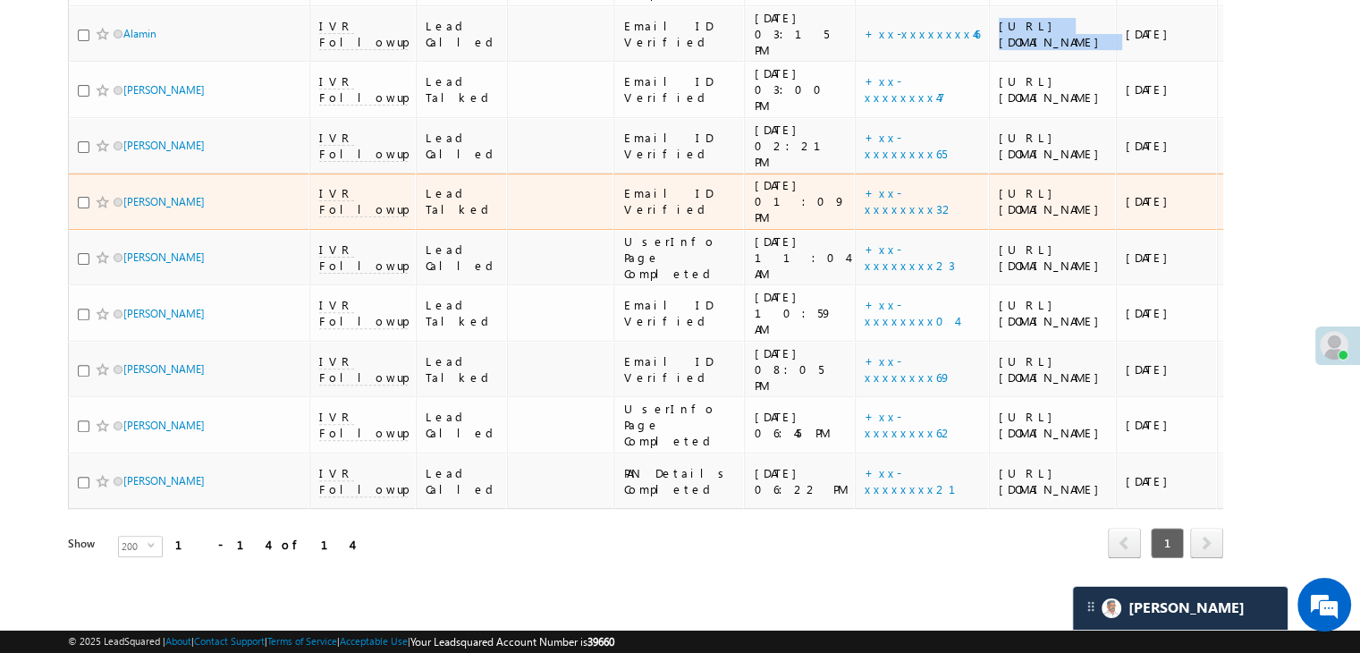
scroll to position [715, 0]
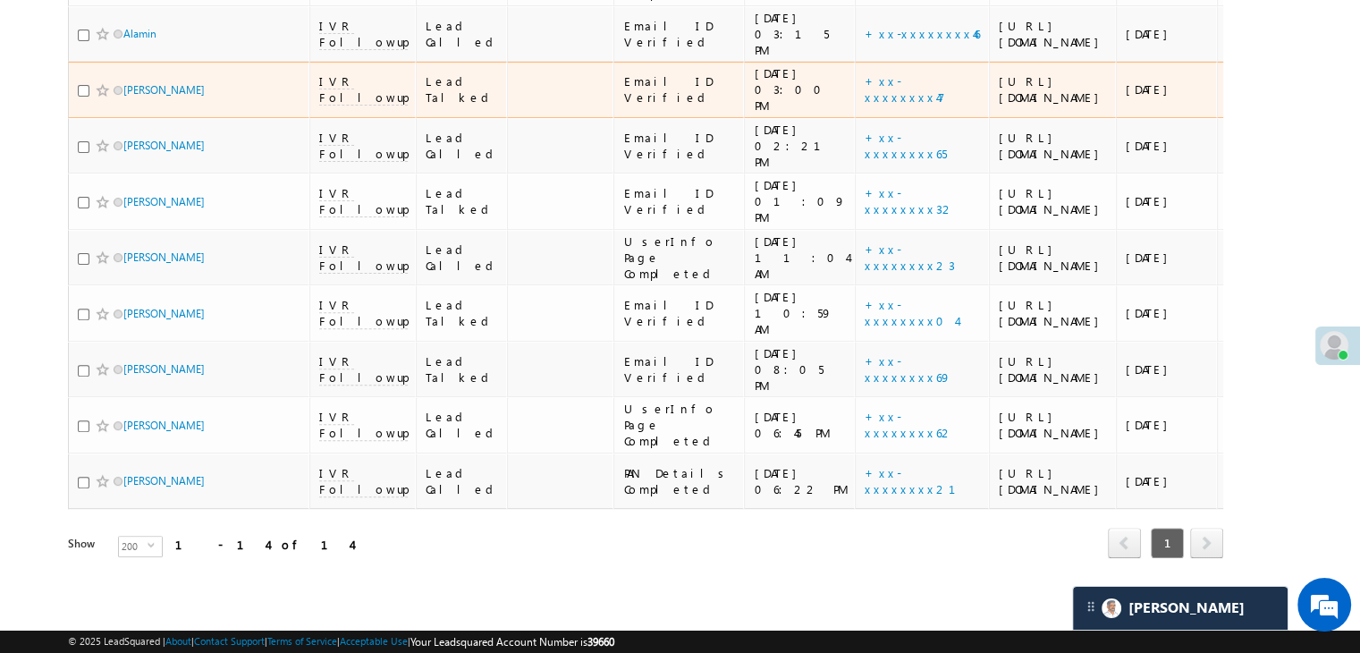
click at [999, 106] on div "[URL][DOMAIN_NAME]" at bounding box center [1053, 89] width 109 height 32
click at [865, 105] on link "+xx-xxxxxxxx47" at bounding box center [905, 88] width 80 height 31
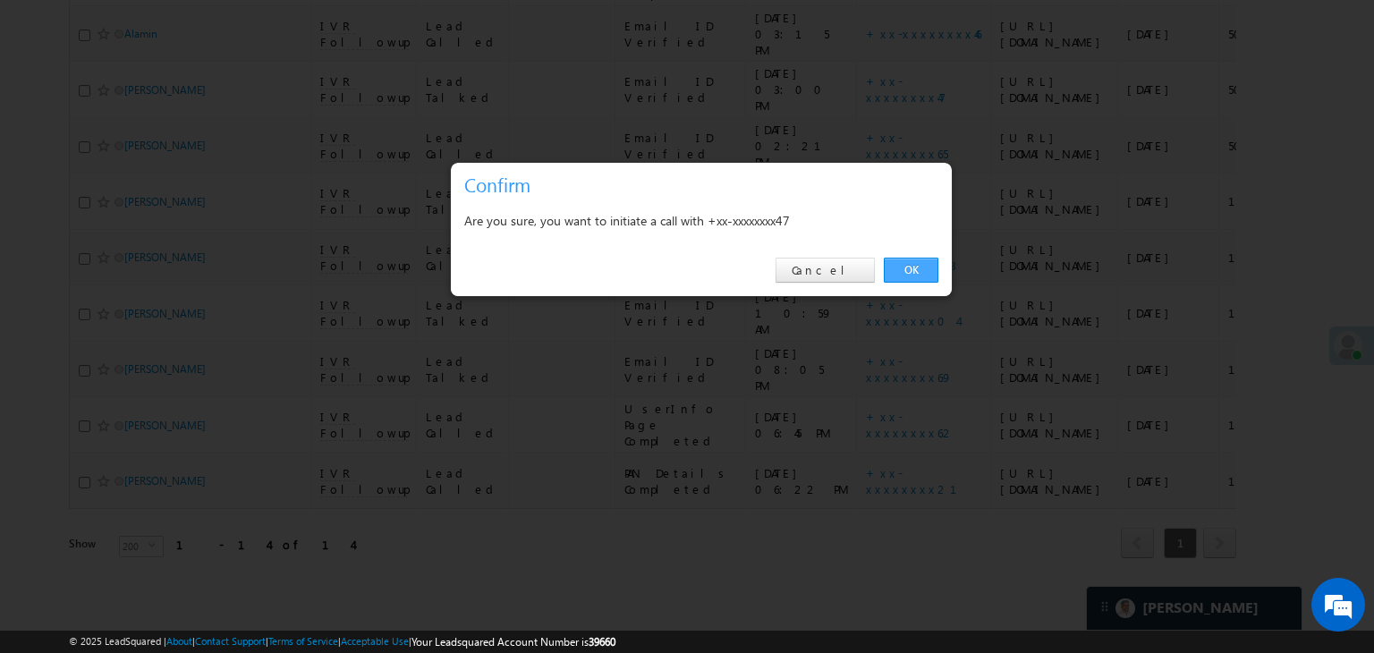
click at [912, 274] on link "OK" at bounding box center [911, 270] width 55 height 25
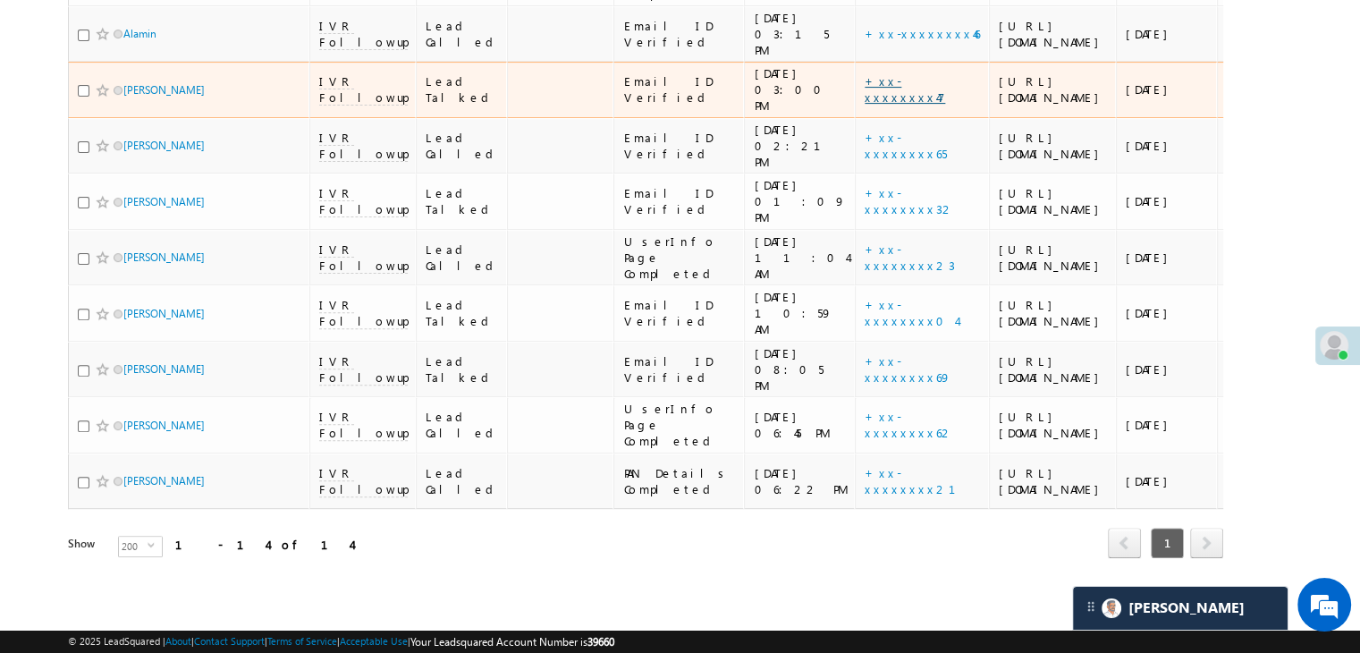
click at [865, 105] on link "+xx-xxxxxxxx47" at bounding box center [905, 88] width 80 height 31
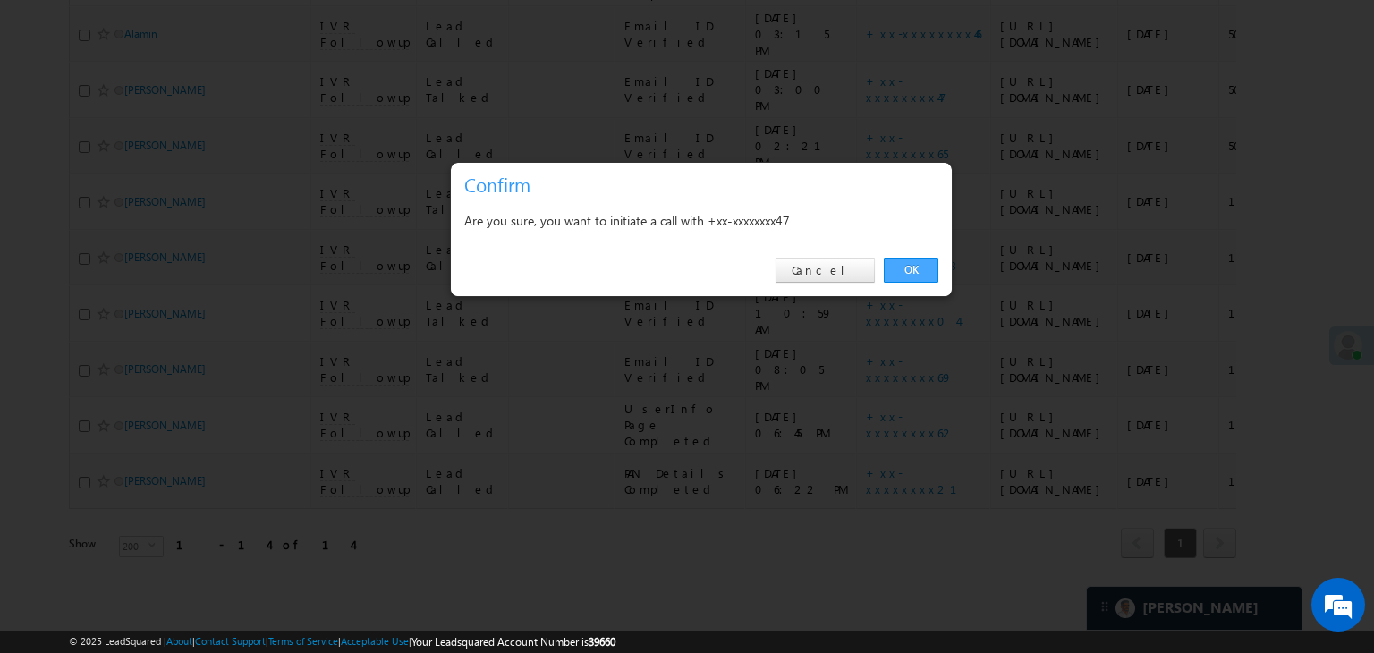
click at [921, 273] on link "OK" at bounding box center [911, 270] width 55 height 25
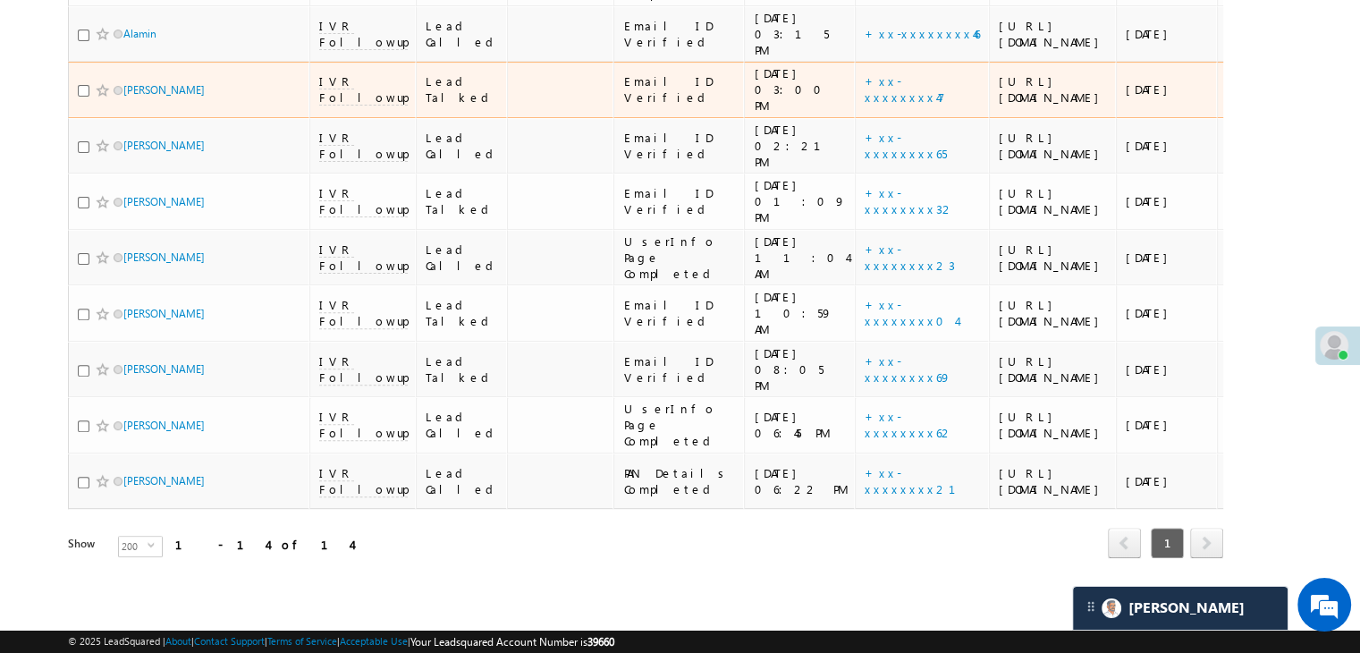
click at [999, 106] on div "[URL][DOMAIN_NAME]" at bounding box center [1053, 89] width 109 height 32
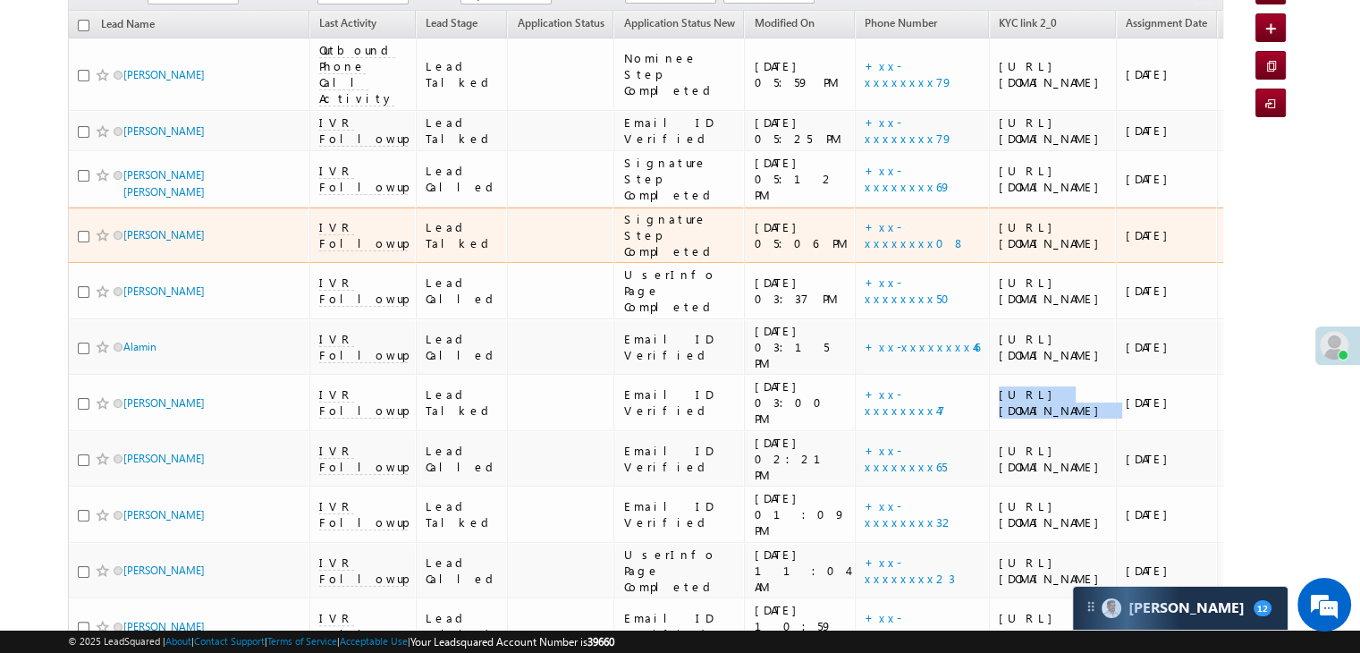
scroll to position [0, 0]
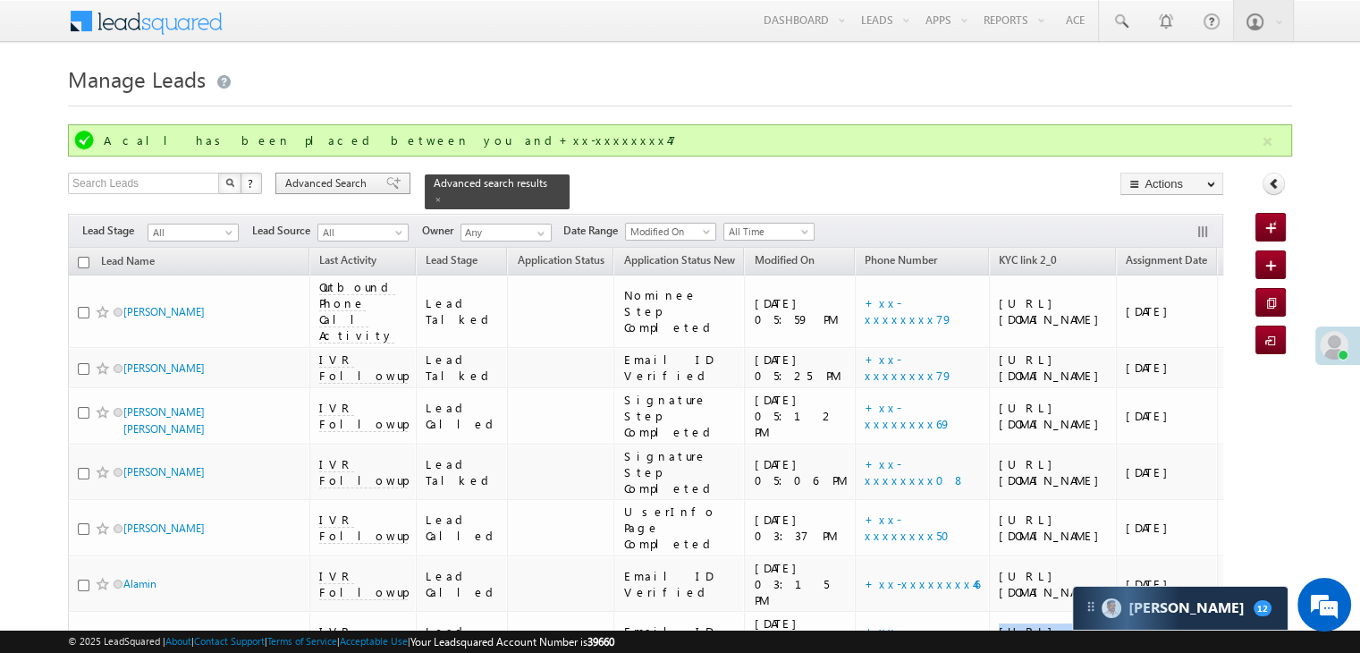
click at [358, 183] on span "Advanced Search" at bounding box center [328, 183] width 87 height 16
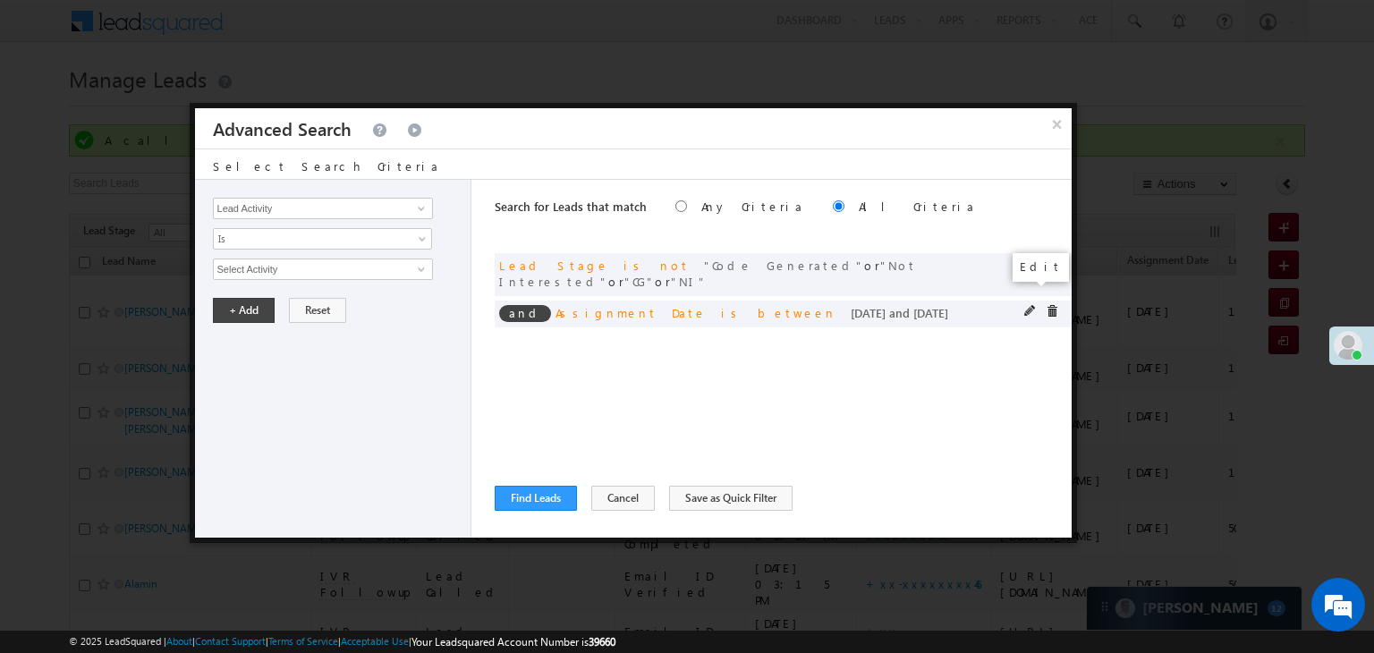
click at [1024, 305] on span at bounding box center [1030, 311] width 13 height 13
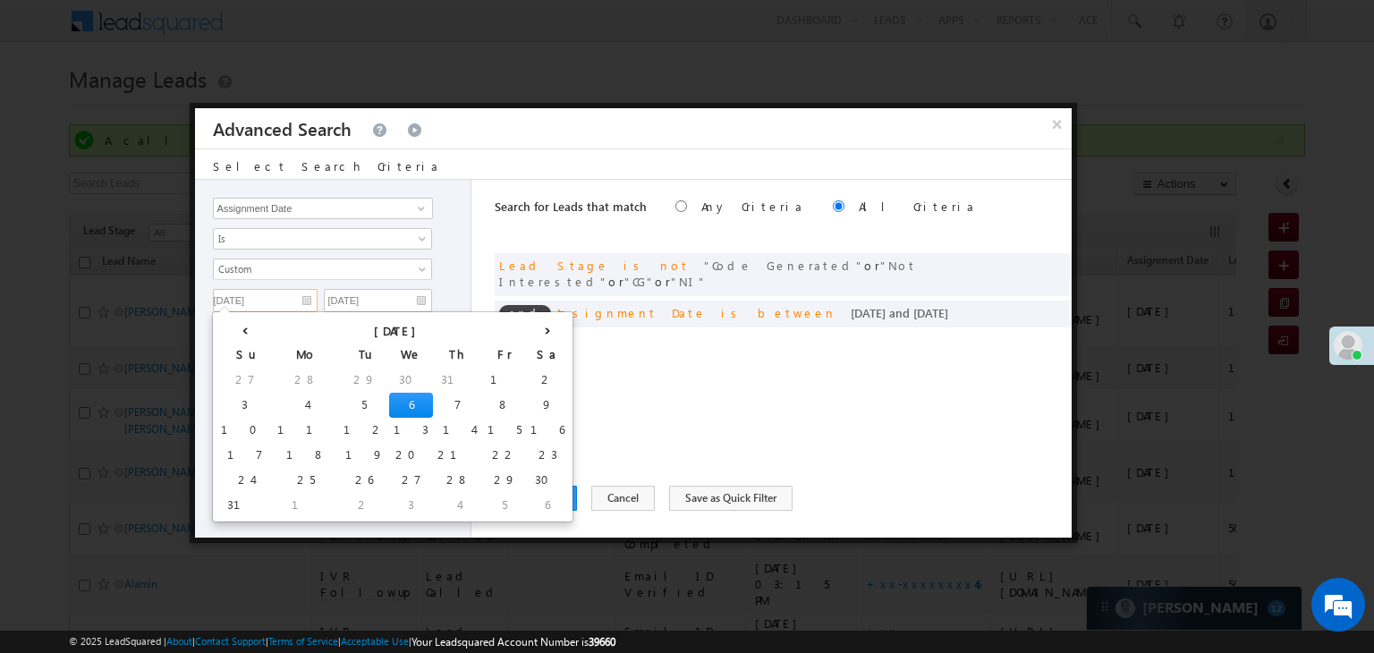
click at [289, 294] on input "[DATE]" at bounding box center [265, 300] width 105 height 23
click at [433, 402] on td "7" at bounding box center [458, 405] width 50 height 25
type input "08/07/25"
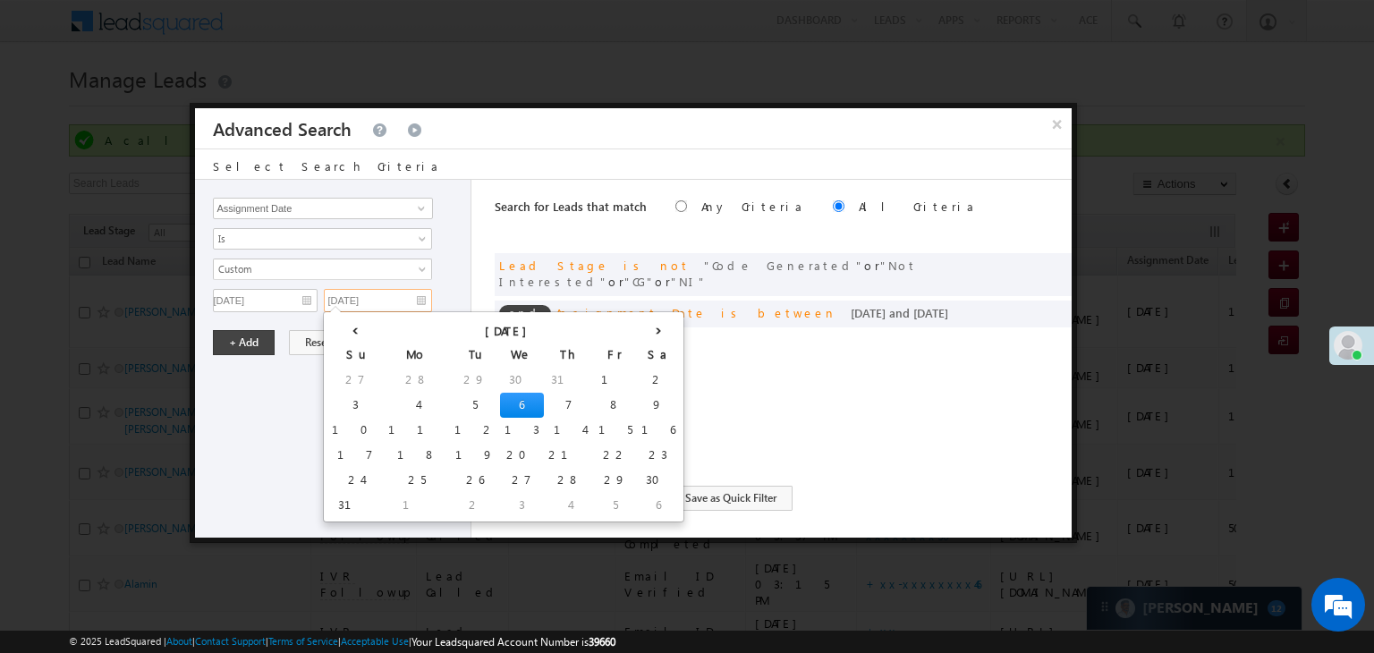
click at [392, 297] on input "[DATE]" at bounding box center [378, 300] width 108 height 23
click at [544, 397] on td "7" at bounding box center [569, 405] width 50 height 25
type input "08/07/25"
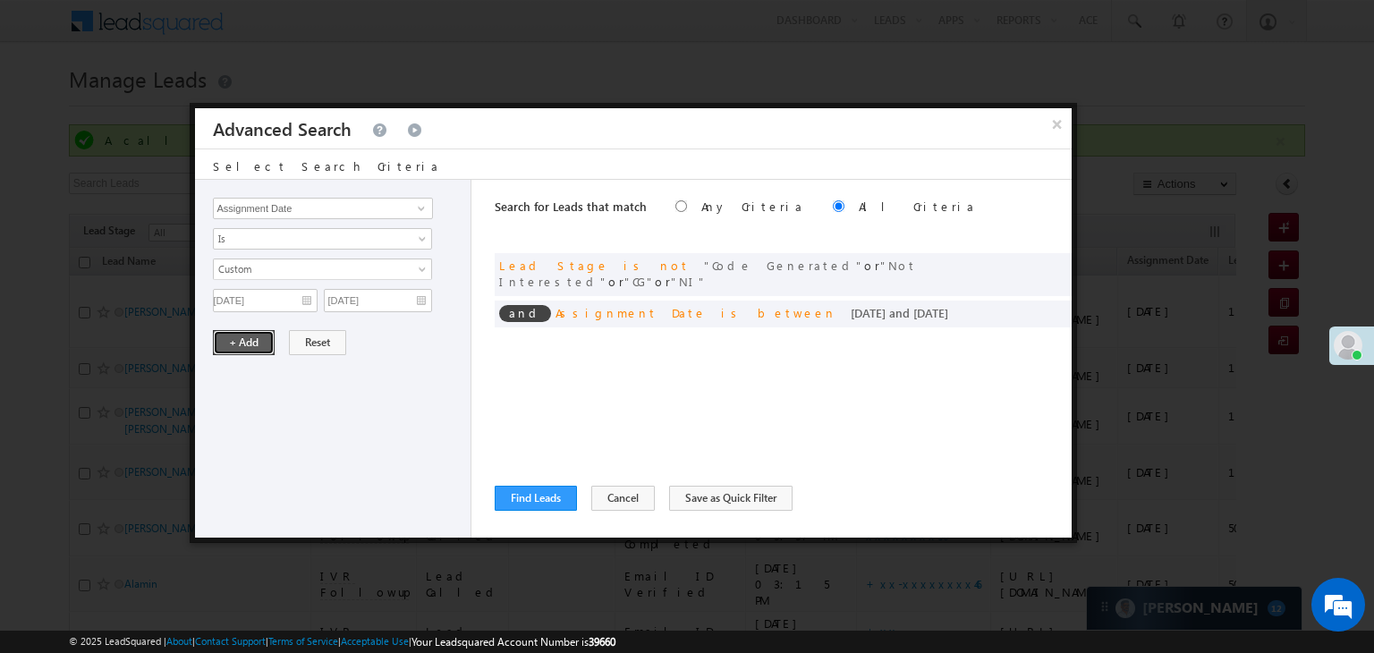
click at [251, 344] on button "+ Add" at bounding box center [244, 342] width 62 height 25
click at [248, 316] on button "+ Add" at bounding box center [244, 310] width 62 height 25
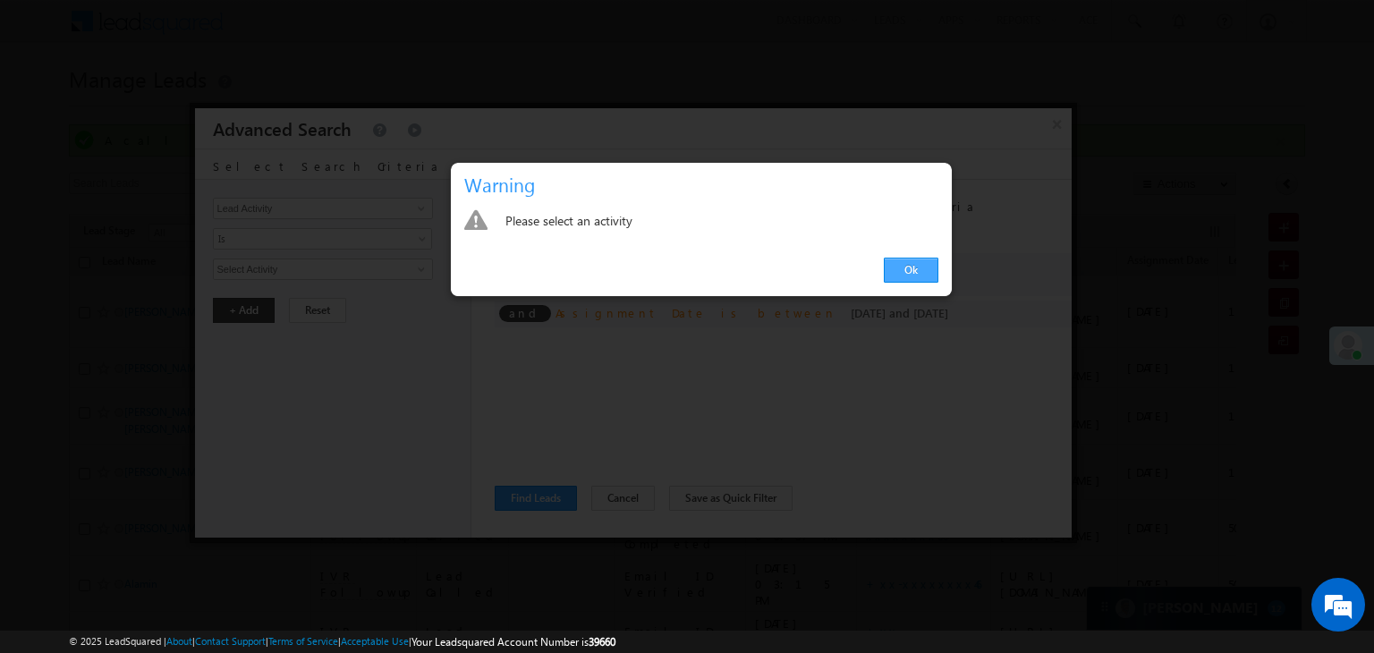
click at [890, 271] on link "Ok" at bounding box center [911, 270] width 55 height 25
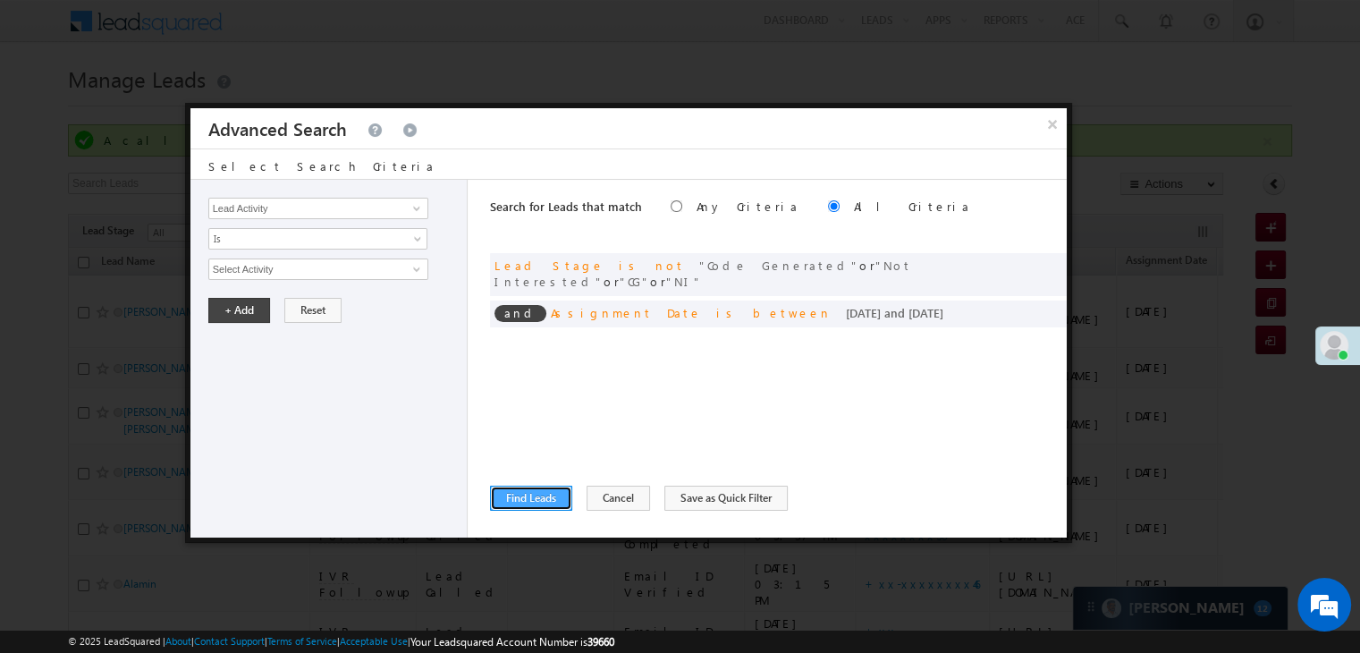
click at [553, 494] on button "Find Leads" at bounding box center [531, 498] width 82 height 25
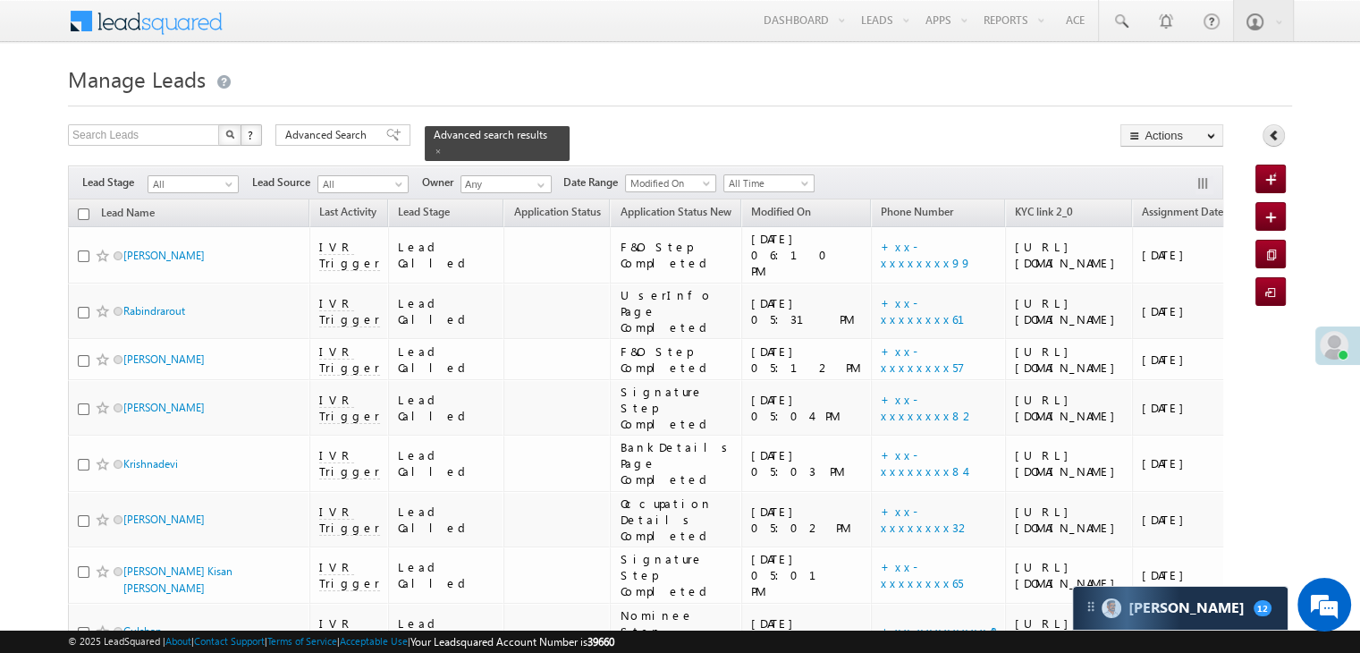
click at [1271, 134] on icon at bounding box center [1274, 135] width 13 height 13
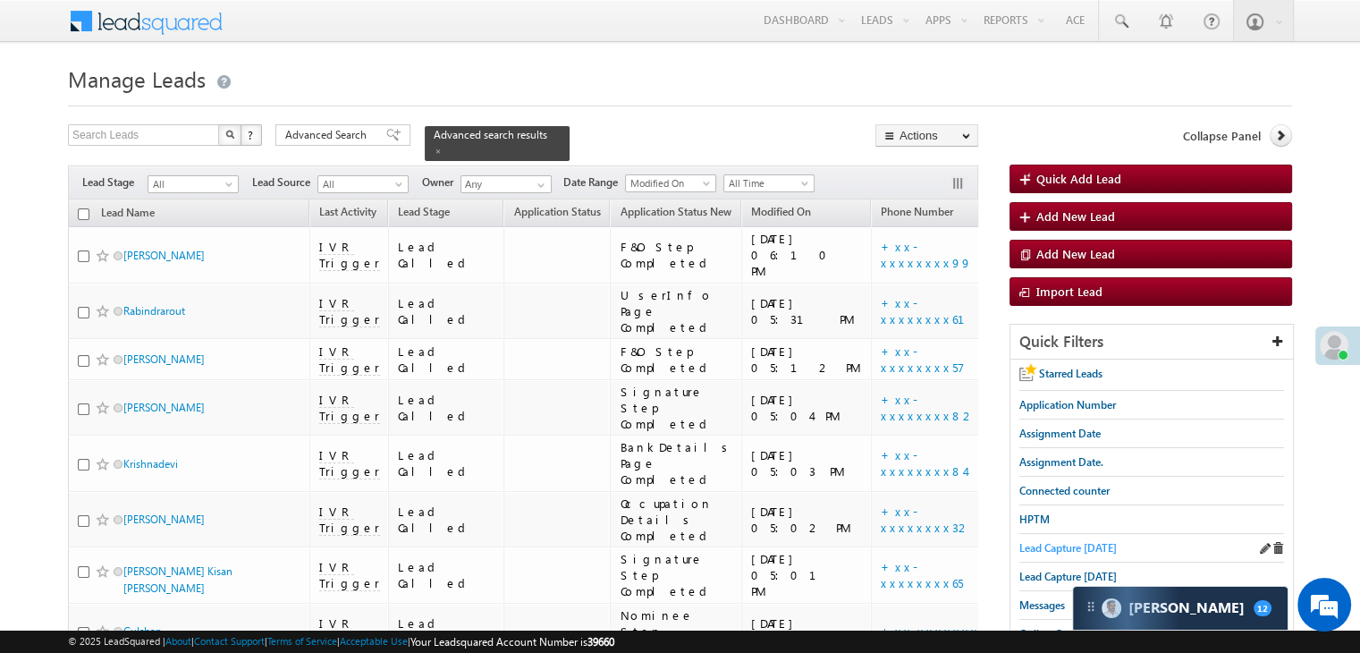
click at [1083, 543] on span "Lead Capture [DATE]" at bounding box center [1067, 547] width 97 height 13
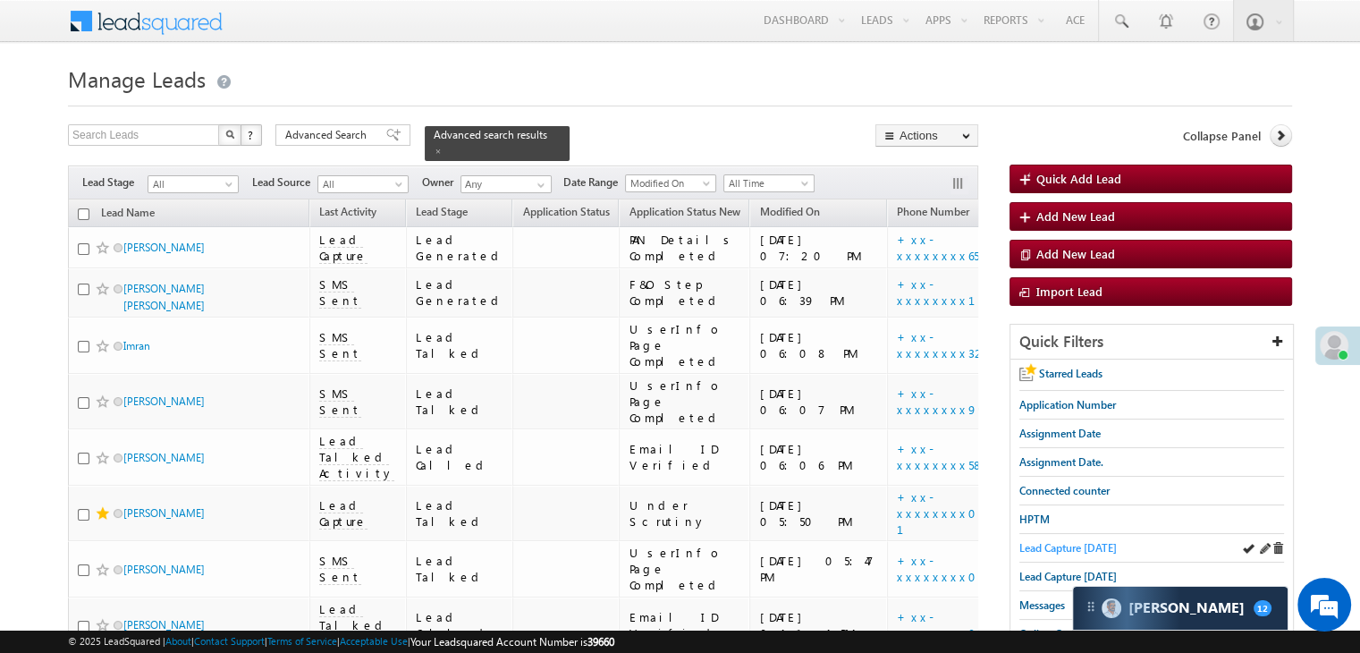
click at [1045, 542] on span "Lead Capture [DATE]" at bounding box center [1067, 547] width 97 height 13
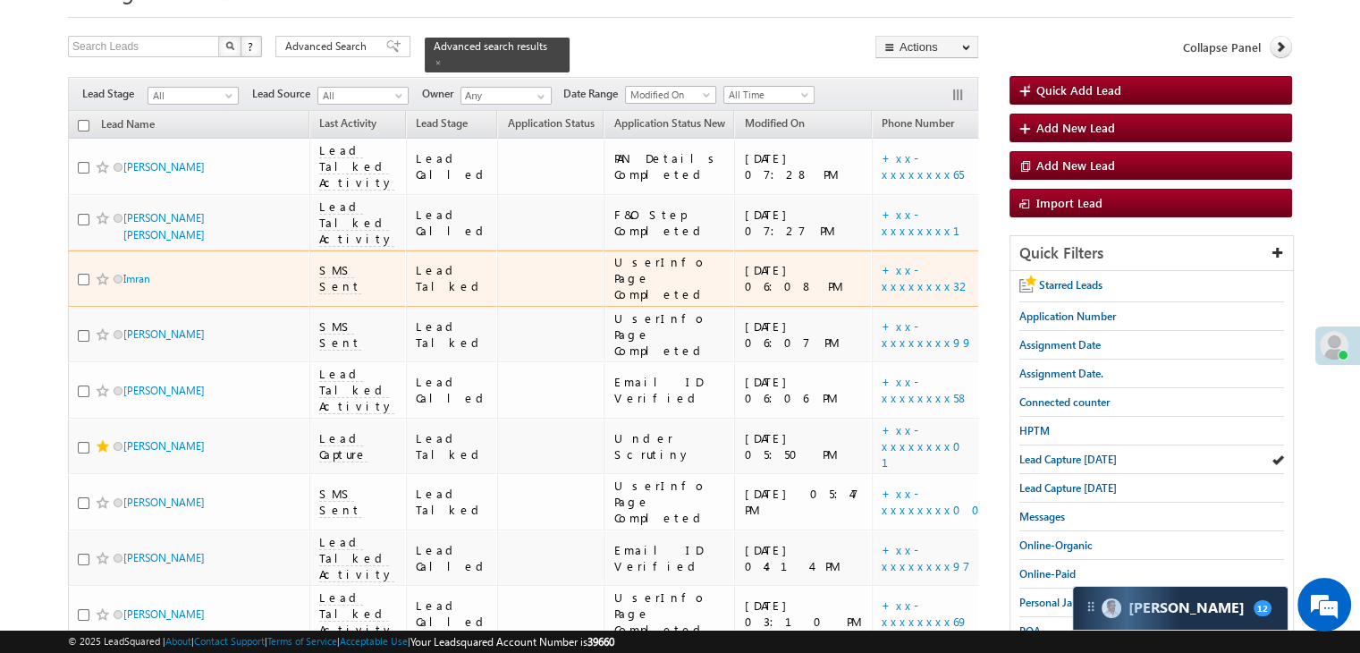
scroll to position [268, 0]
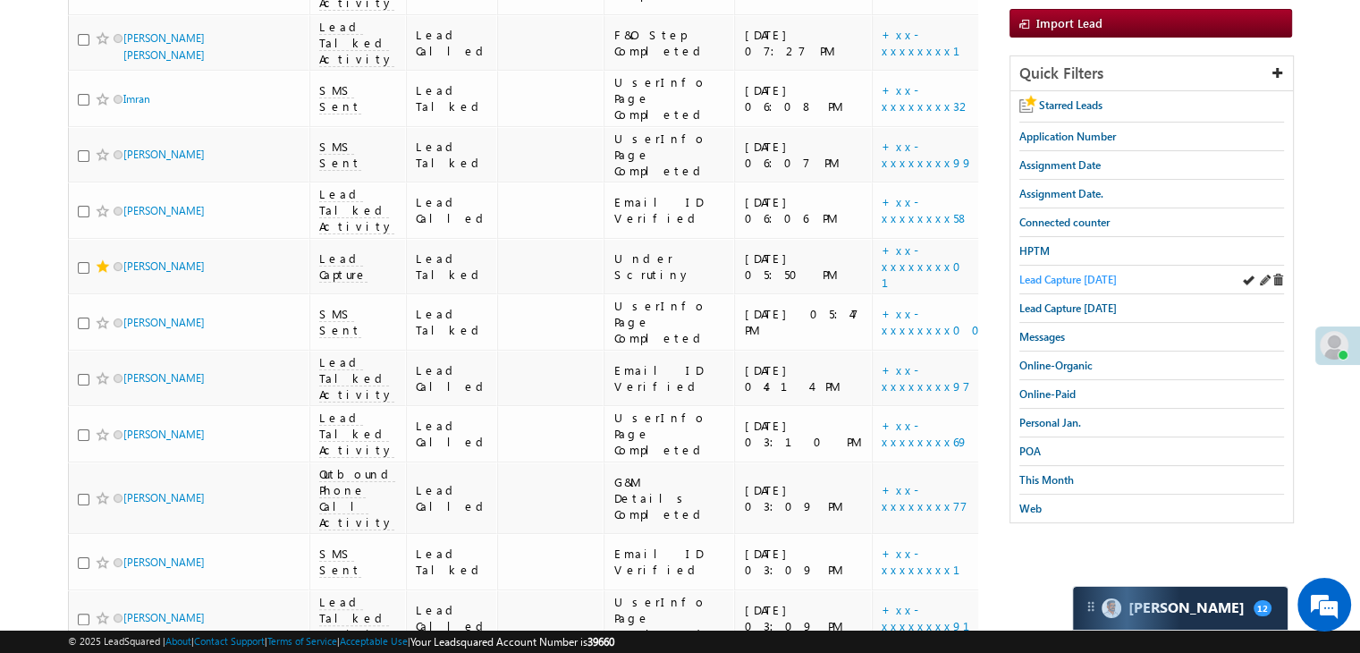
click at [1096, 277] on span "Lead Capture [DATE]" at bounding box center [1067, 279] width 97 height 13
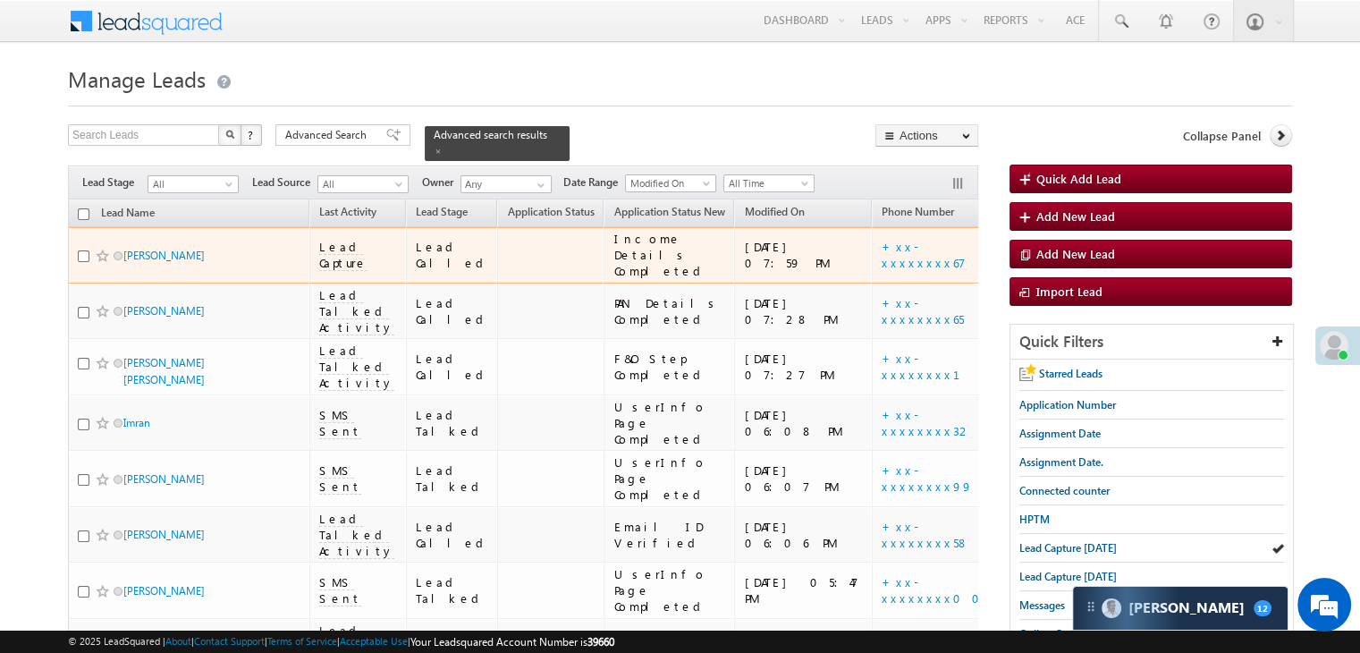
scroll to position [358, 0]
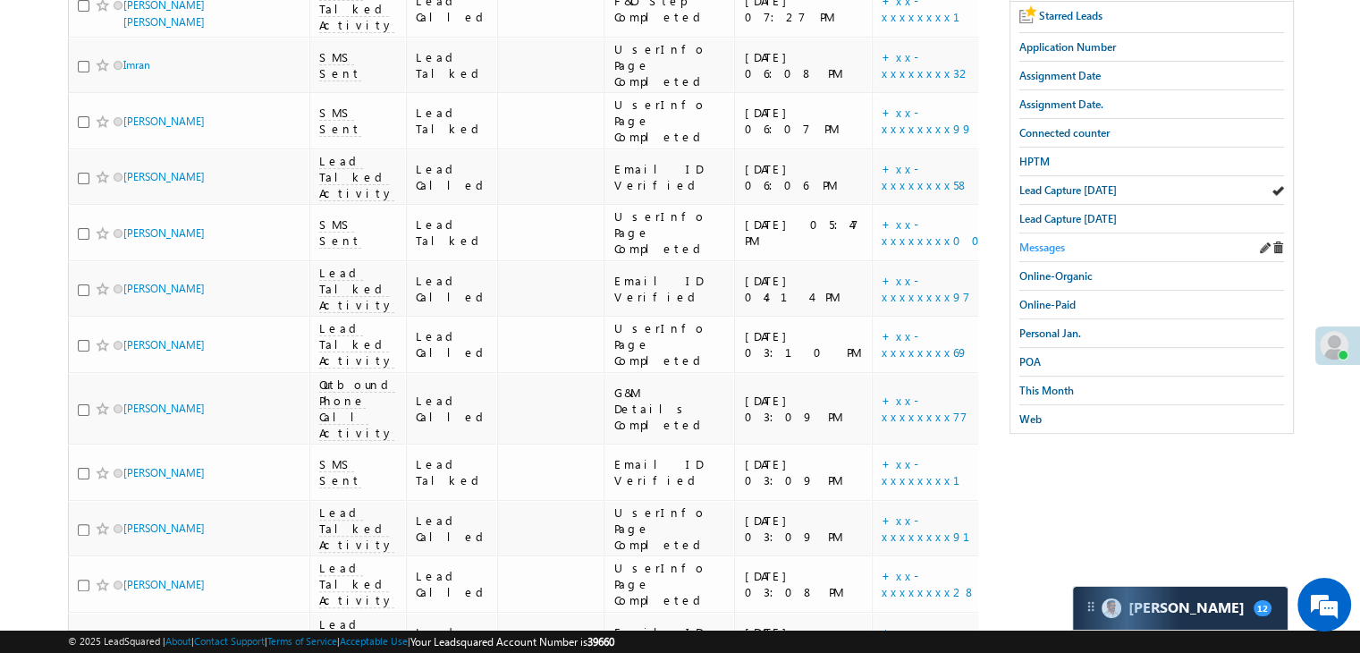
click at [1055, 244] on span "Messages" at bounding box center [1042, 247] width 46 height 13
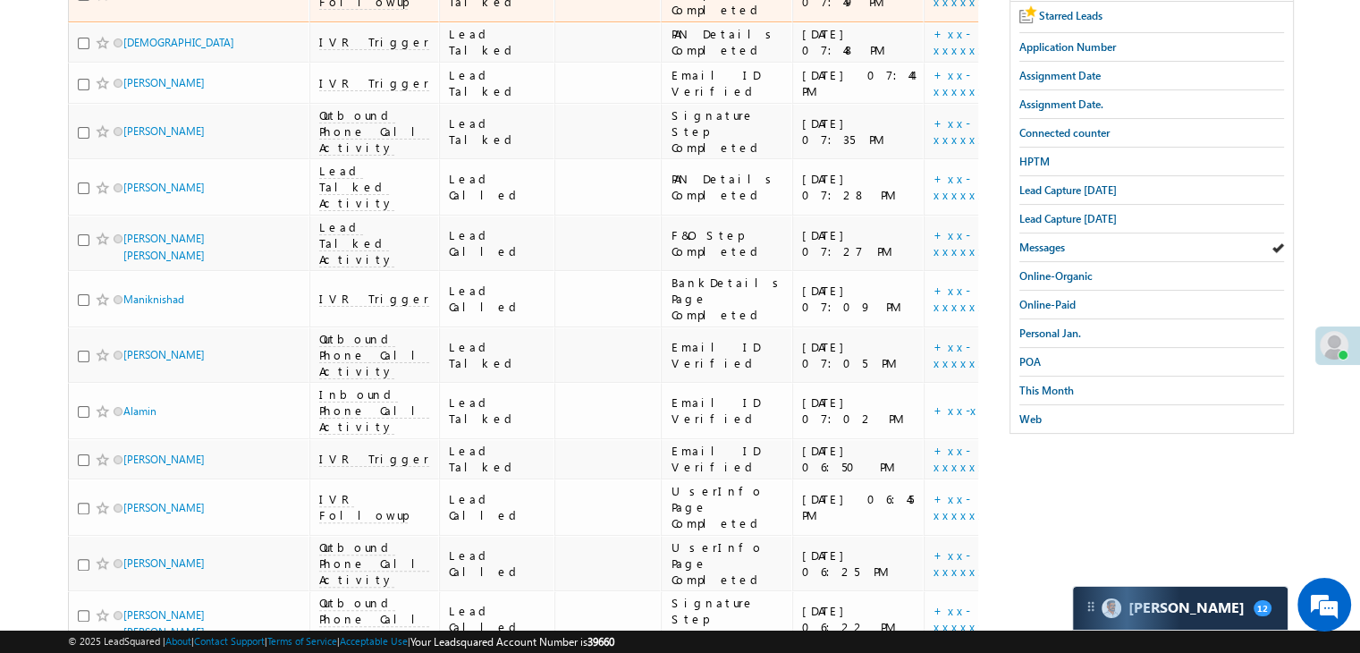
scroll to position [89, 0]
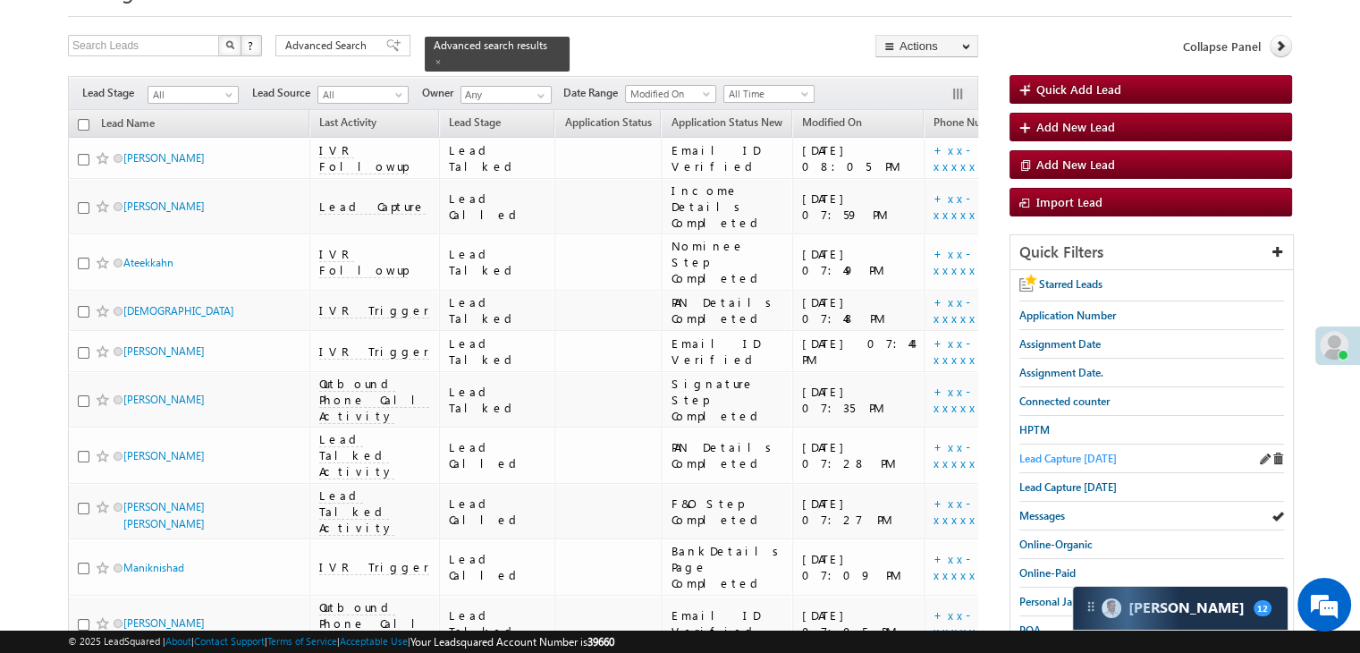
click at [1062, 456] on span "Lead Capture [DATE]" at bounding box center [1067, 458] width 97 height 13
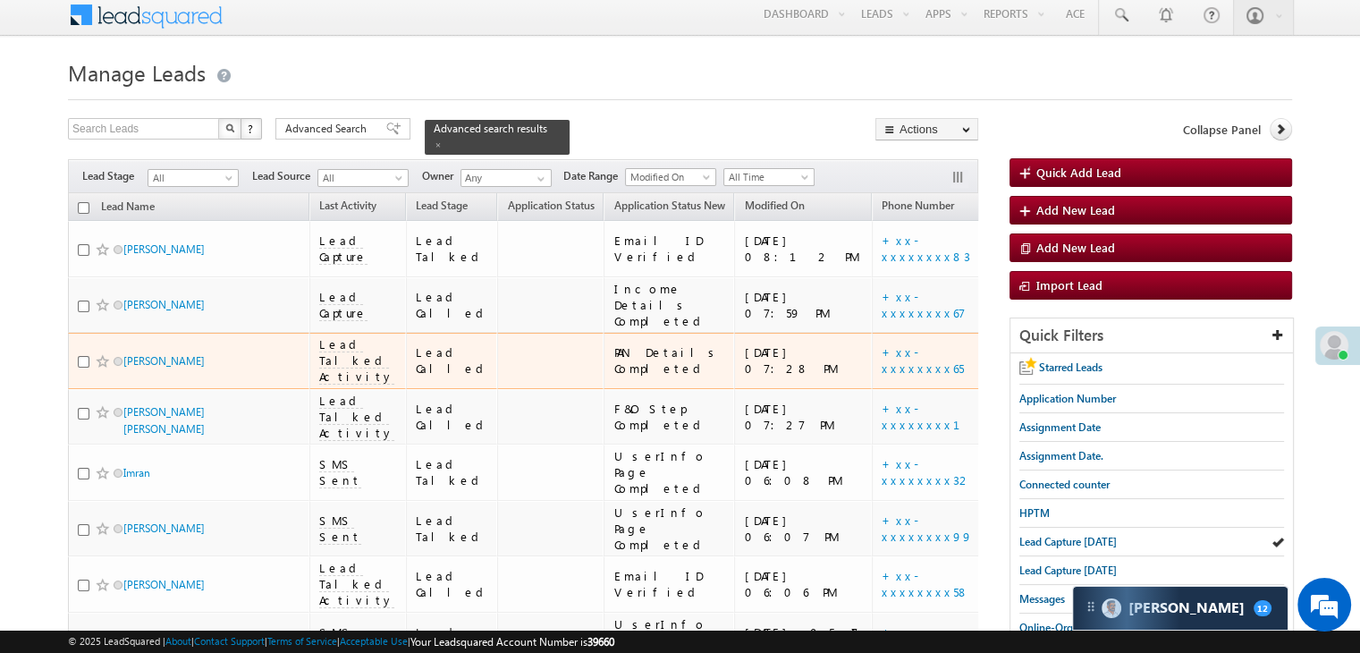
scroll to position [0, 0]
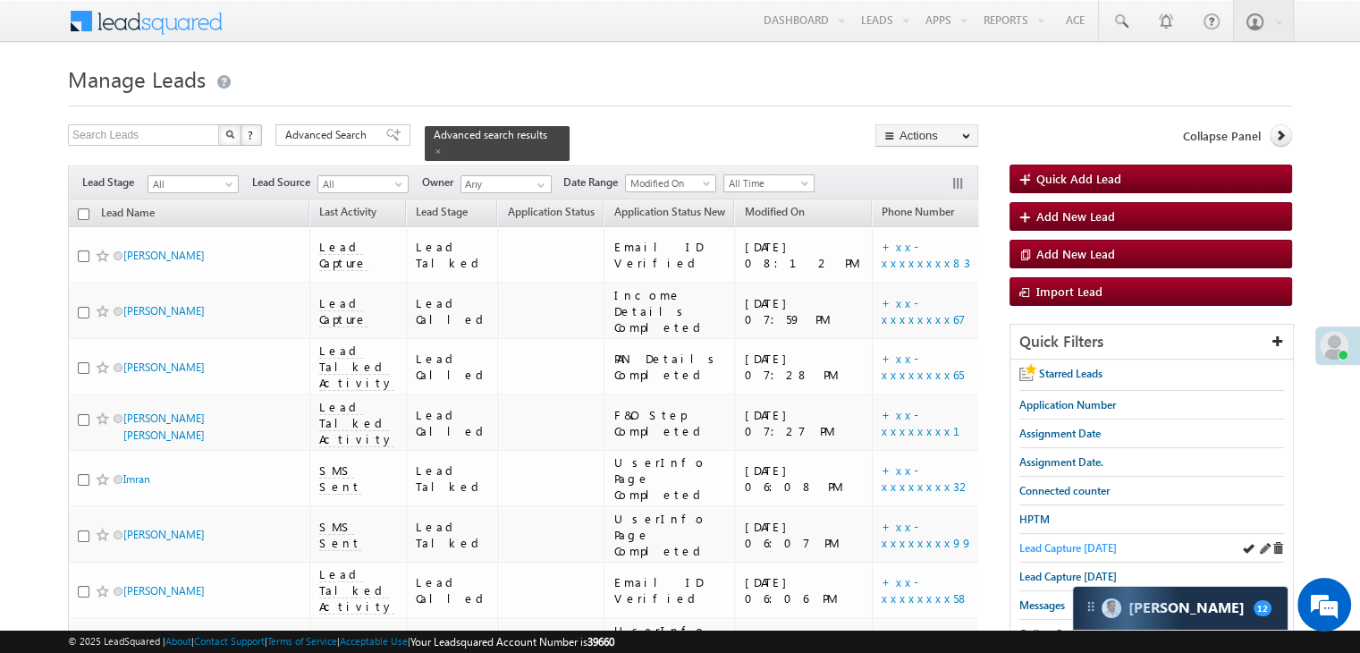
click at [1069, 551] on span "Lead Capture [DATE]" at bounding box center [1067, 547] width 97 height 13
click at [1105, 548] on span "Lead Capture [DATE]" at bounding box center [1067, 547] width 97 height 13
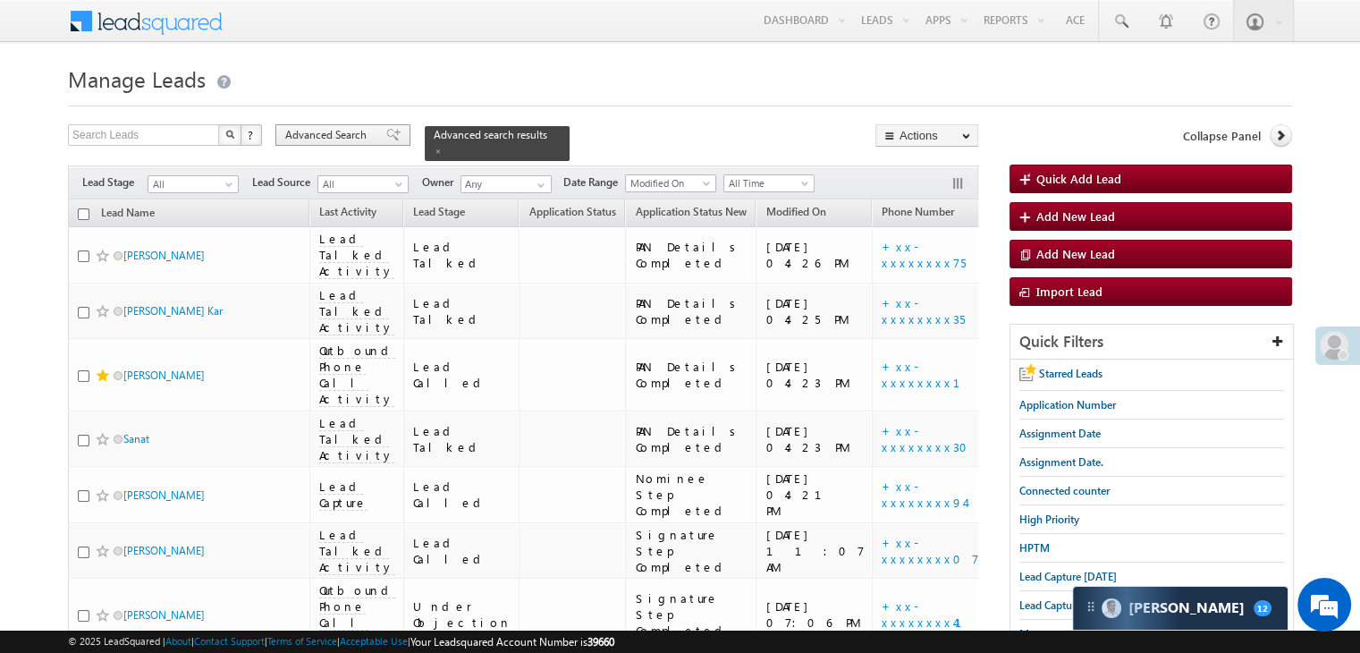
click at [318, 133] on span "Advanced Search" at bounding box center [328, 135] width 87 height 16
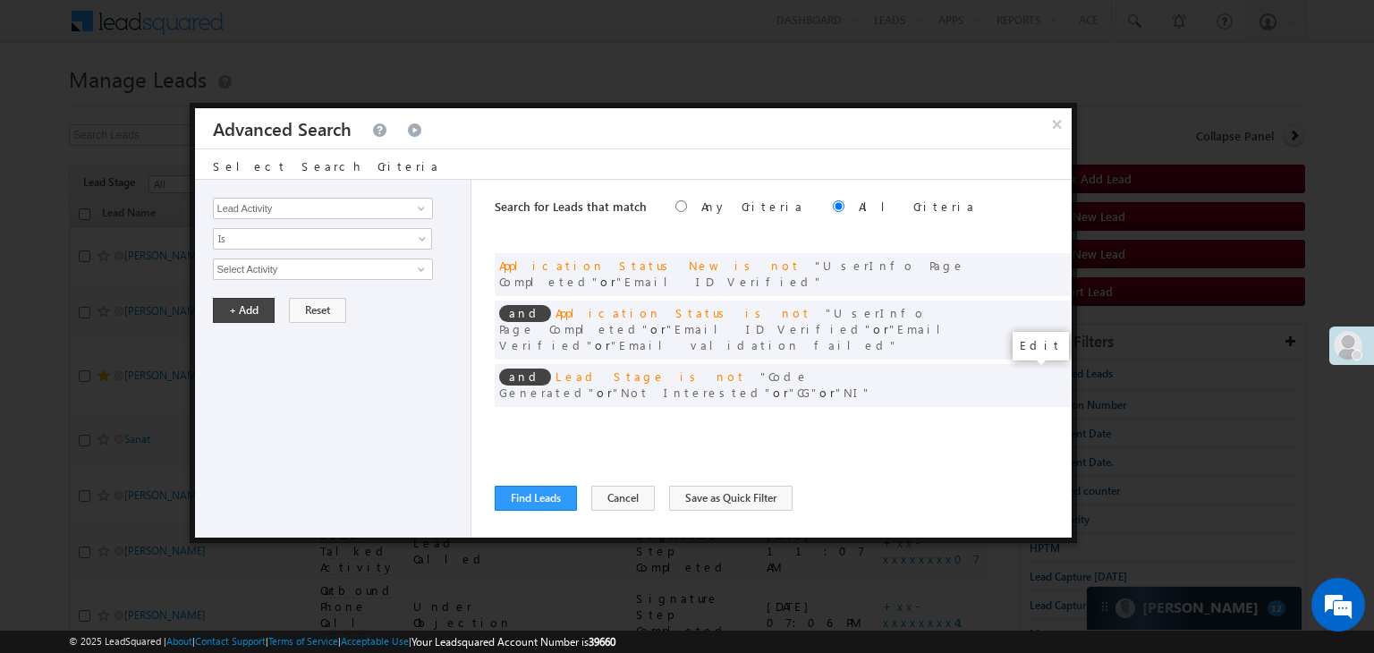
click at [1026, 416] on span at bounding box center [1030, 422] width 13 height 13
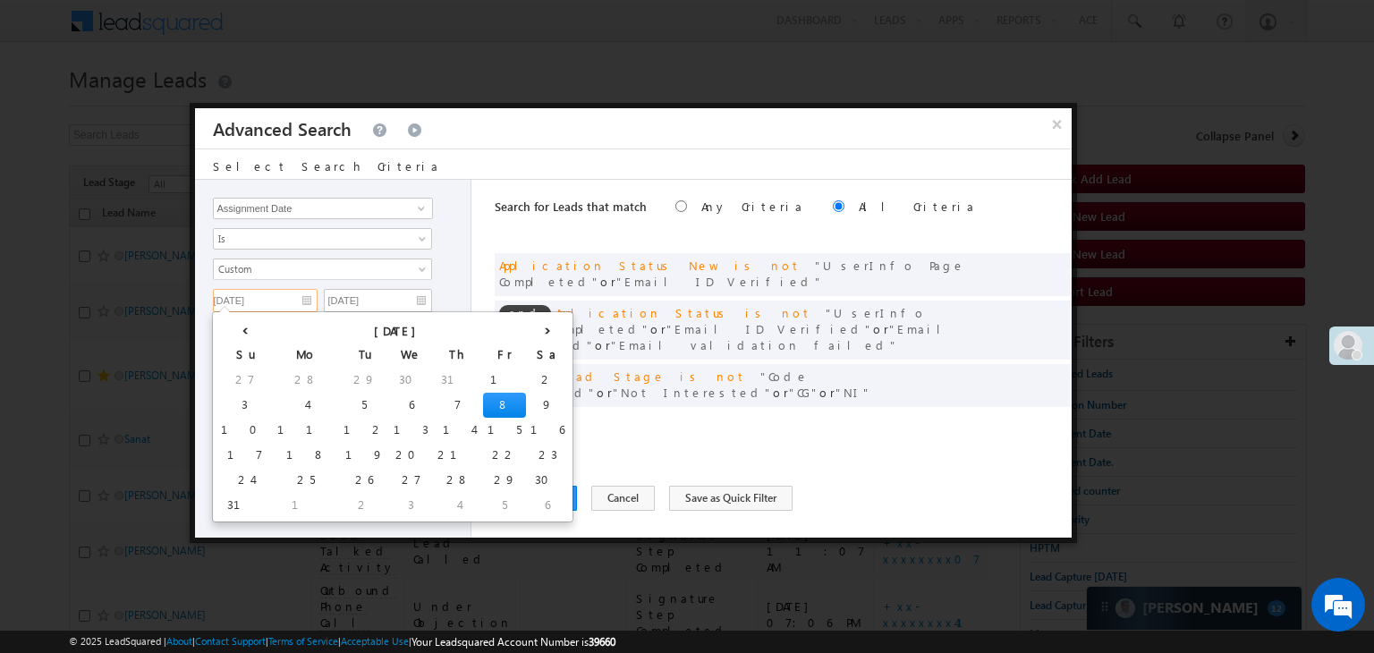
click at [267, 301] on input "08/08/25" at bounding box center [265, 300] width 105 height 23
click at [273, 405] on td "4" at bounding box center [306, 405] width 66 height 25
type input "08/04/25"
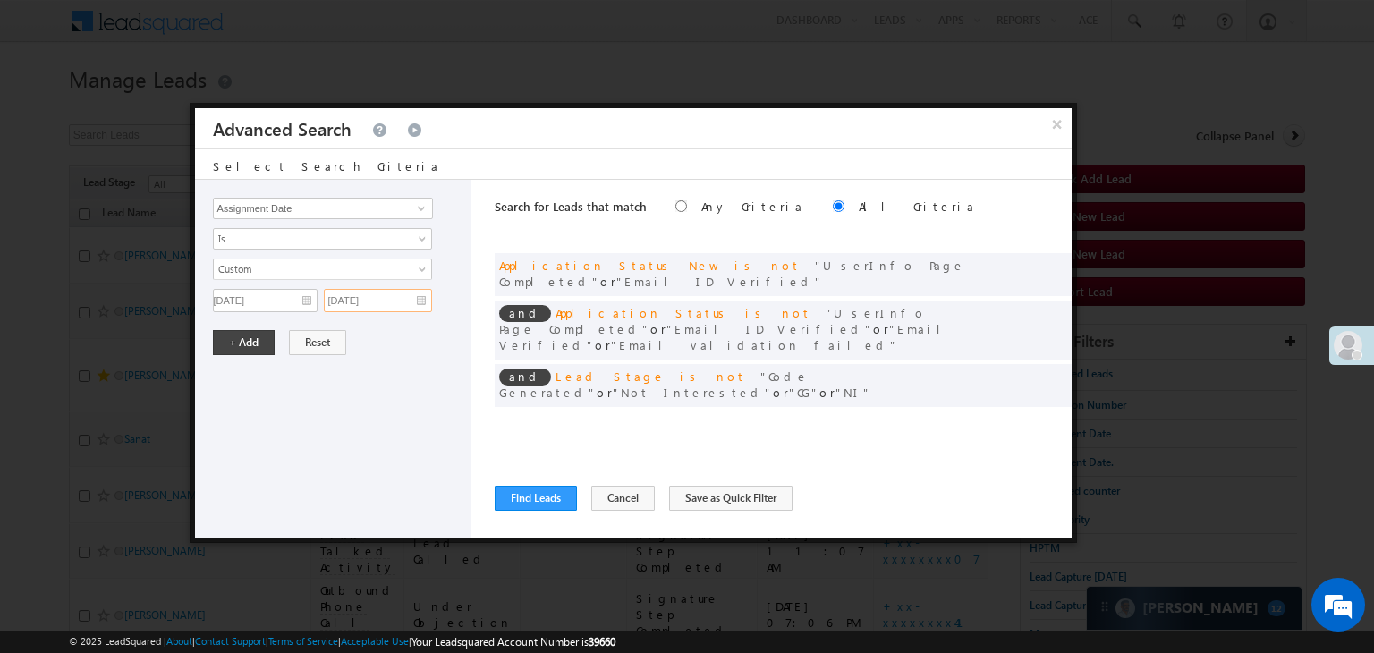
click at [372, 298] on input "08/08/25" at bounding box center [378, 300] width 108 height 23
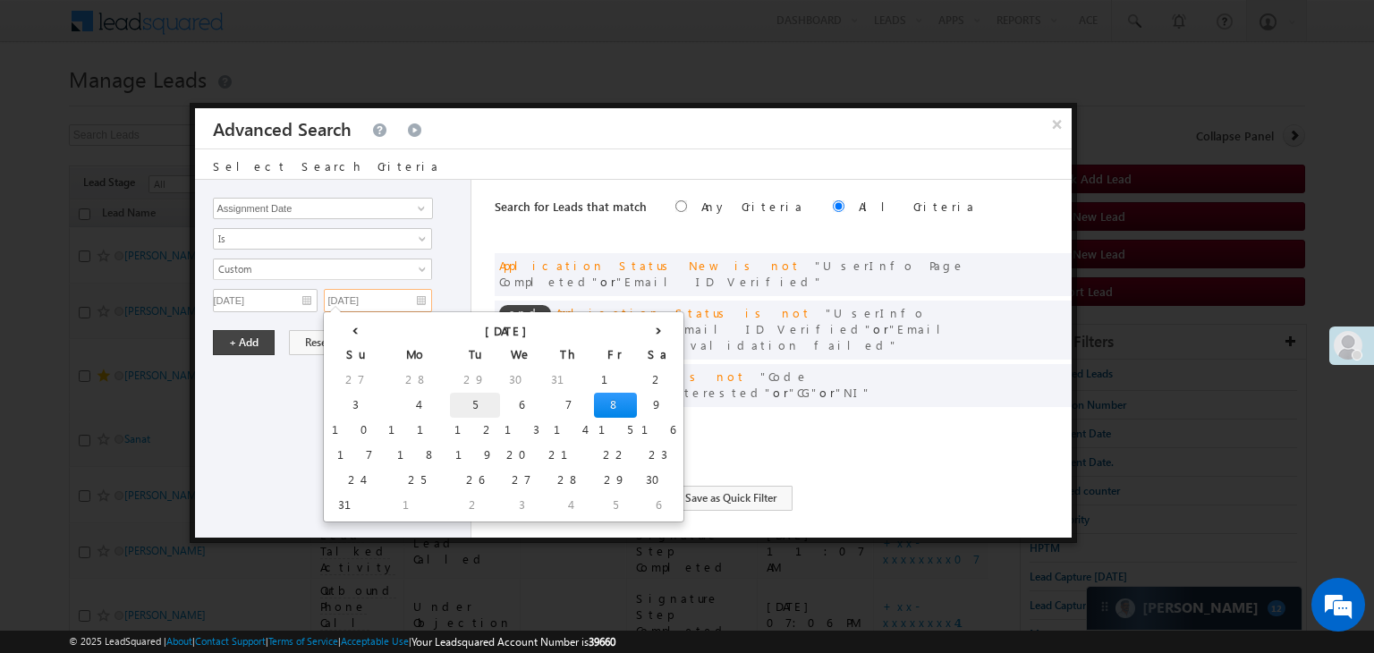
click at [450, 398] on td "5" at bounding box center [475, 405] width 50 height 25
type input "08/05/25"
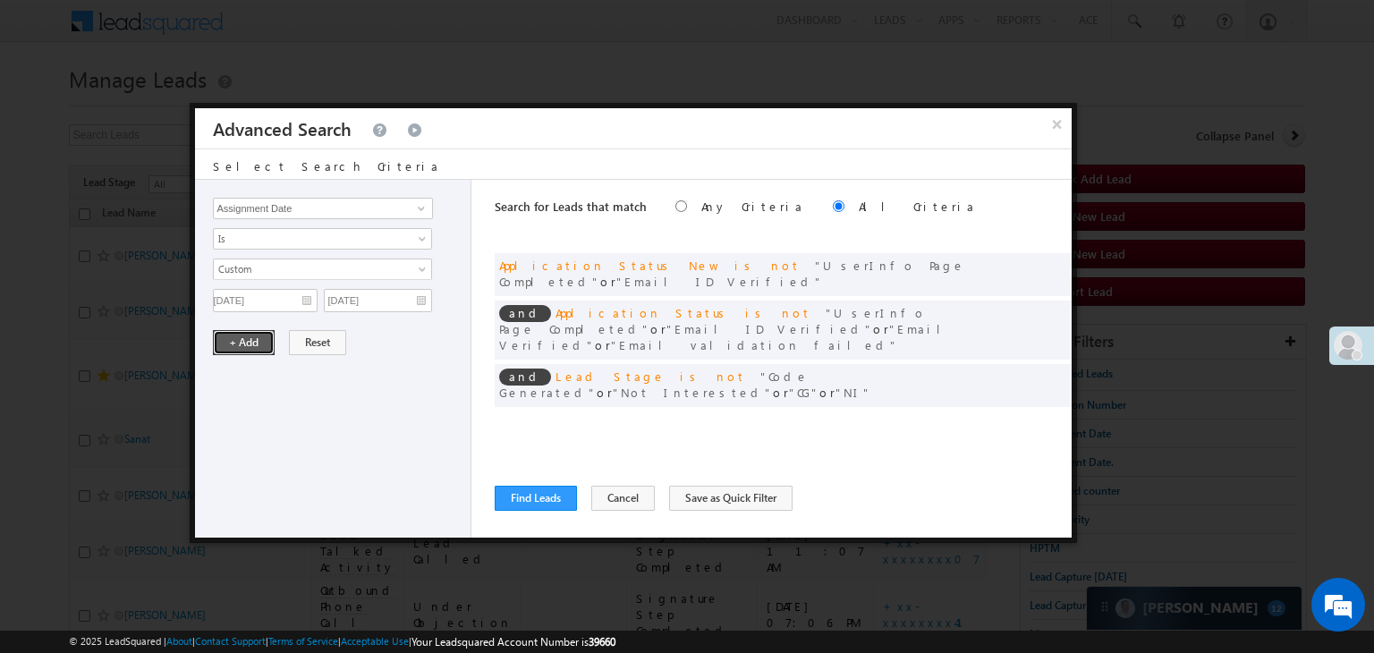
click at [240, 339] on button "+ Add" at bounding box center [244, 342] width 62 height 25
click at [520, 498] on button "Find Leads" at bounding box center [536, 498] width 82 height 25
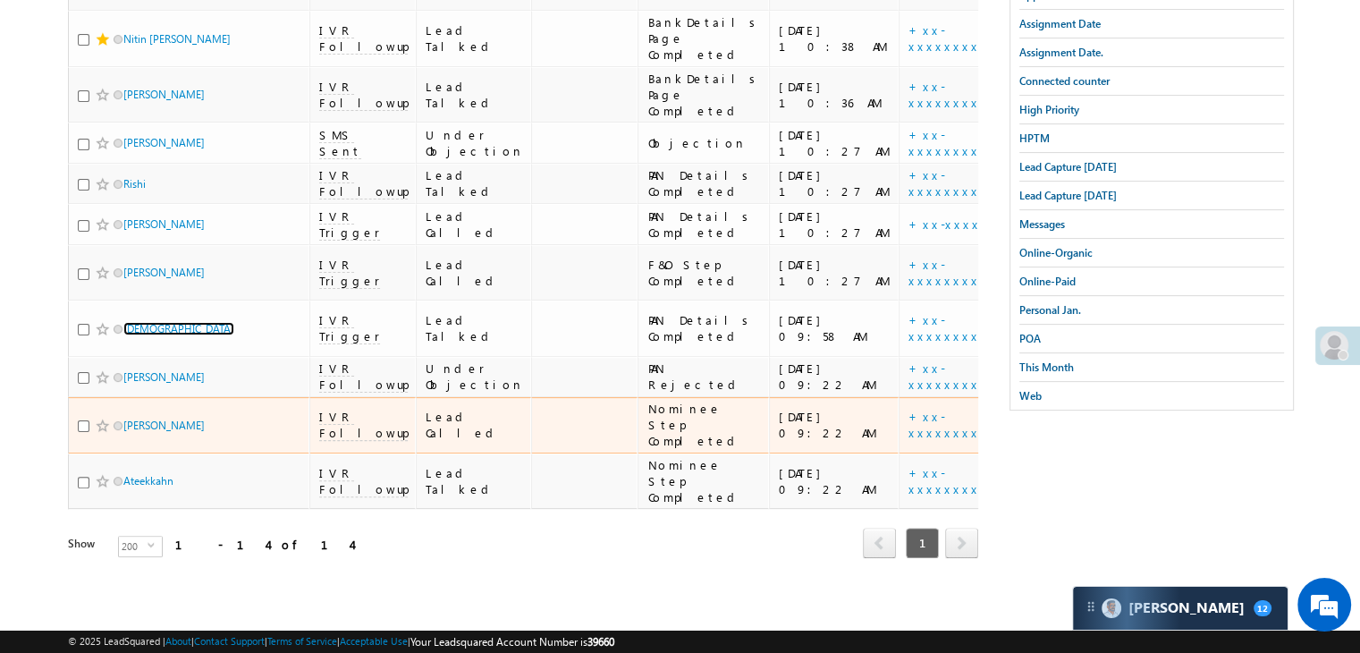
scroll to position [1173, 0]
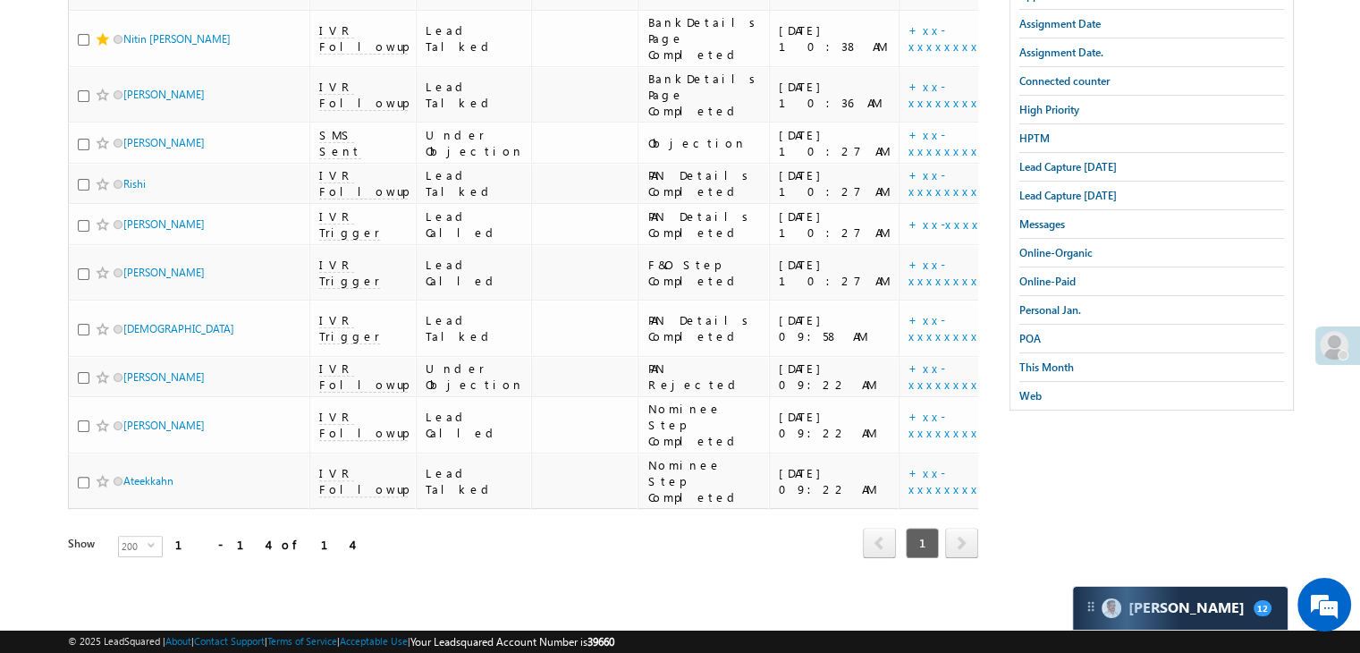
click at [1106, 499] on div "Search Leads X ? 14 results found Advanced Search Advanced Search Advanced sear…" at bounding box center [680, 161] width 1224 height 893
click at [1212, 405] on div "Search Leads X ? 14 results found Advanced Search Advanced Search Advanced sear…" at bounding box center [680, 161] width 1224 height 893
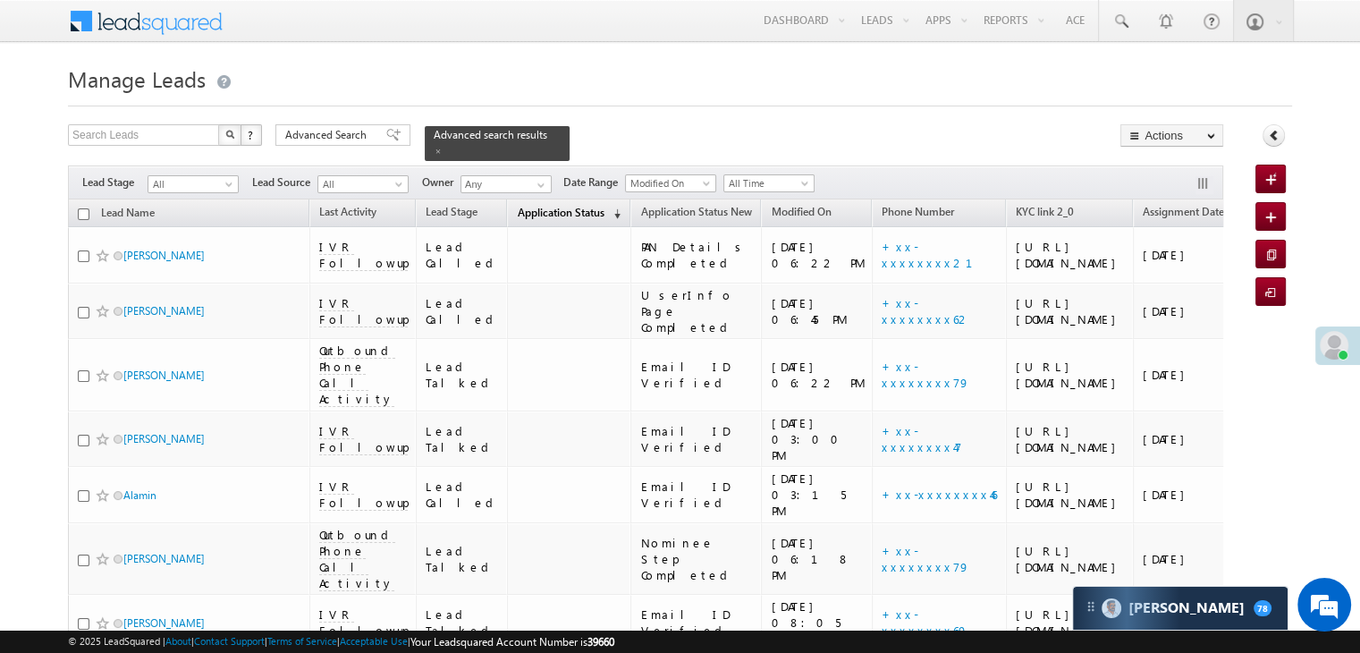
click at [517, 207] on span "Application Status" at bounding box center [560, 212] width 87 height 13
